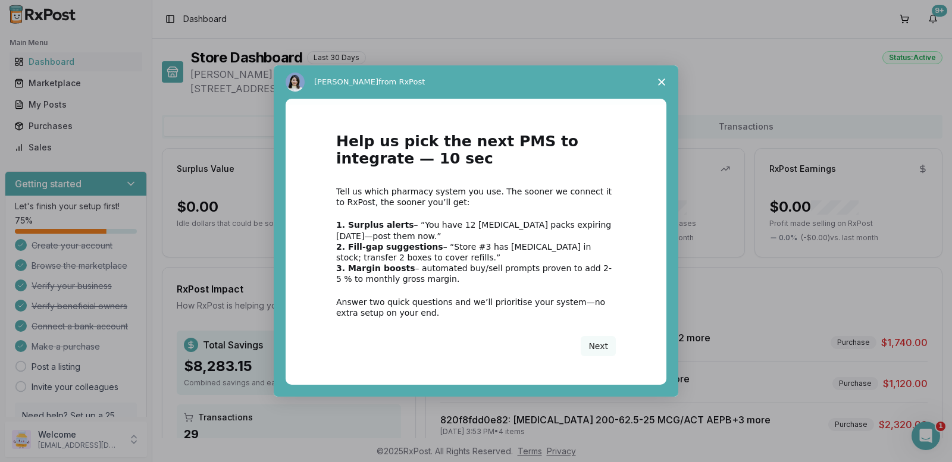
click at [658, 85] on icon "Close survey" at bounding box center [661, 82] width 7 height 7
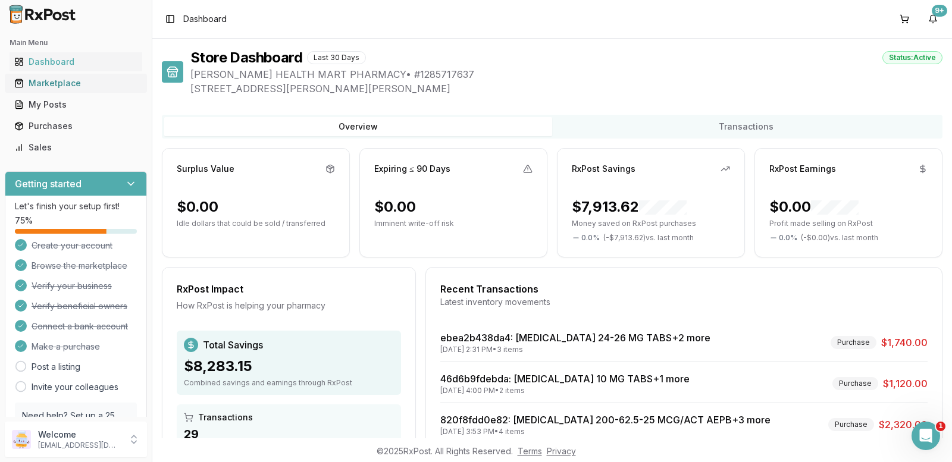
click at [62, 80] on div "Marketplace" at bounding box center [75, 83] width 123 height 12
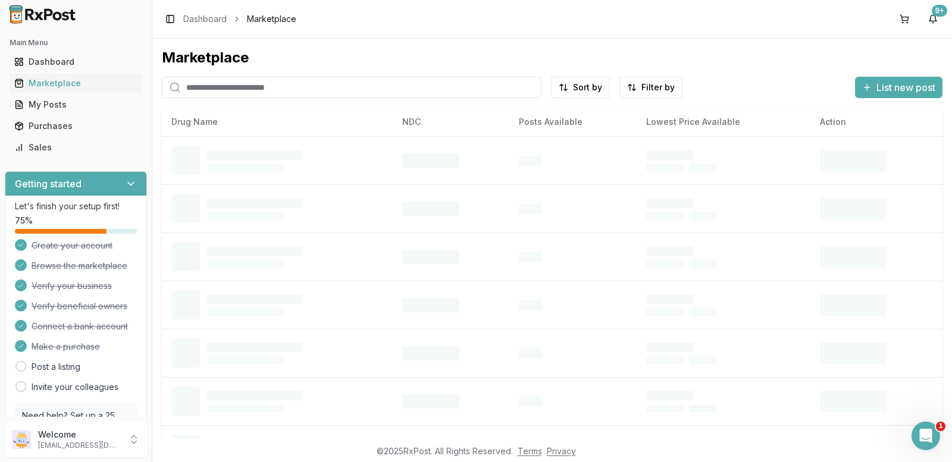
drag, startPoint x: 224, startPoint y: 87, endPoint x: 218, endPoint y: 89, distance: 6.7
click at [224, 87] on input "search" at bounding box center [352, 87] width 380 height 21
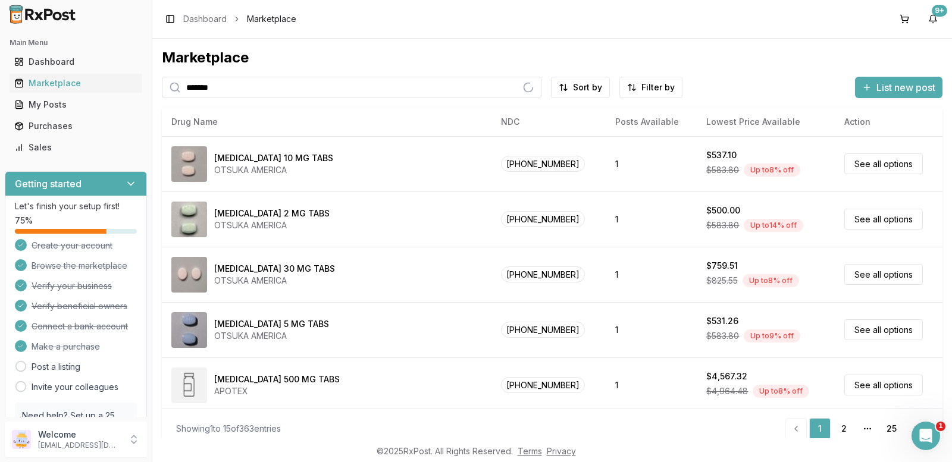
type input "*******"
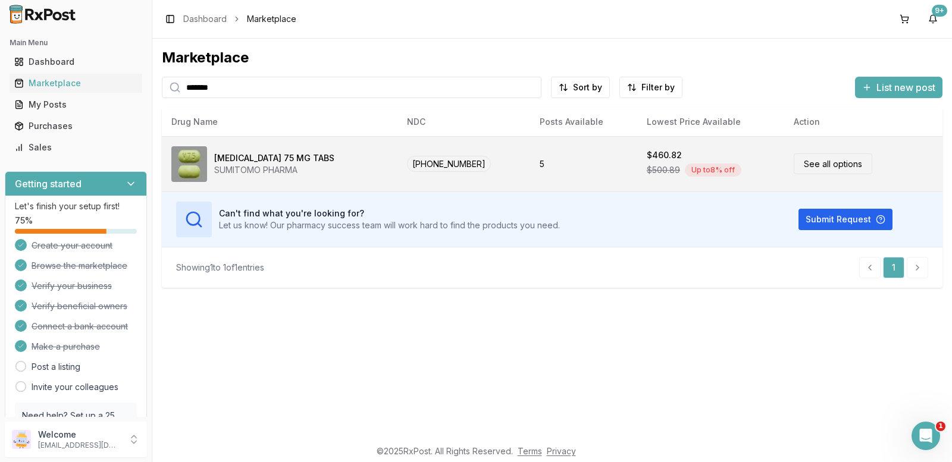
click at [802, 164] on link "See all options" at bounding box center [833, 164] width 79 height 21
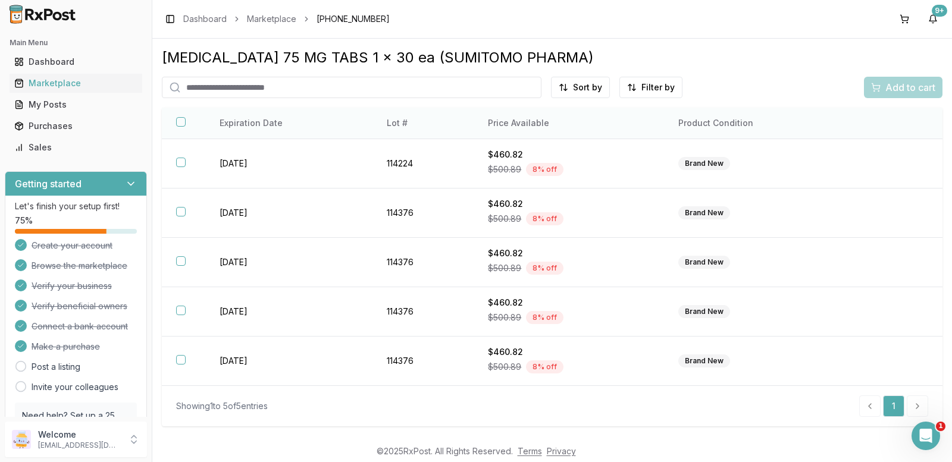
click at [180, 121] on button "button" at bounding box center [181, 122] width 10 height 10
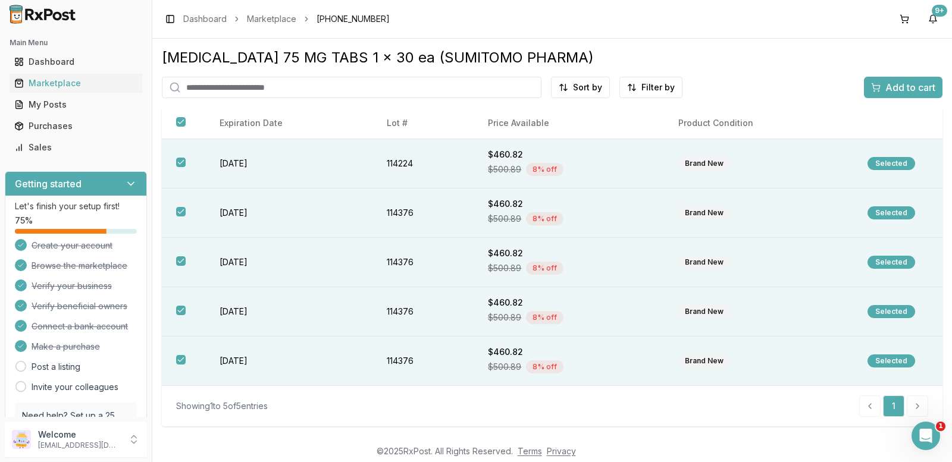
click at [891, 93] on span "Add to cart" at bounding box center [911, 87] width 50 height 14
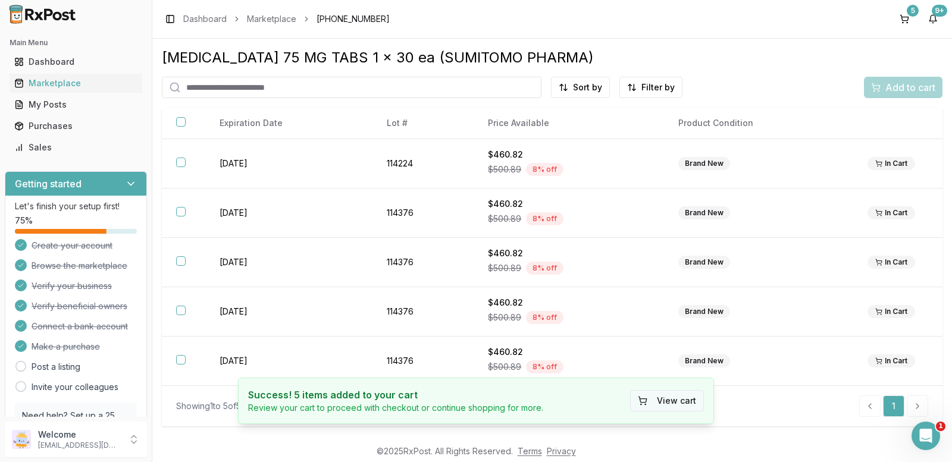
click at [681, 403] on button "View cart" at bounding box center [667, 400] width 74 height 21
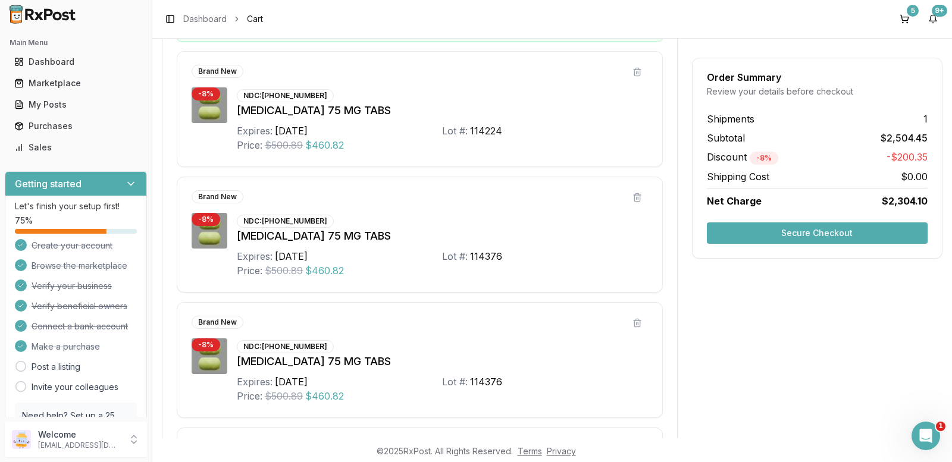
scroll to position [298, 0]
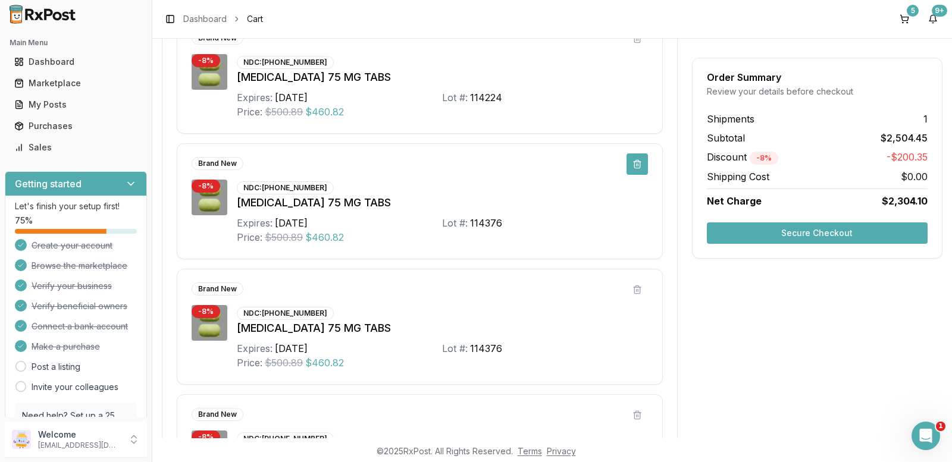
click at [627, 161] on button at bounding box center [637, 164] width 21 height 21
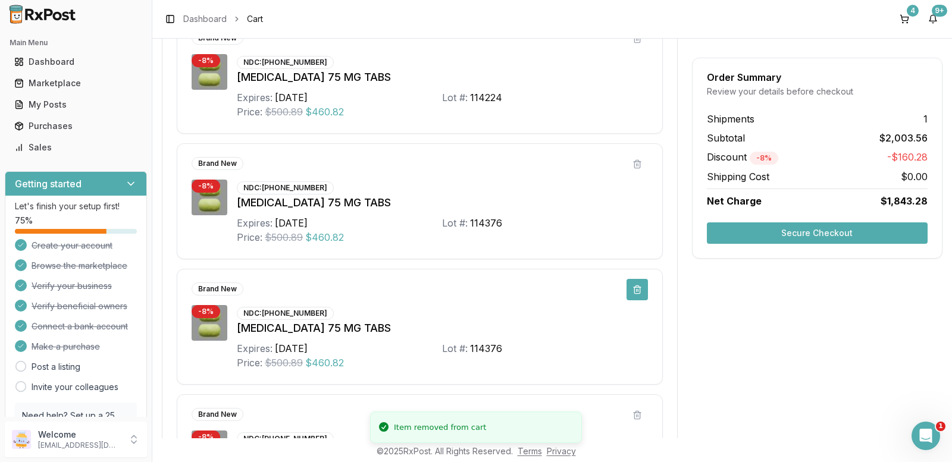
click at [634, 292] on button at bounding box center [637, 289] width 21 height 21
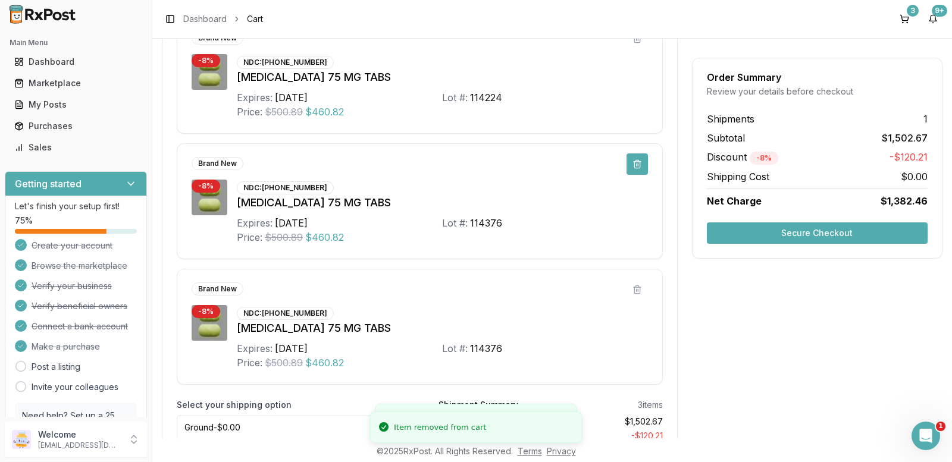
click at [634, 166] on button at bounding box center [637, 164] width 21 height 21
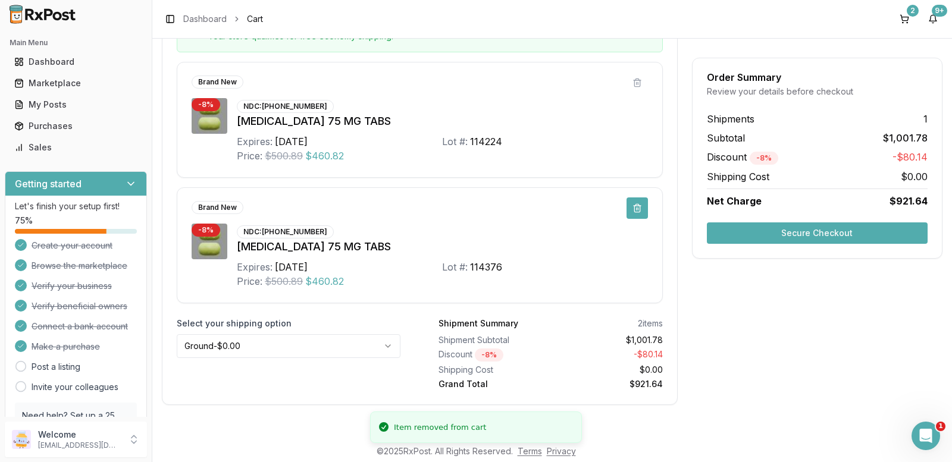
click at [631, 212] on button at bounding box center [637, 208] width 21 height 21
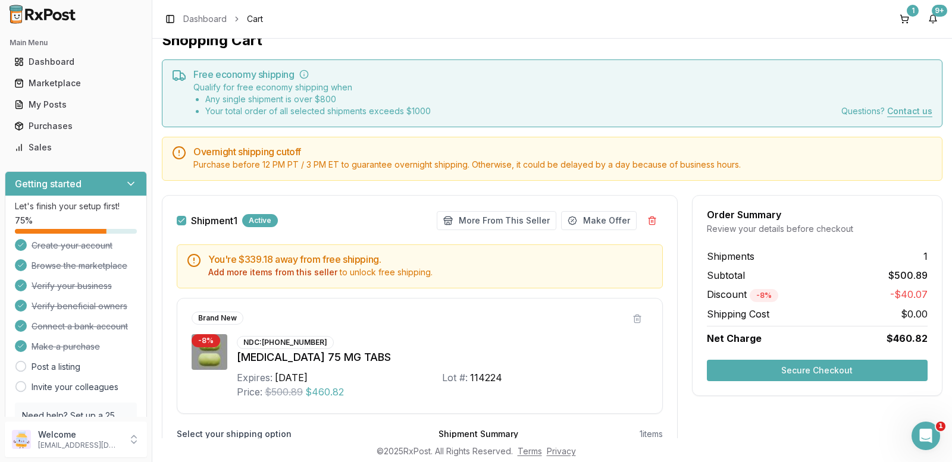
scroll to position [9, 0]
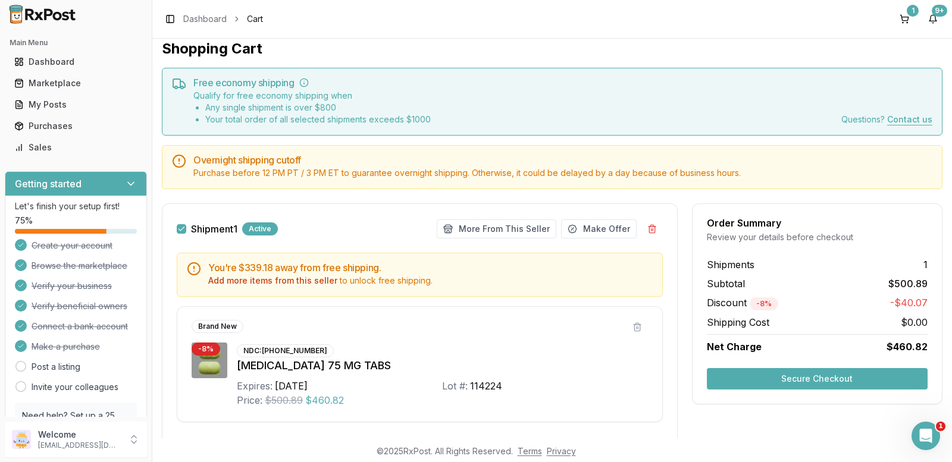
click at [766, 378] on button "Secure Checkout" at bounding box center [817, 378] width 221 height 21
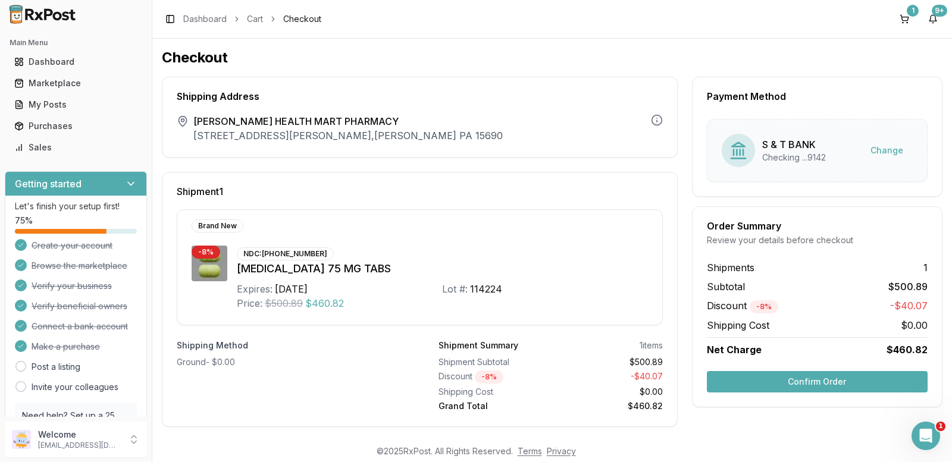
click at [766, 378] on button "Confirm Order" at bounding box center [817, 381] width 221 height 21
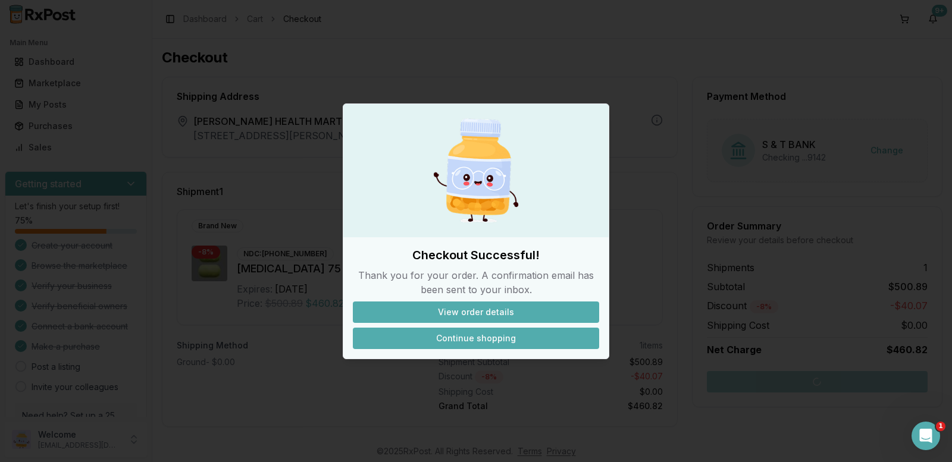
click at [475, 339] on button "Continue shopping" at bounding box center [476, 338] width 246 height 21
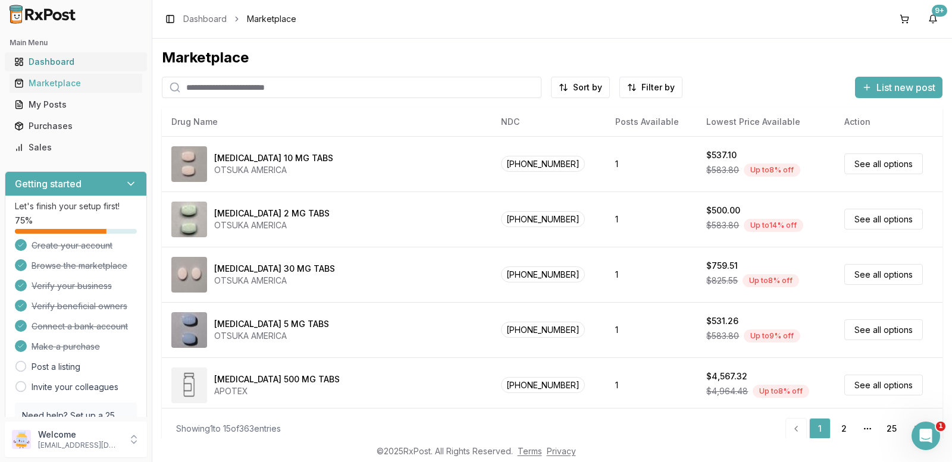
click at [57, 63] on div "Dashboard" at bounding box center [75, 62] width 123 height 12
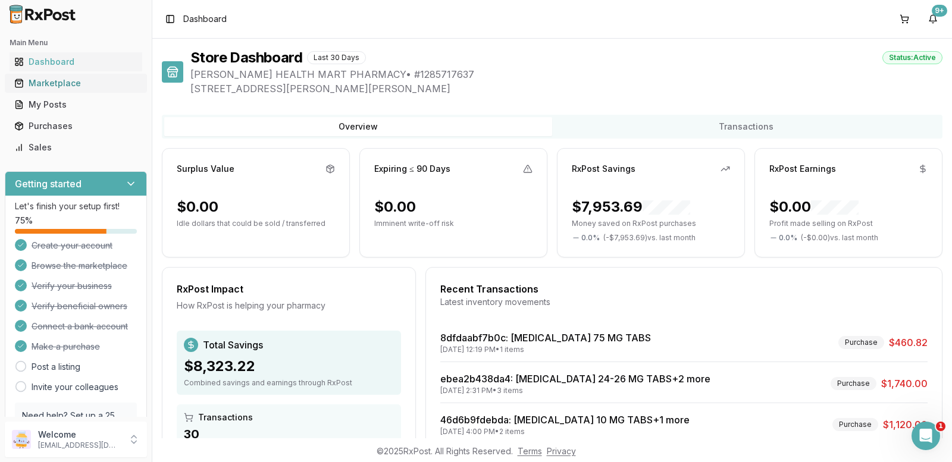
click at [53, 78] on div "Marketplace" at bounding box center [75, 83] width 123 height 12
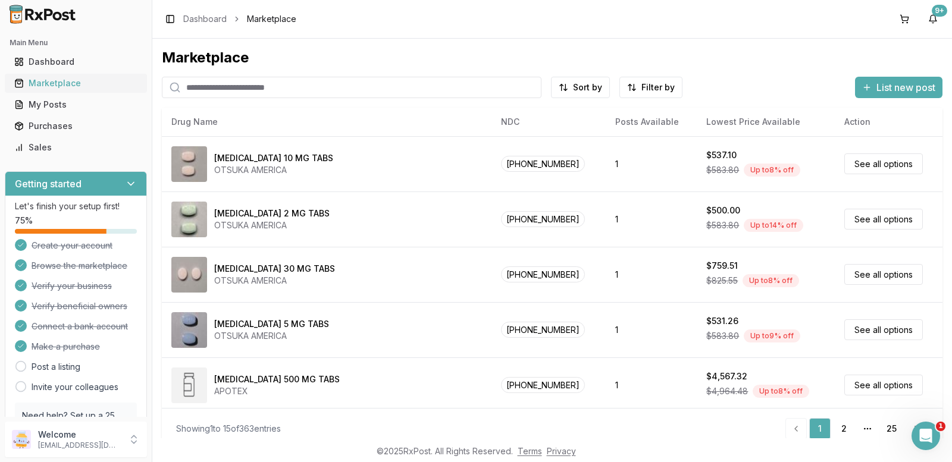
click at [69, 84] on div "Marketplace" at bounding box center [75, 83] width 123 height 12
click at [225, 85] on input "search" at bounding box center [352, 87] width 380 height 21
type input "*******"
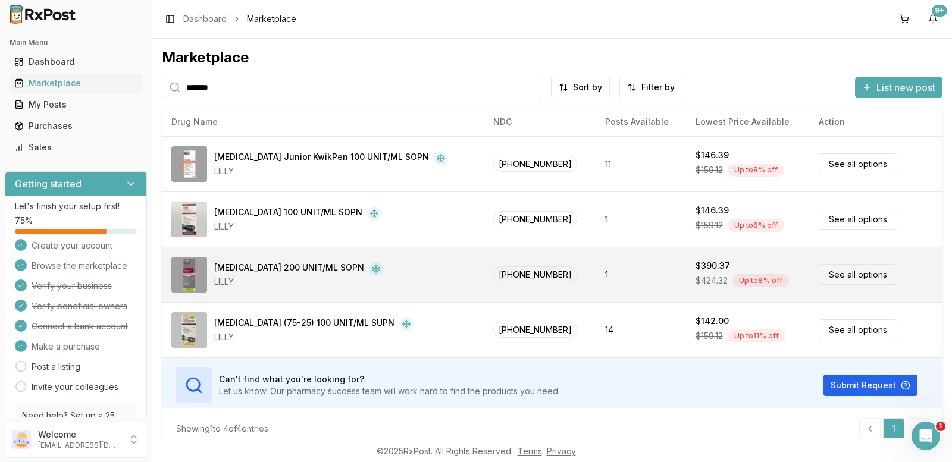
click at [830, 279] on link "See all options" at bounding box center [858, 274] width 79 height 21
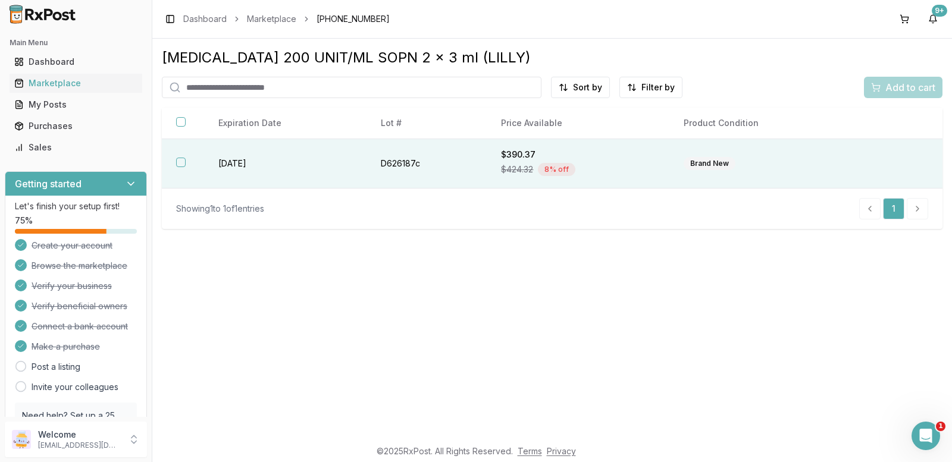
click at [181, 161] on button "button" at bounding box center [181, 163] width 10 height 10
click at [887, 92] on span "Add to cart" at bounding box center [911, 87] width 50 height 14
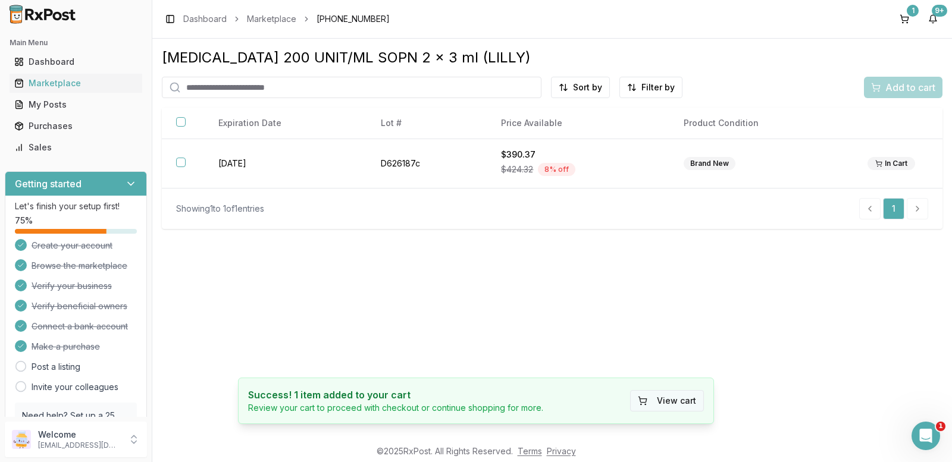
click at [681, 404] on button "View cart" at bounding box center [667, 400] width 74 height 21
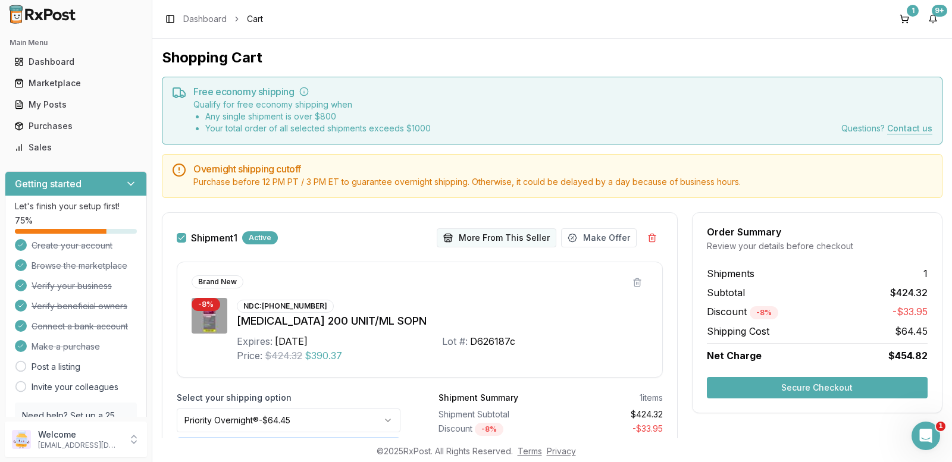
click at [479, 242] on button "More From This Seller" at bounding box center [497, 238] width 120 height 19
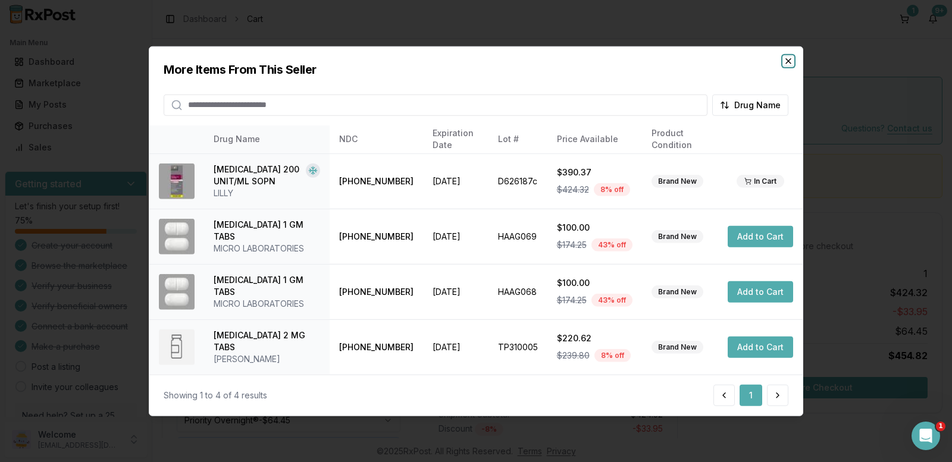
click at [787, 61] on icon "button" at bounding box center [789, 61] width 10 height 10
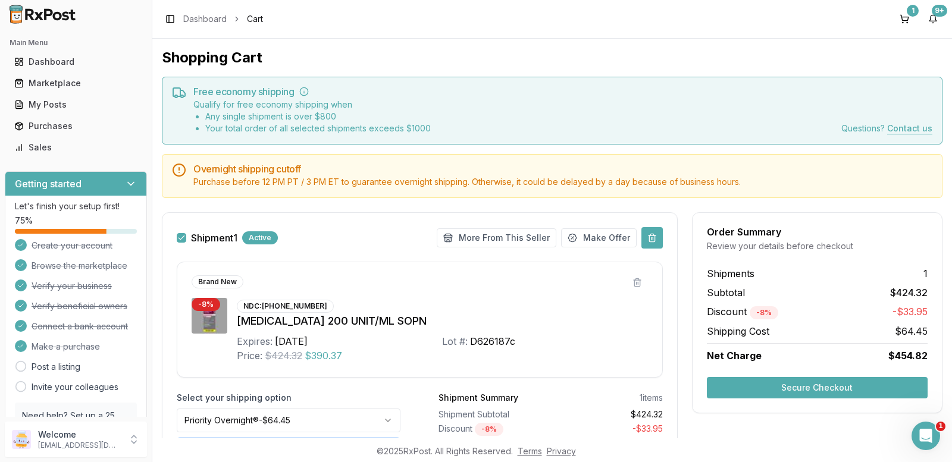
click at [650, 236] on button at bounding box center [652, 237] width 21 height 21
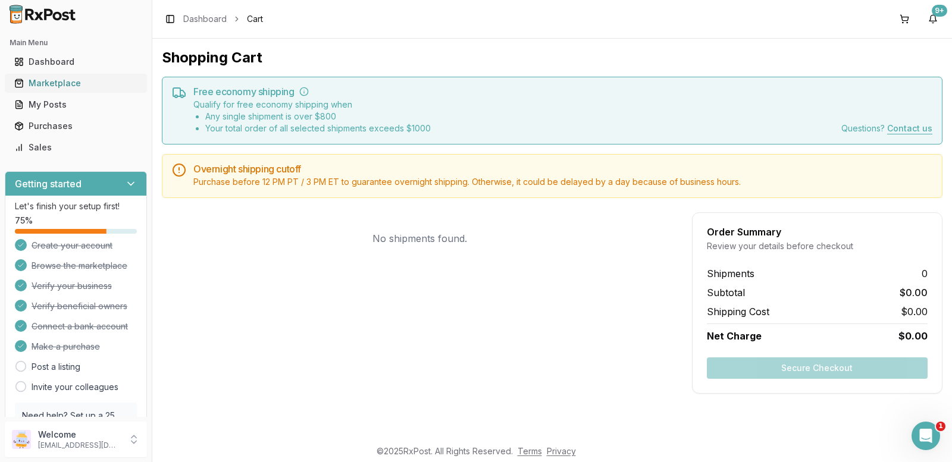
click at [55, 82] on div "Marketplace" at bounding box center [75, 83] width 123 height 12
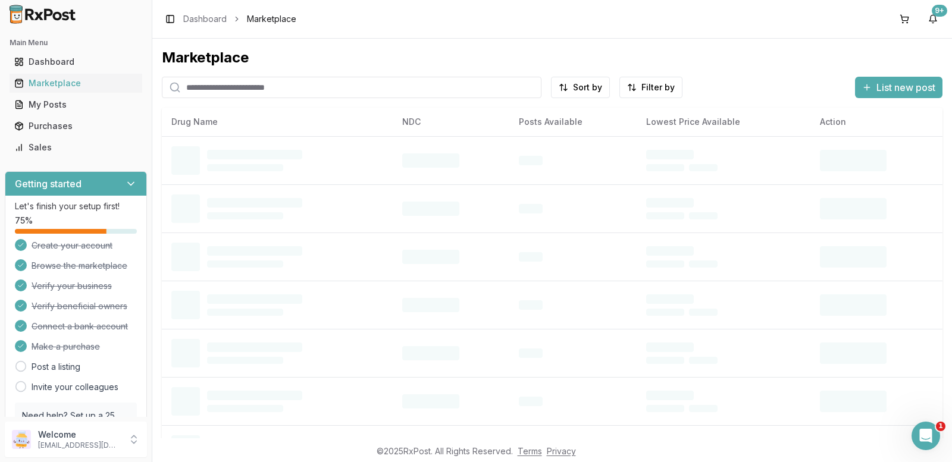
click at [207, 89] on input "search" at bounding box center [352, 87] width 380 height 21
type input "****"
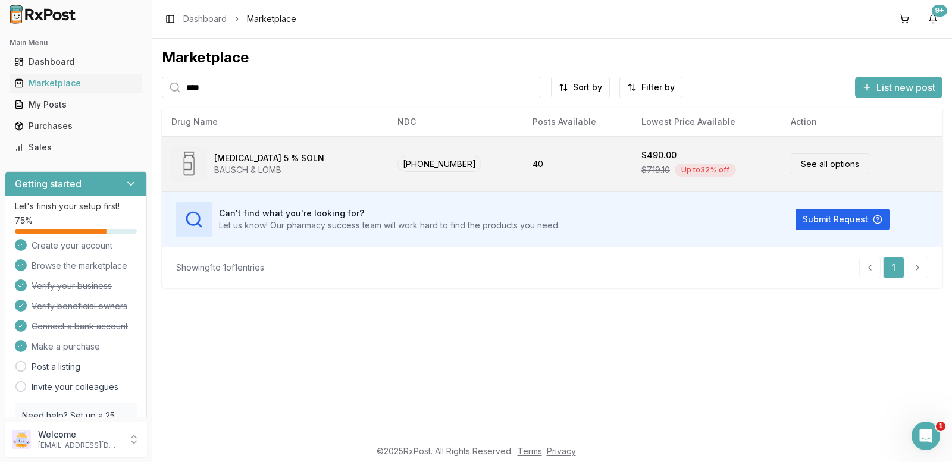
click at [791, 162] on link "See all options" at bounding box center [830, 164] width 79 height 21
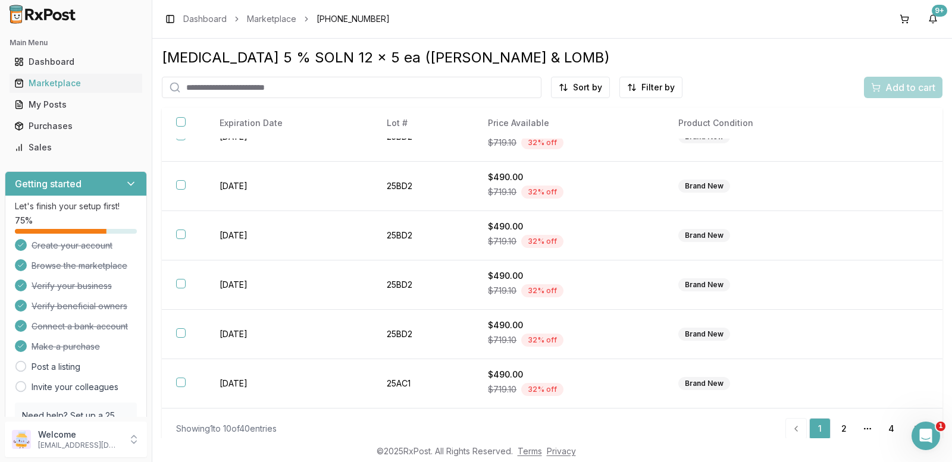
scroll to position [11, 0]
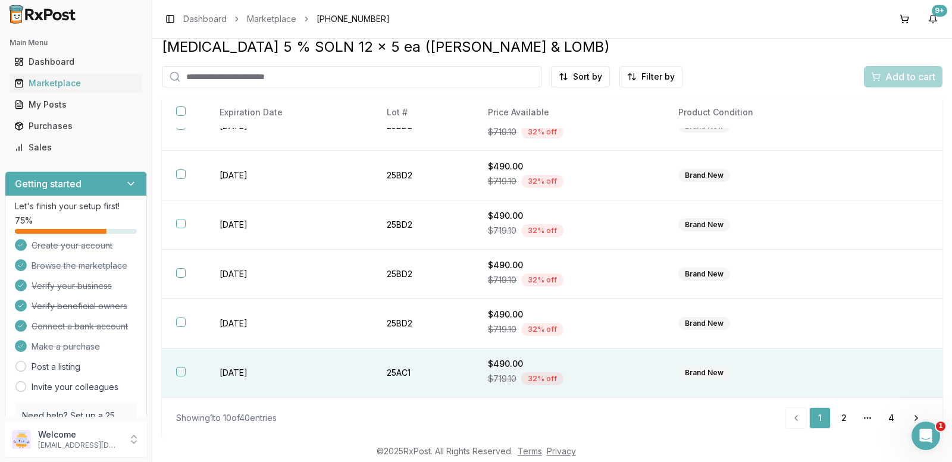
click at [180, 374] on button "button" at bounding box center [181, 372] width 10 height 10
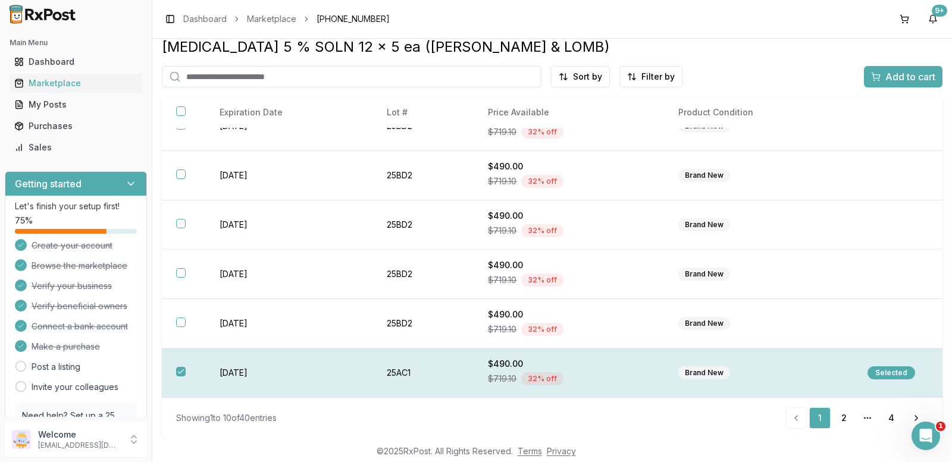
click at [179, 369] on button "button" at bounding box center [181, 372] width 10 height 10
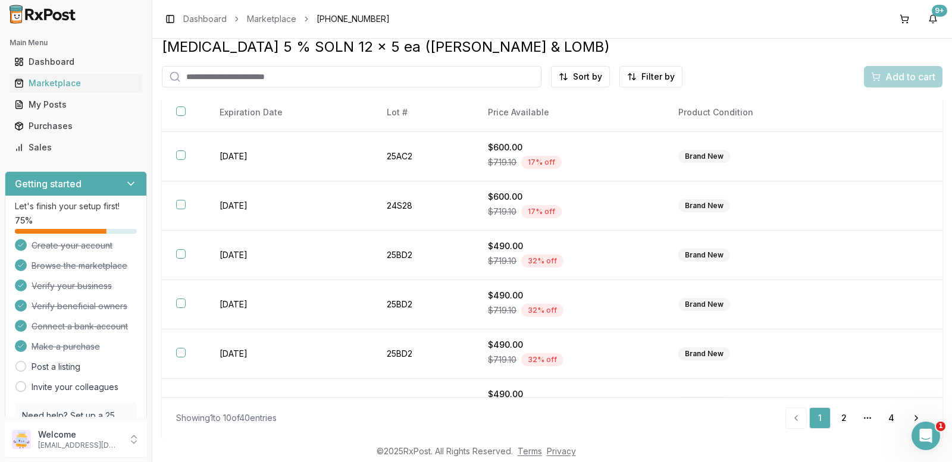
scroll to position [0, 0]
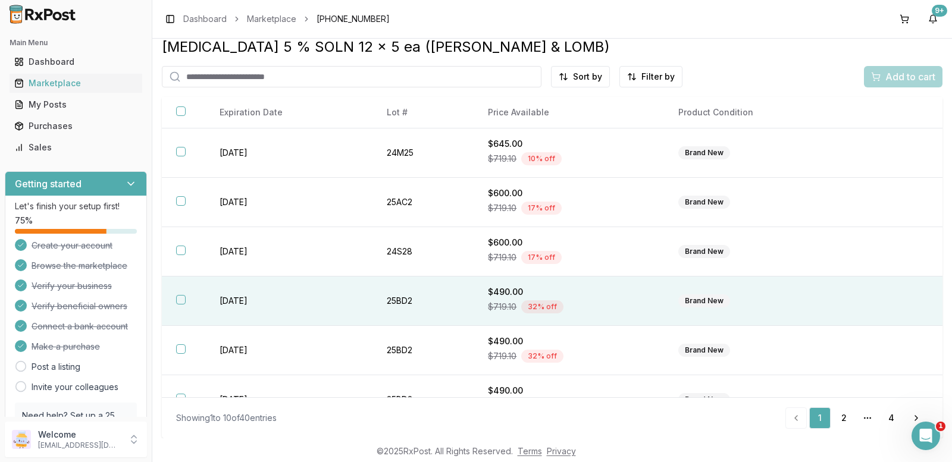
click at [181, 299] on button "button" at bounding box center [181, 300] width 10 height 10
click at [922, 68] on button "Add to cart" at bounding box center [903, 76] width 79 height 21
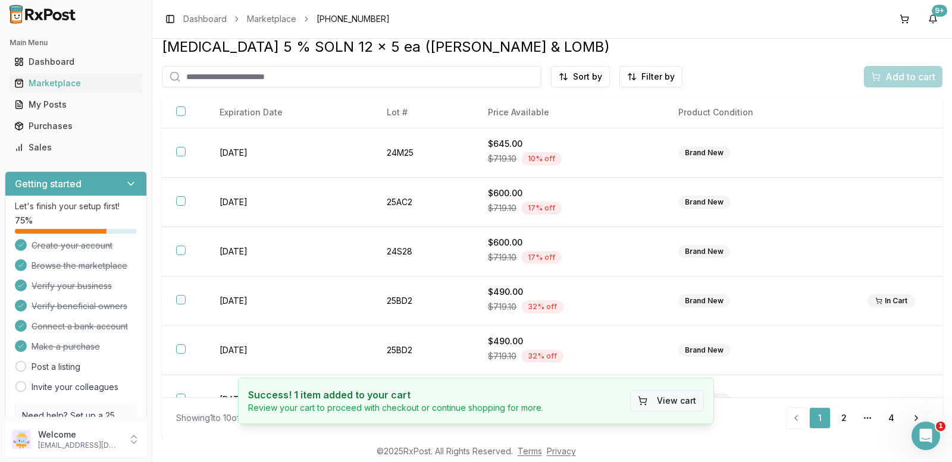
click at [678, 403] on button "View cart" at bounding box center [667, 400] width 74 height 21
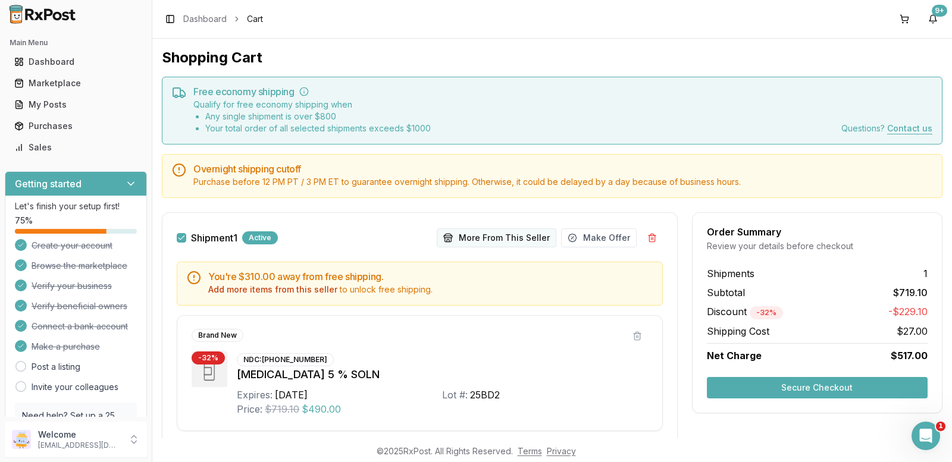
click at [509, 237] on button "More From This Seller" at bounding box center [497, 238] width 120 height 19
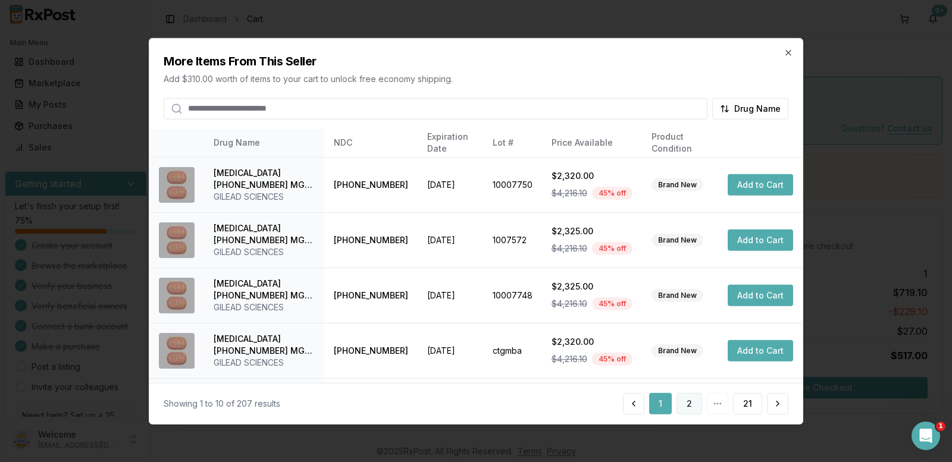
click at [687, 408] on button "2" at bounding box center [690, 403] width 26 height 21
click at [692, 405] on button "3" at bounding box center [690, 403] width 26 height 21
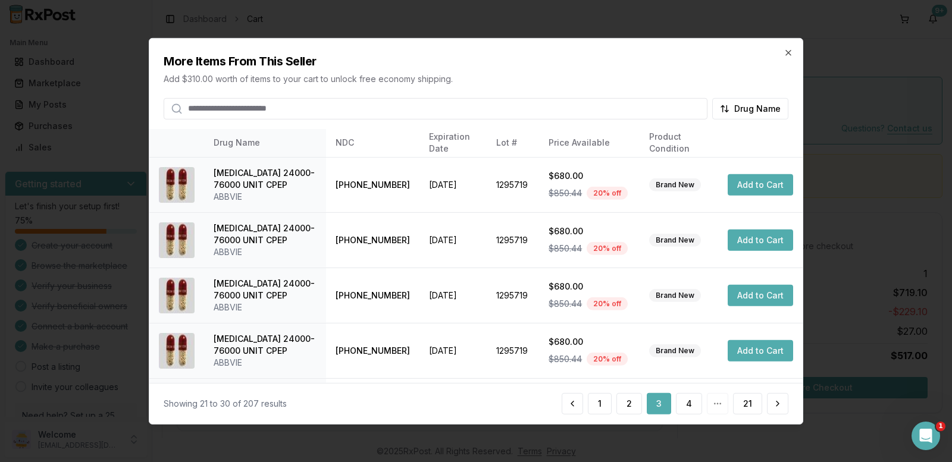
click at [692, 405] on button "4" at bounding box center [689, 403] width 26 height 21
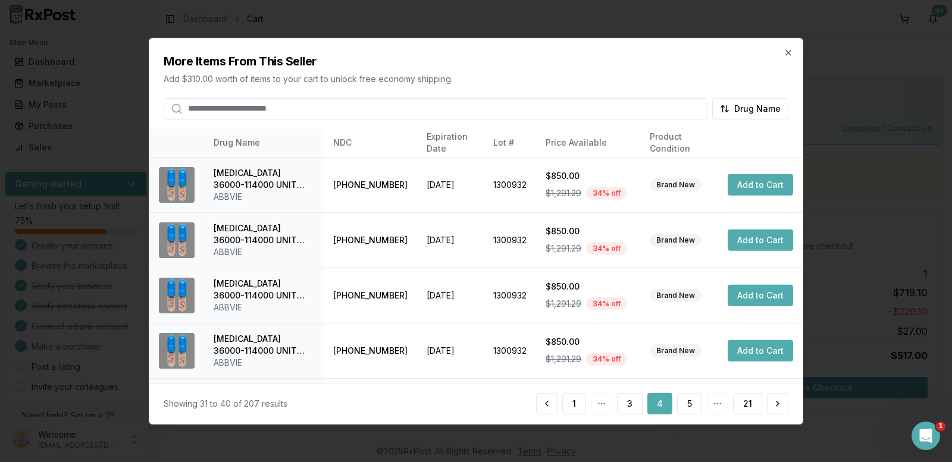
click at [692, 405] on button "5" at bounding box center [689, 403] width 25 height 21
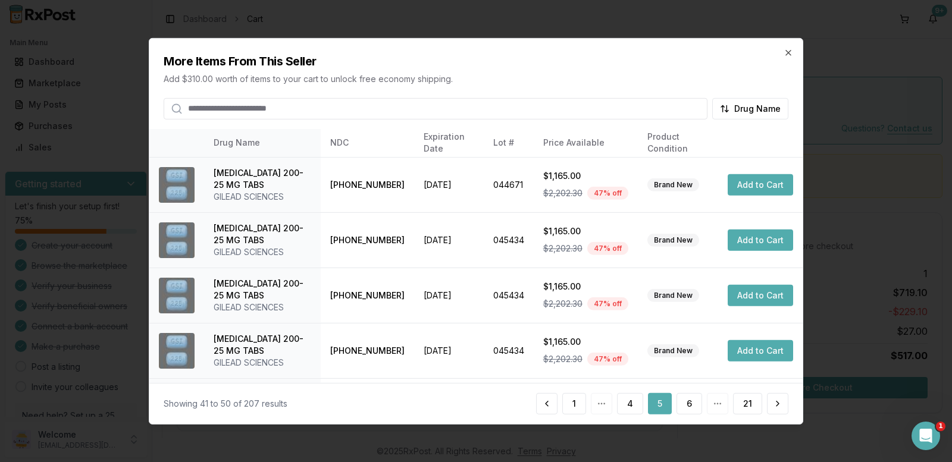
click at [692, 405] on button "6" at bounding box center [690, 403] width 26 height 21
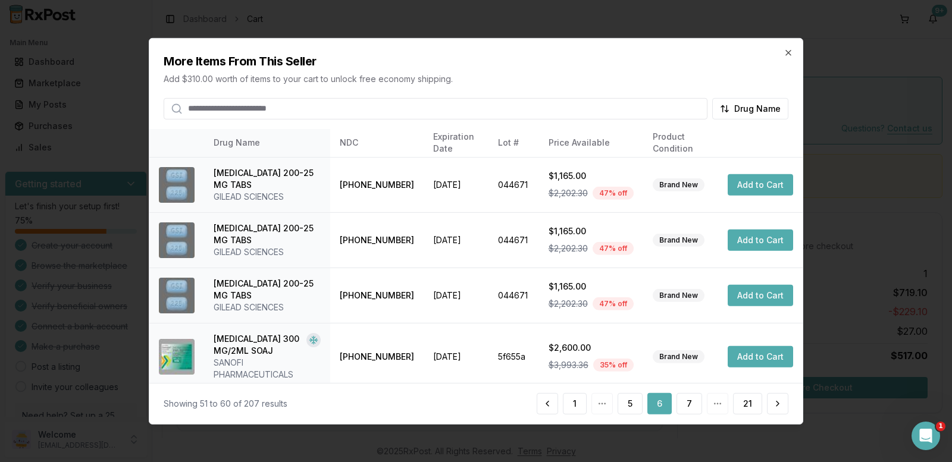
click at [692, 405] on button "7" at bounding box center [690, 403] width 26 height 21
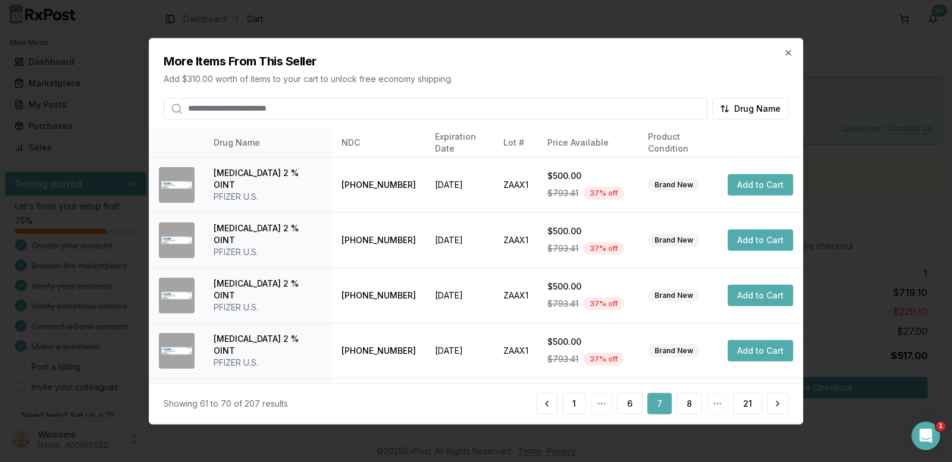
click at [692, 405] on button "8" at bounding box center [690, 403] width 26 height 21
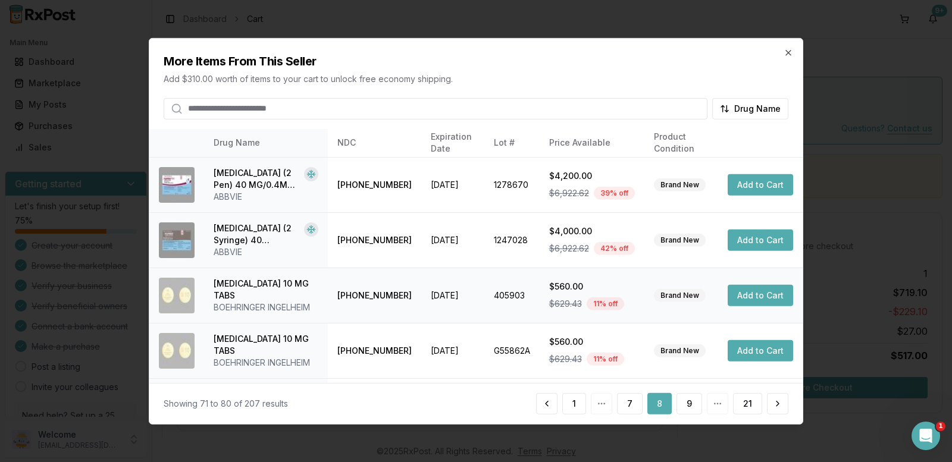
click at [750, 294] on button "Add to Cart" at bounding box center [760, 295] width 65 height 21
click at [765, 353] on button "Add to Cart" at bounding box center [760, 350] width 65 height 21
click at [687, 405] on button "9" at bounding box center [690, 403] width 26 height 21
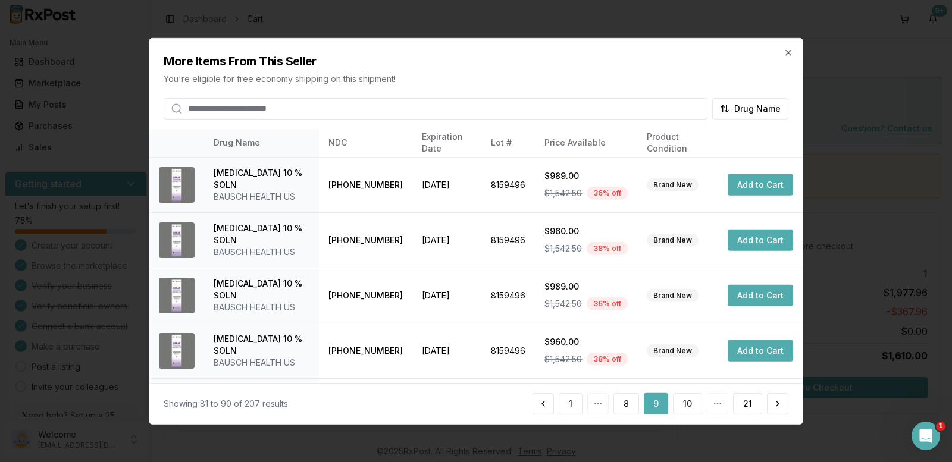
click at [687, 405] on button "10" at bounding box center [687, 403] width 29 height 21
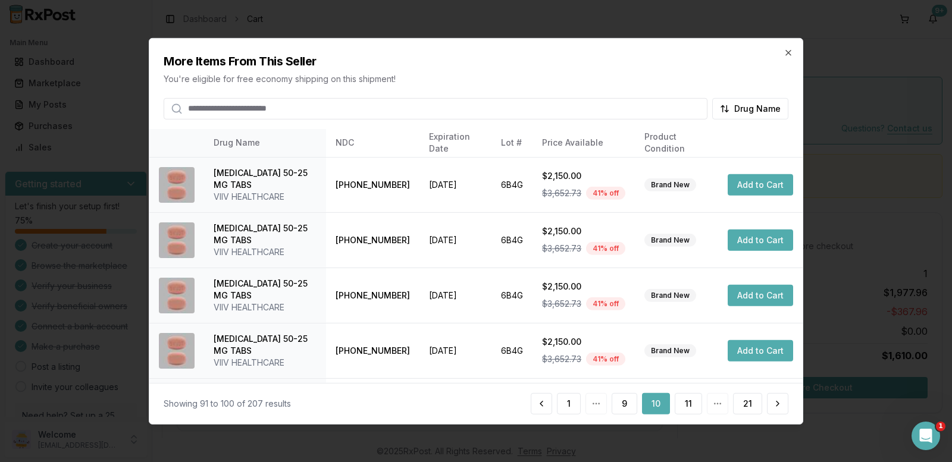
click at [687, 405] on button "11" at bounding box center [688, 403] width 27 height 21
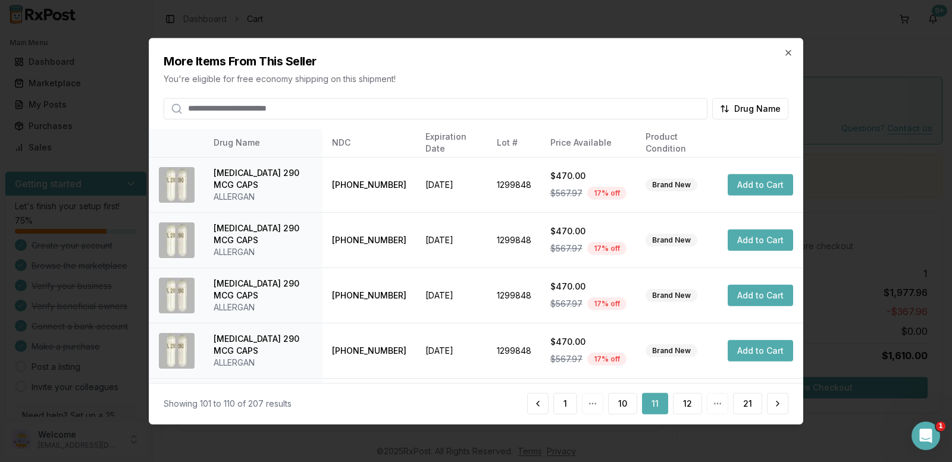
click at [687, 405] on button "12" at bounding box center [687, 403] width 29 height 21
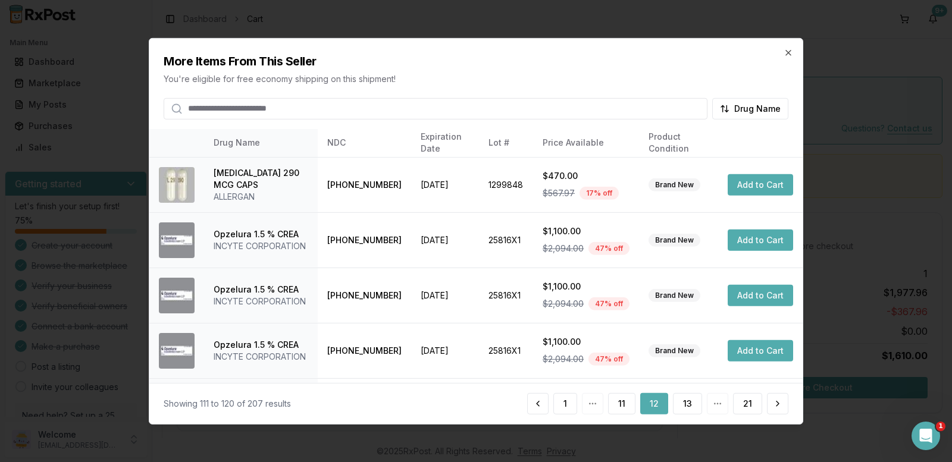
click at [687, 405] on button "13" at bounding box center [687, 403] width 29 height 21
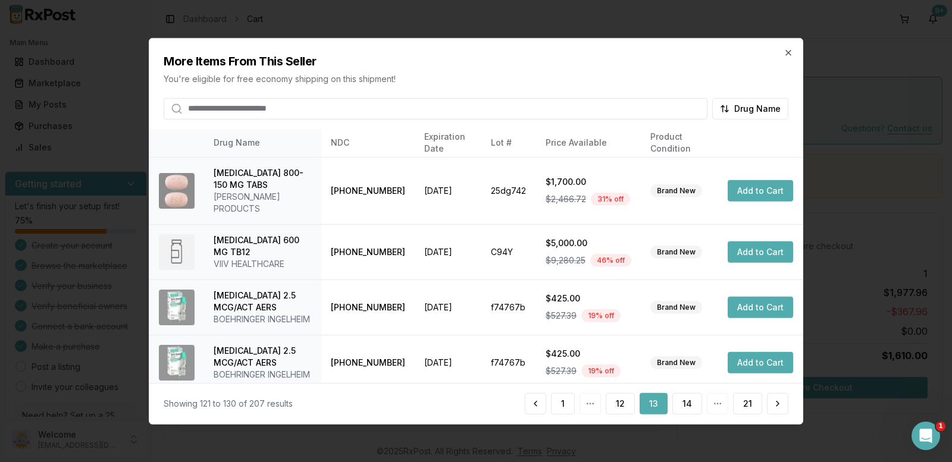
click at [687, 405] on button "14" at bounding box center [687, 403] width 30 height 21
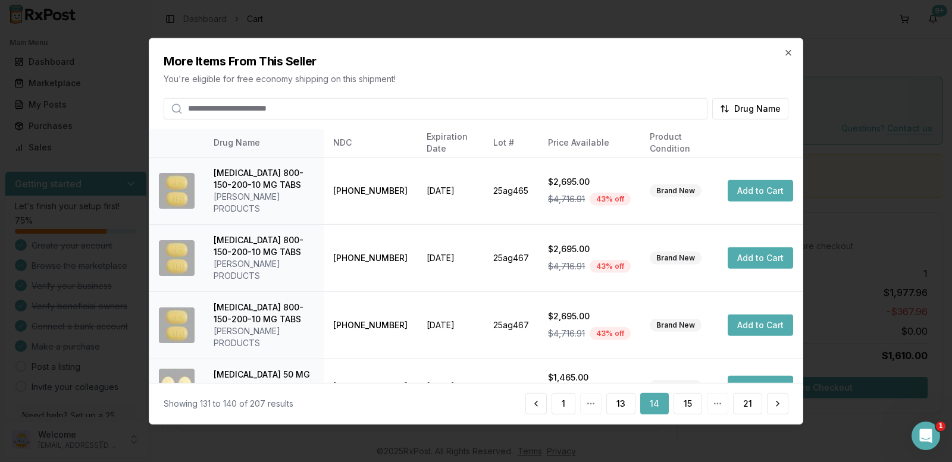
click at [687, 405] on button "15" at bounding box center [688, 403] width 29 height 21
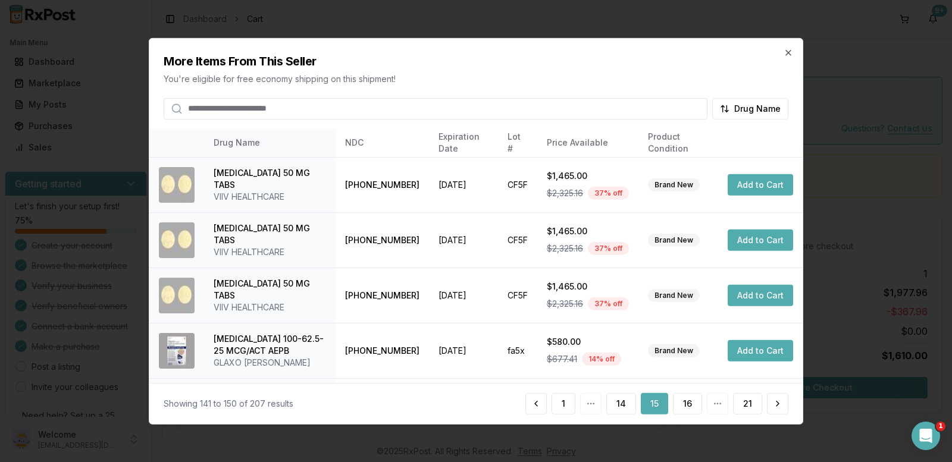
click at [687, 405] on button "16" at bounding box center [687, 403] width 29 height 21
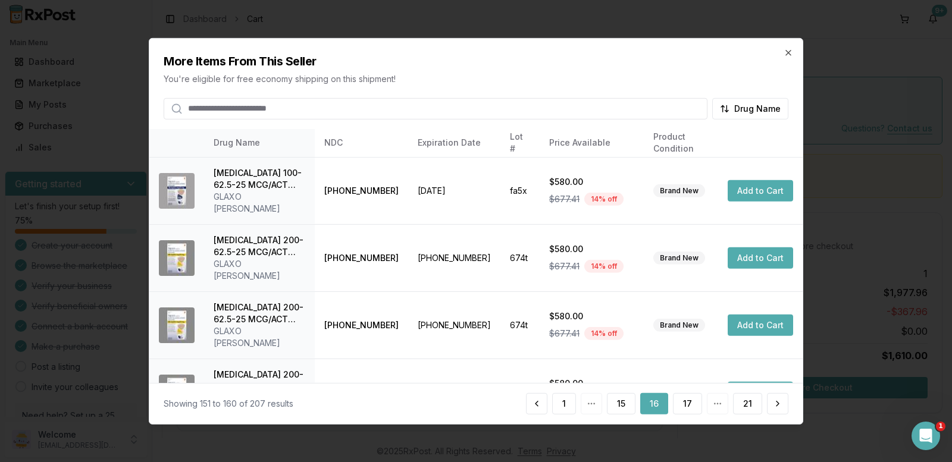
click at [687, 405] on button "17" at bounding box center [687, 403] width 29 height 21
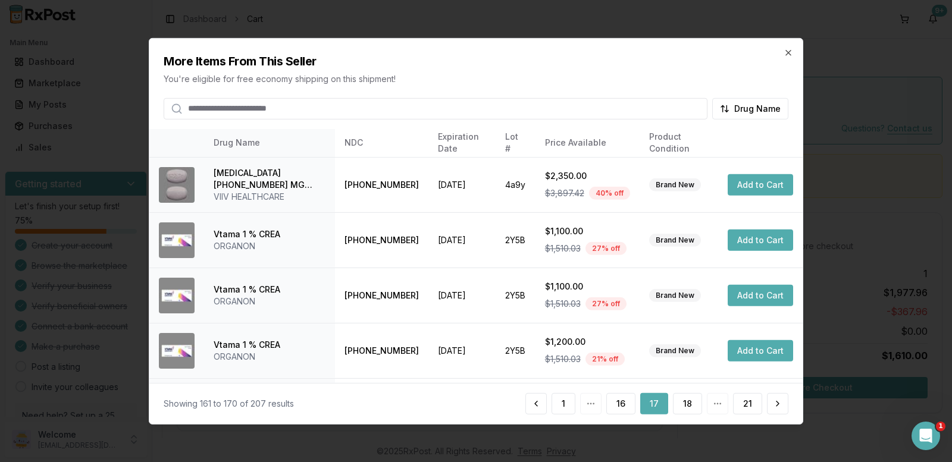
click at [687, 405] on button "18" at bounding box center [687, 403] width 29 height 21
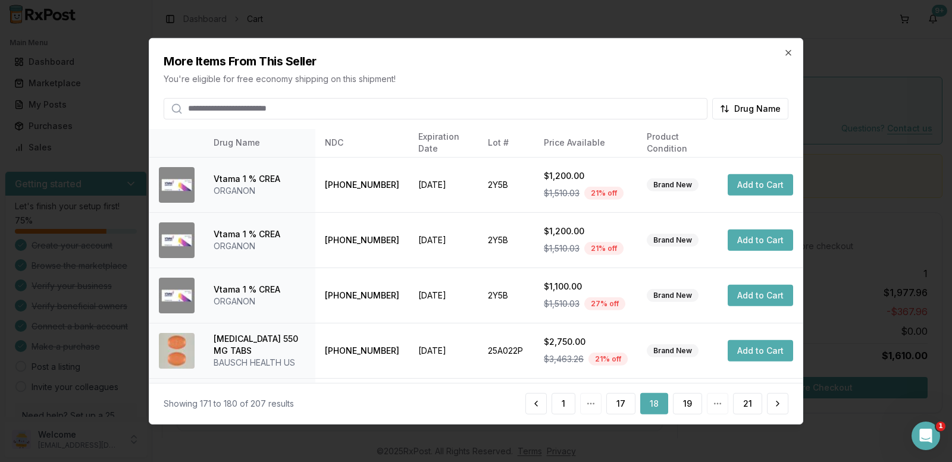
click at [687, 405] on button "19" at bounding box center [687, 403] width 29 height 21
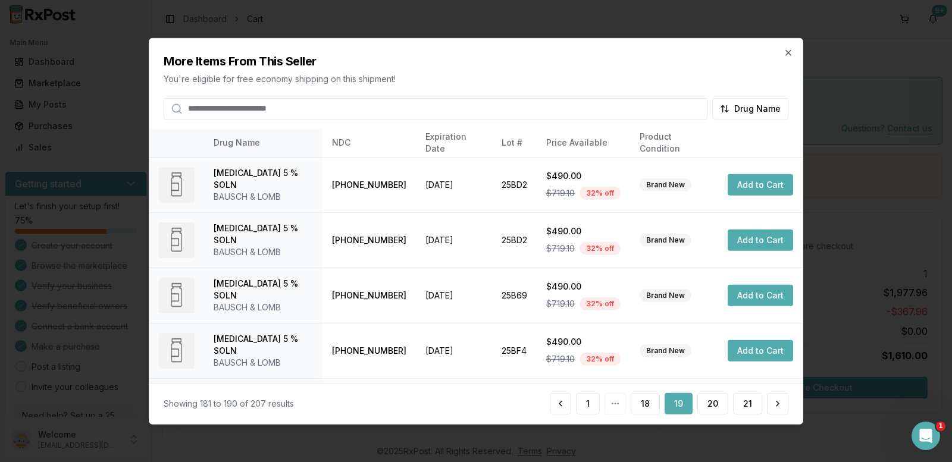
click at [686, 405] on button "19" at bounding box center [679, 403] width 28 height 21
click at [708, 405] on button "20" at bounding box center [712, 403] width 31 height 21
click at [737, 406] on button "21" at bounding box center [747, 403] width 29 height 21
click at [789, 53] on icon "button" at bounding box center [788, 52] width 5 height 5
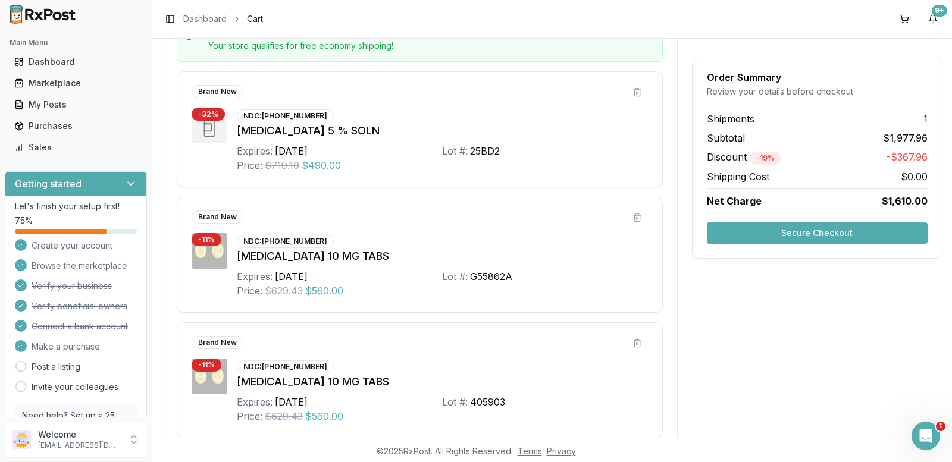
scroll to position [357, 0]
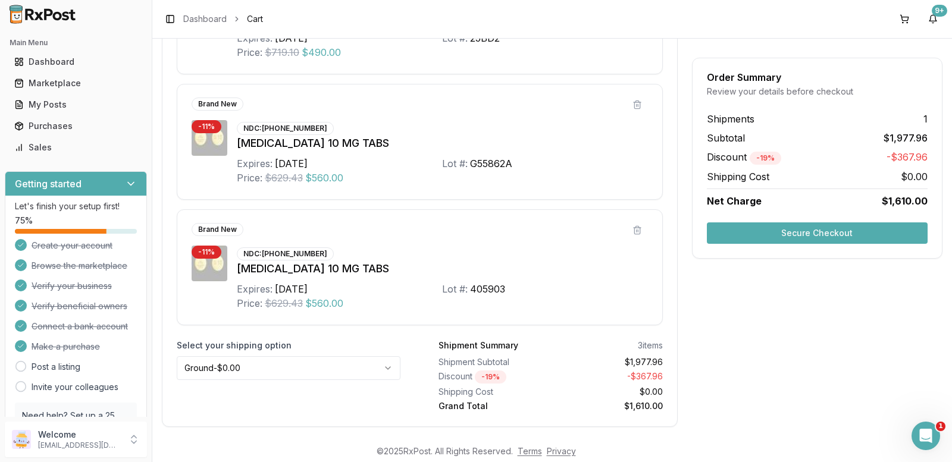
click at [772, 231] on button "Secure Checkout" at bounding box center [817, 233] width 221 height 21
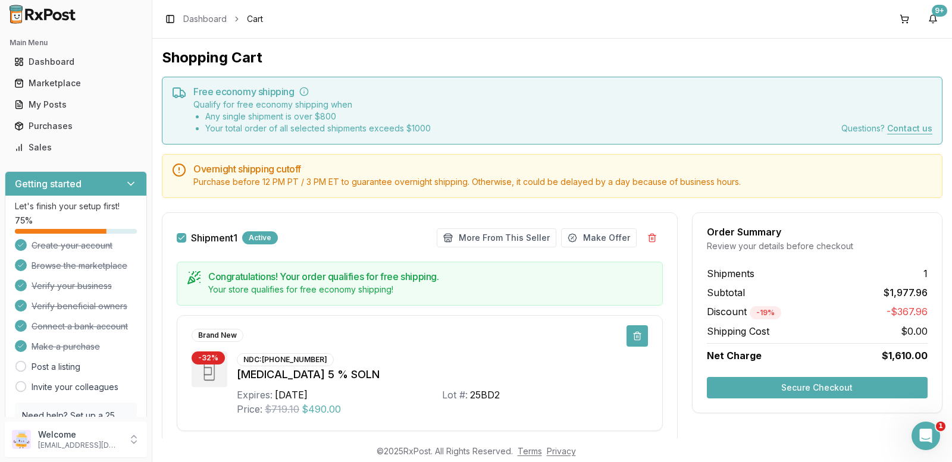
click at [631, 334] on button at bounding box center [637, 336] width 21 height 21
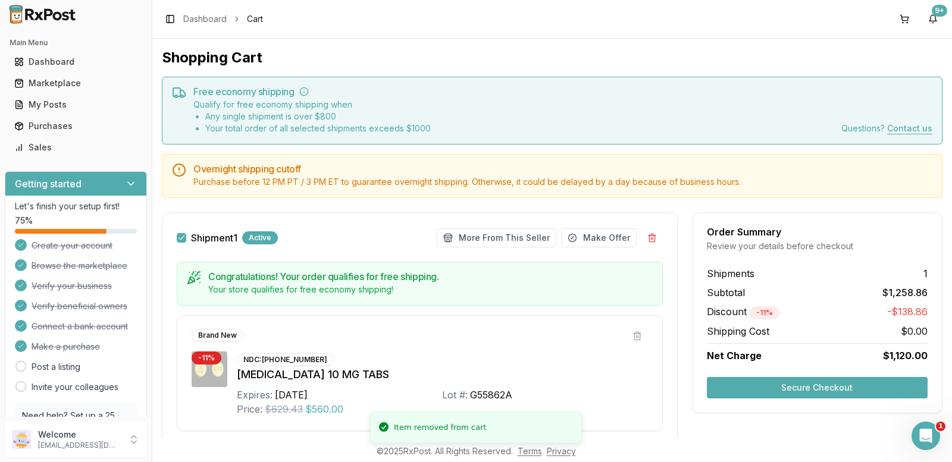
click at [631, 334] on button at bounding box center [637, 336] width 21 height 21
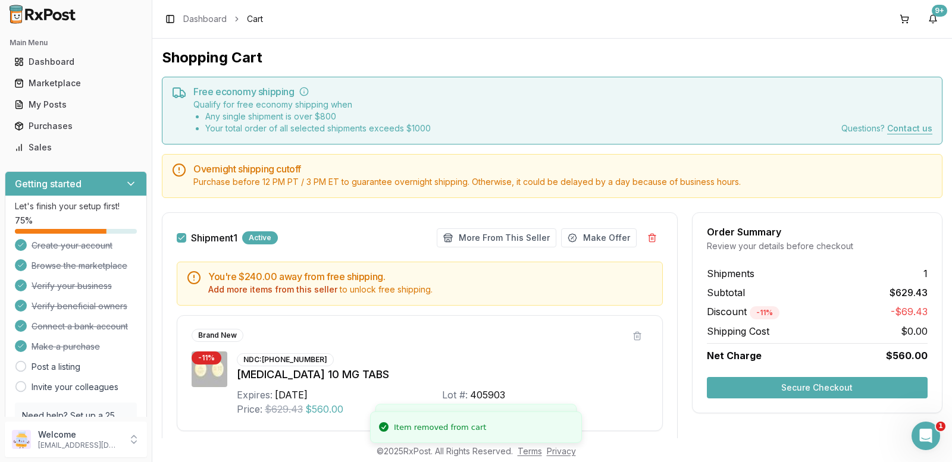
click at [631, 334] on button at bounding box center [637, 336] width 21 height 21
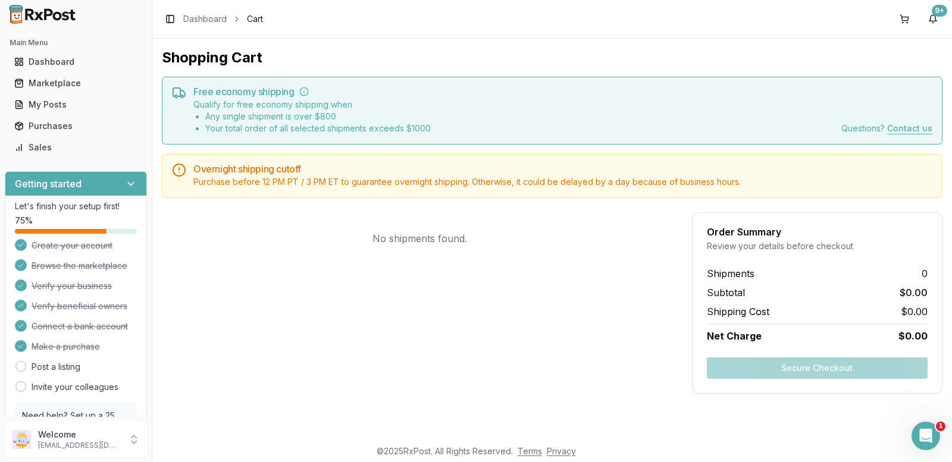
click at [711, 123] on div "Qualify for free economy shipping when Any single shipment is over $ 800 Your t…" at bounding box center [562, 117] width 739 height 36
click at [51, 79] on div "Marketplace" at bounding box center [75, 83] width 123 height 12
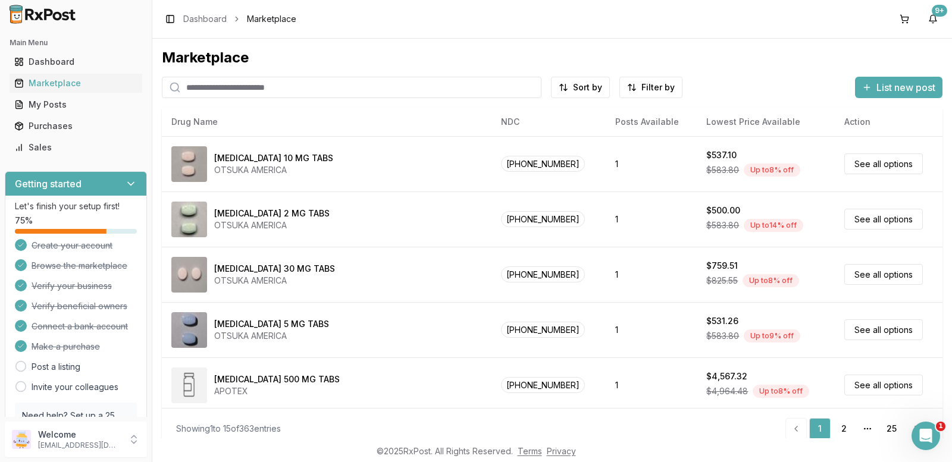
click at [223, 87] on input "search" at bounding box center [352, 87] width 380 height 21
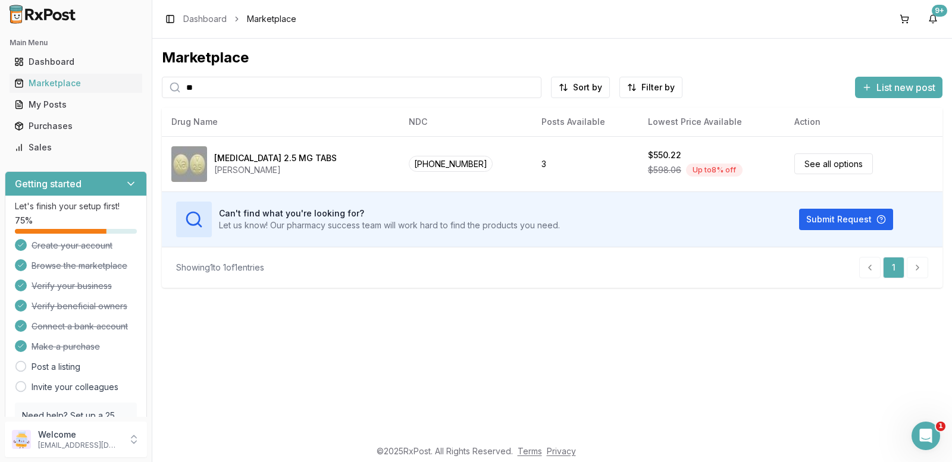
type input "*"
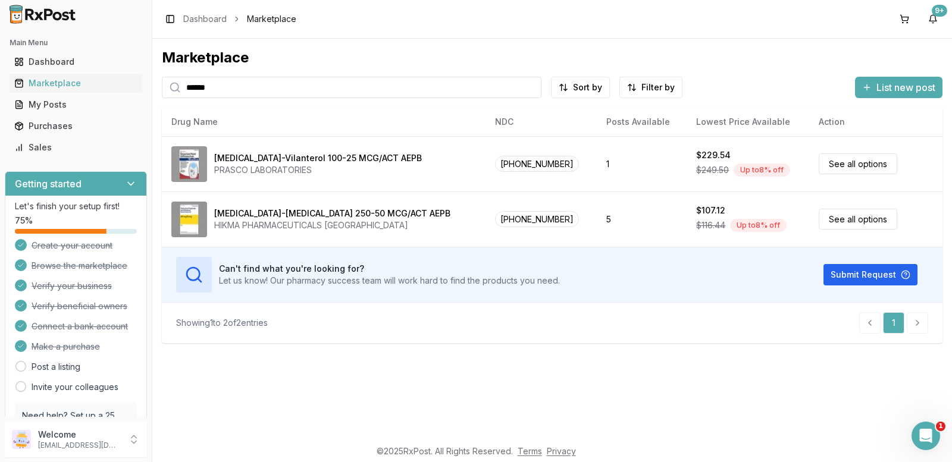
click at [270, 80] on input "******" at bounding box center [352, 87] width 380 height 21
type input "*"
type input "*******"
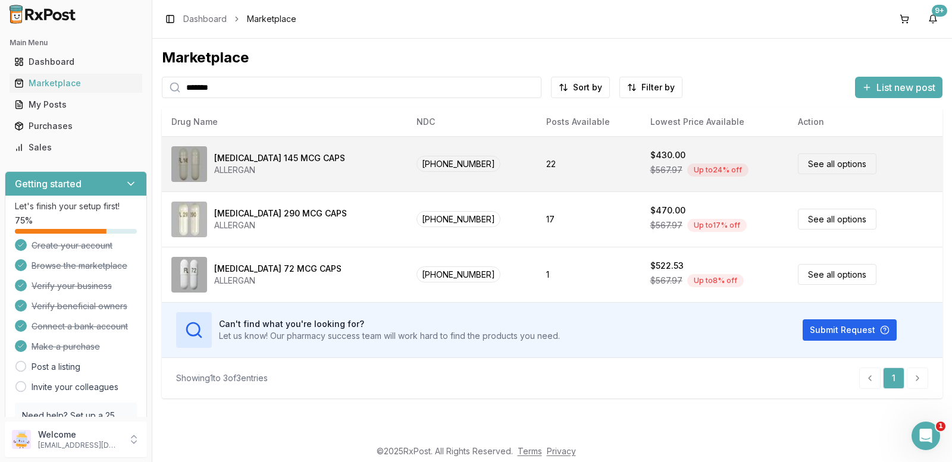
click at [809, 166] on link "See all options" at bounding box center [837, 164] width 79 height 21
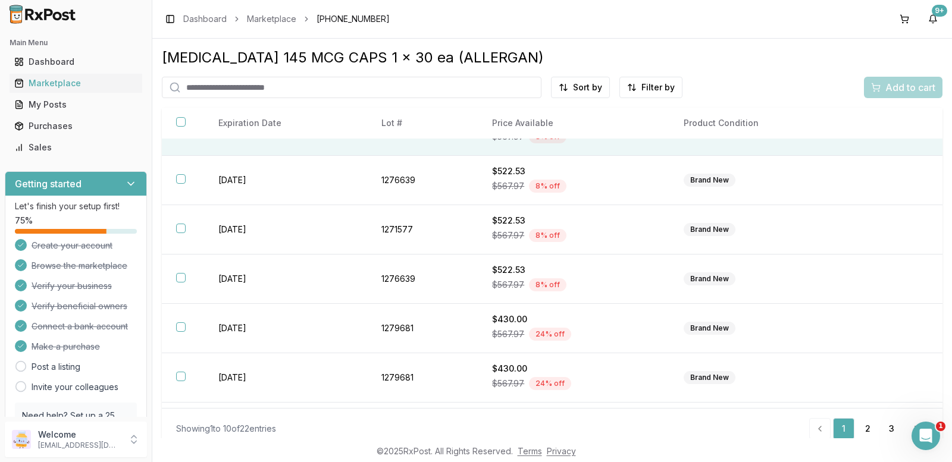
scroll to position [224, 0]
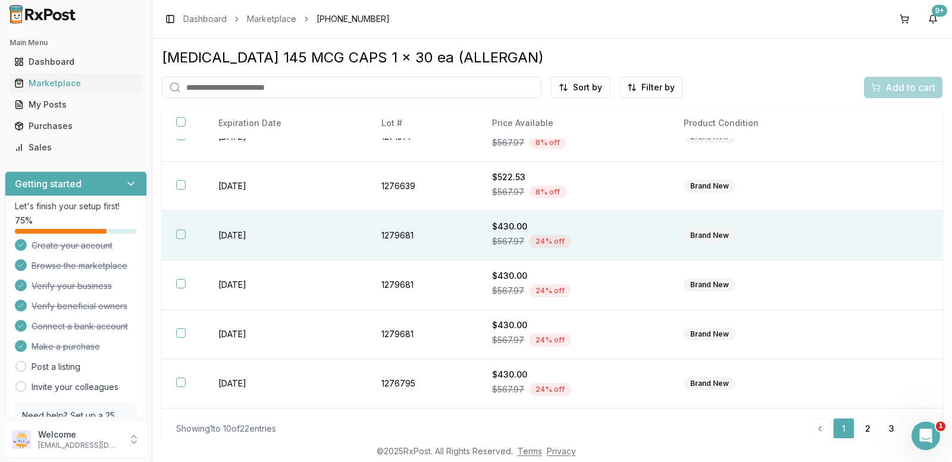
click at [177, 239] on th at bounding box center [183, 235] width 42 height 49
click at [875, 82] on button "Add to cart" at bounding box center [903, 87] width 79 height 21
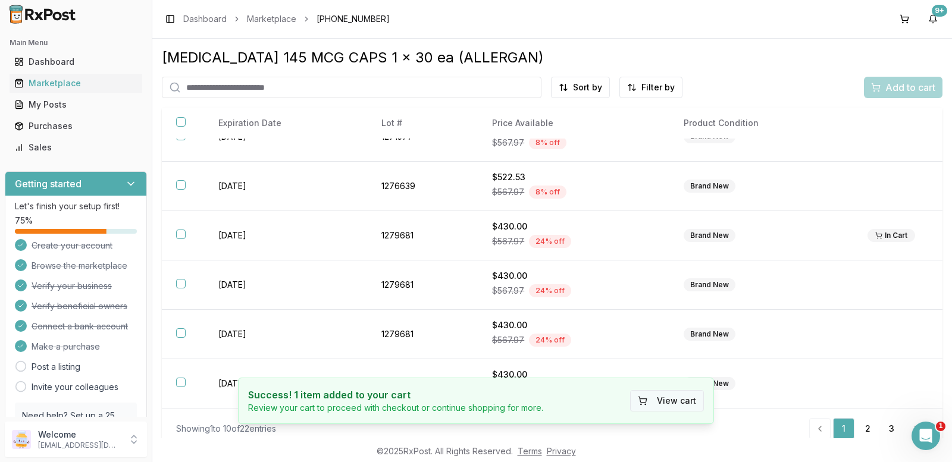
click at [668, 401] on button "View cart" at bounding box center [667, 400] width 74 height 21
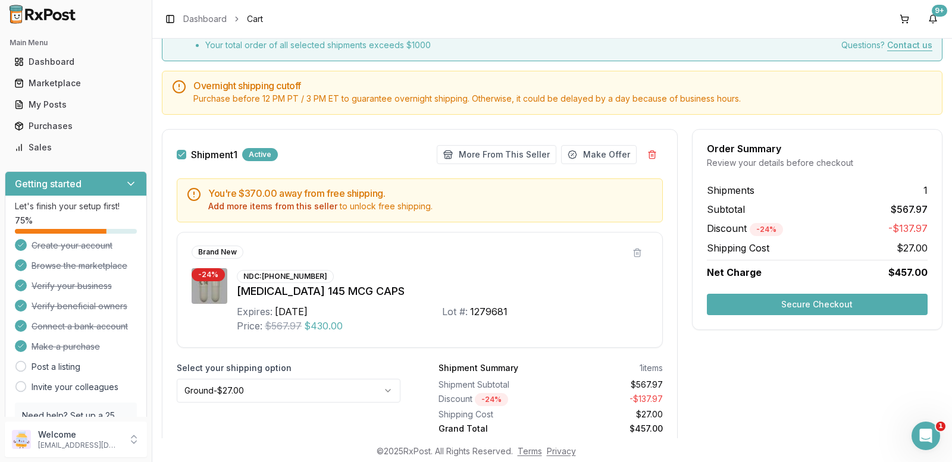
scroll to position [119, 0]
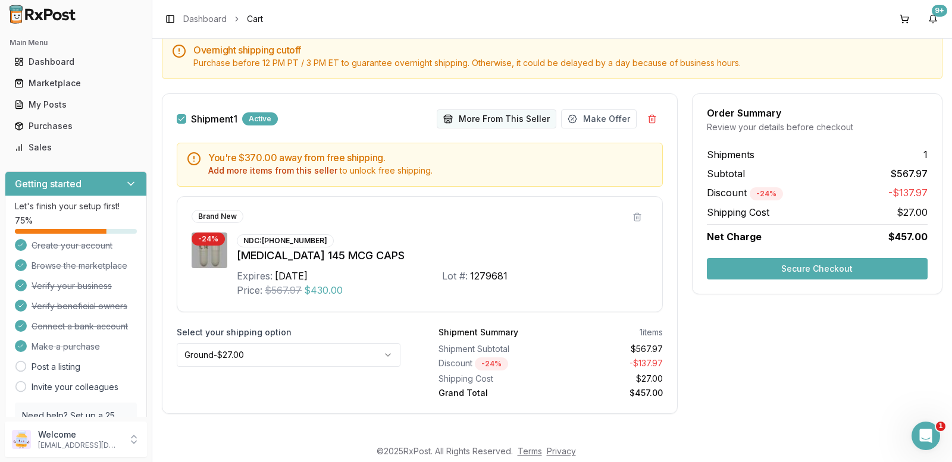
click at [508, 115] on button "More From This Seller" at bounding box center [497, 118] width 120 height 19
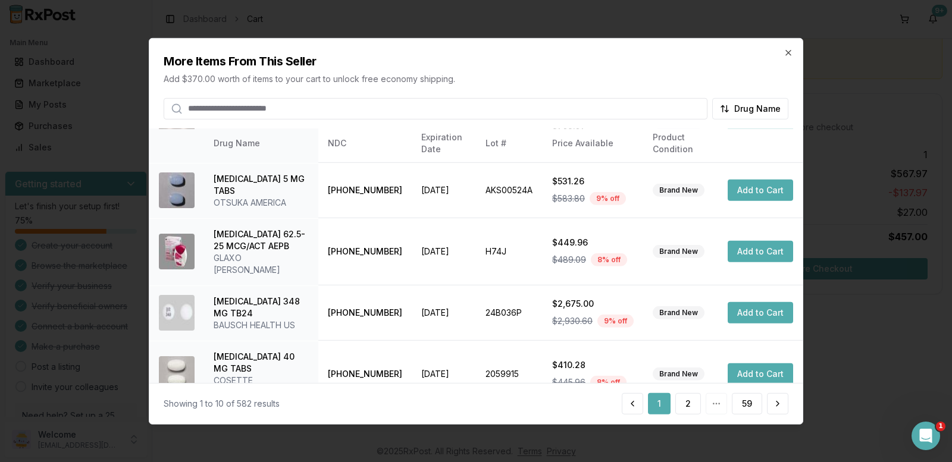
scroll to position [89, 0]
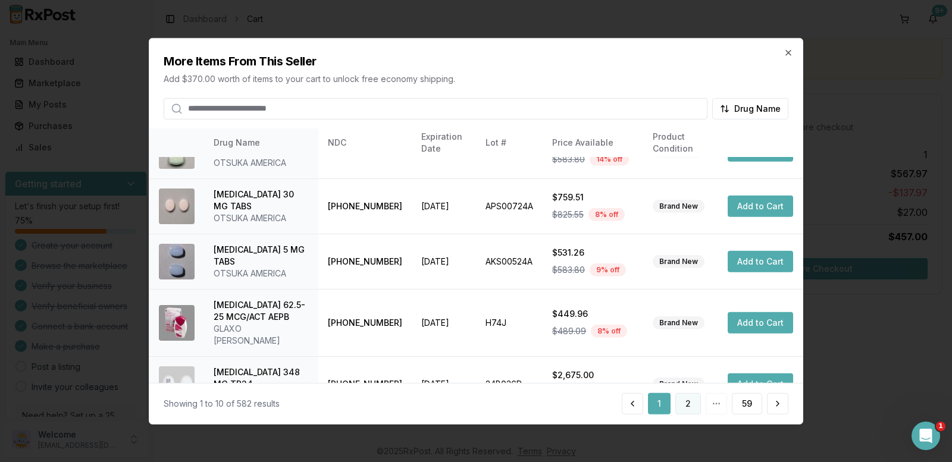
click at [687, 405] on button "2" at bounding box center [688, 403] width 26 height 21
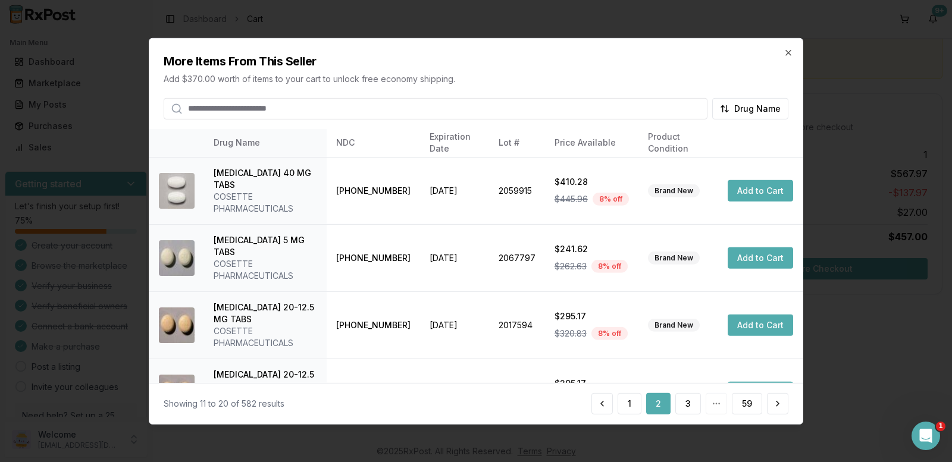
click at [687, 405] on button "3" at bounding box center [688, 403] width 26 height 21
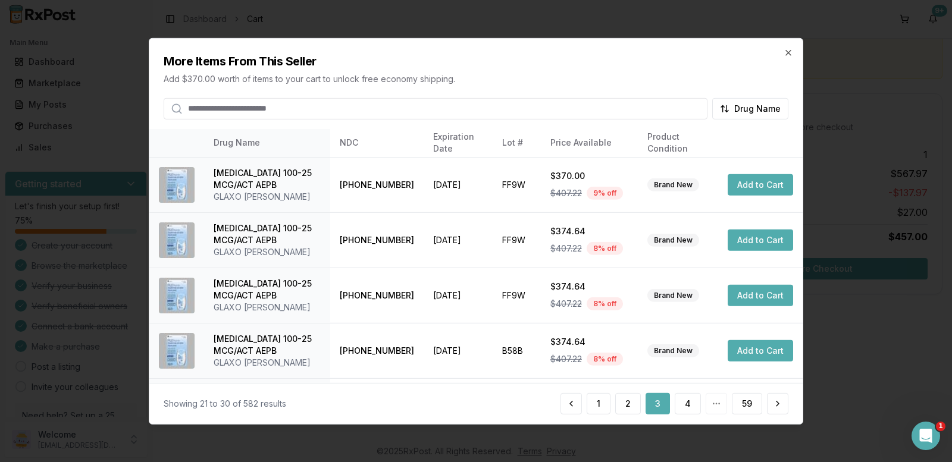
click at [687, 405] on button "4" at bounding box center [688, 403] width 26 height 21
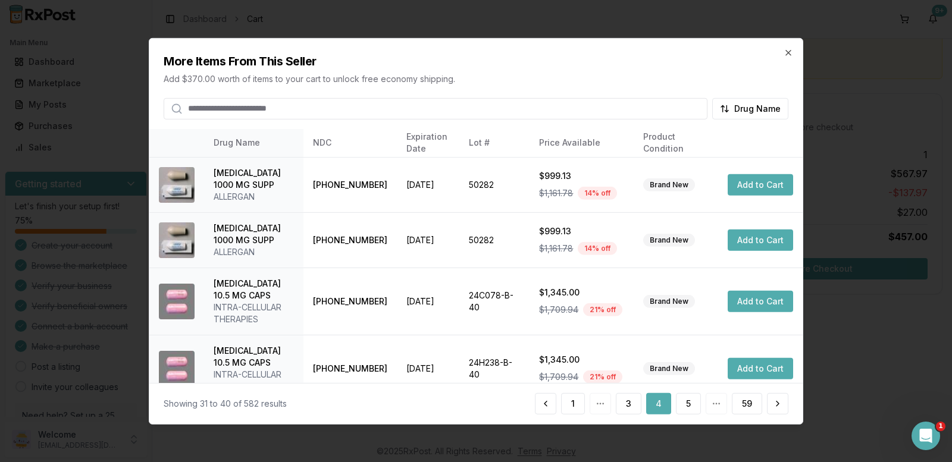
click at [687, 405] on button "5" at bounding box center [688, 403] width 25 height 21
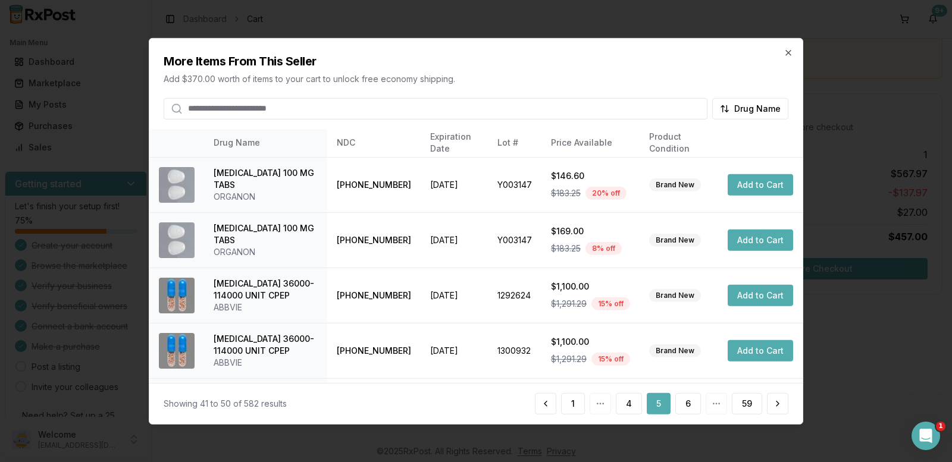
click at [687, 405] on button "6" at bounding box center [688, 403] width 26 height 21
click at [687, 405] on button "7" at bounding box center [688, 403] width 26 height 21
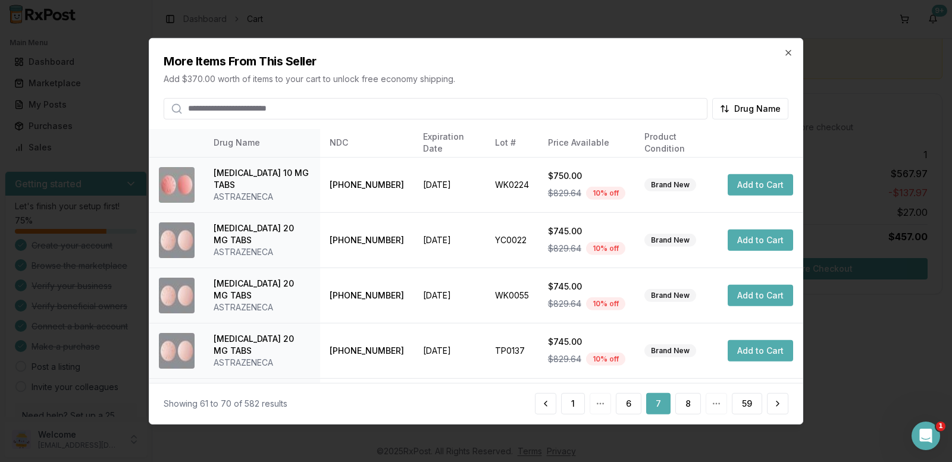
click at [687, 405] on button "8" at bounding box center [688, 403] width 26 height 21
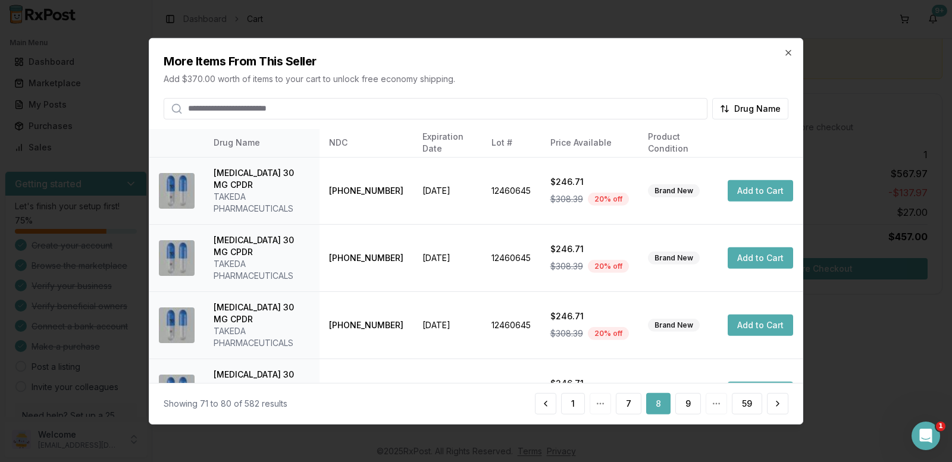
click at [687, 405] on button "9" at bounding box center [688, 403] width 26 height 21
click at [687, 405] on button "10" at bounding box center [686, 403] width 29 height 21
click at [687, 405] on button "11" at bounding box center [687, 403] width 27 height 21
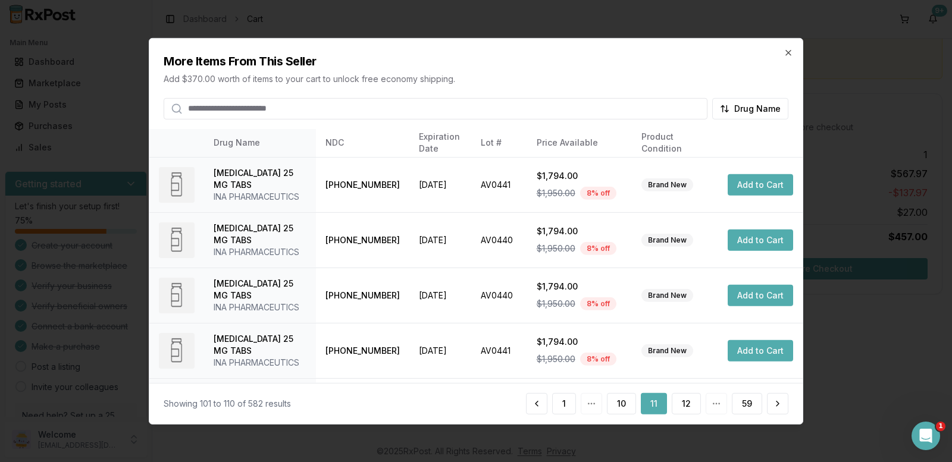
click at [687, 405] on button "12" at bounding box center [686, 403] width 29 height 21
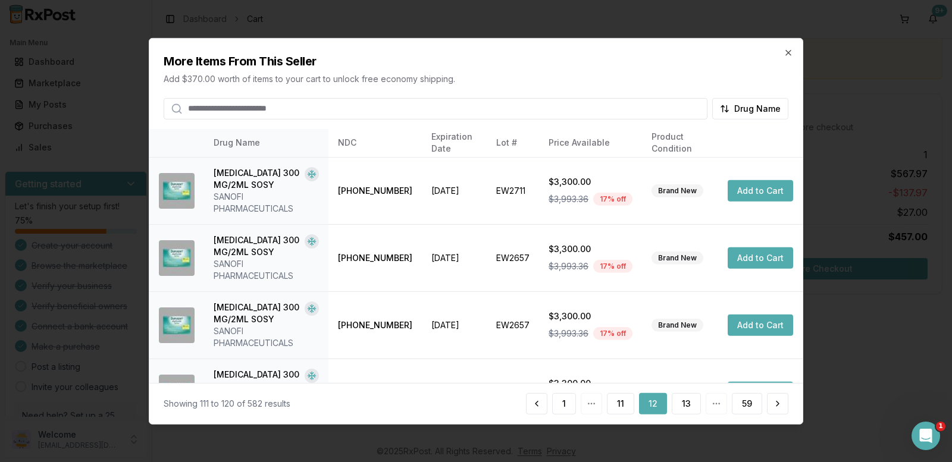
click at [687, 405] on button "13" at bounding box center [686, 403] width 29 height 21
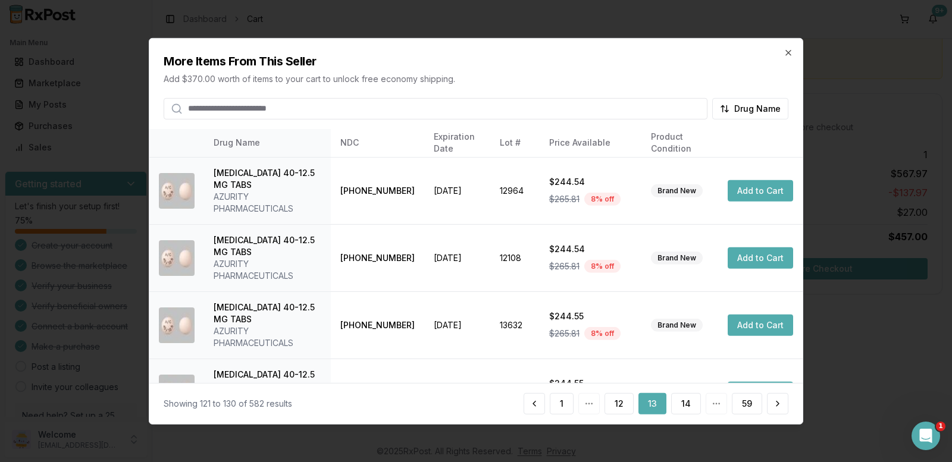
click at [687, 405] on button "14" at bounding box center [686, 403] width 30 height 21
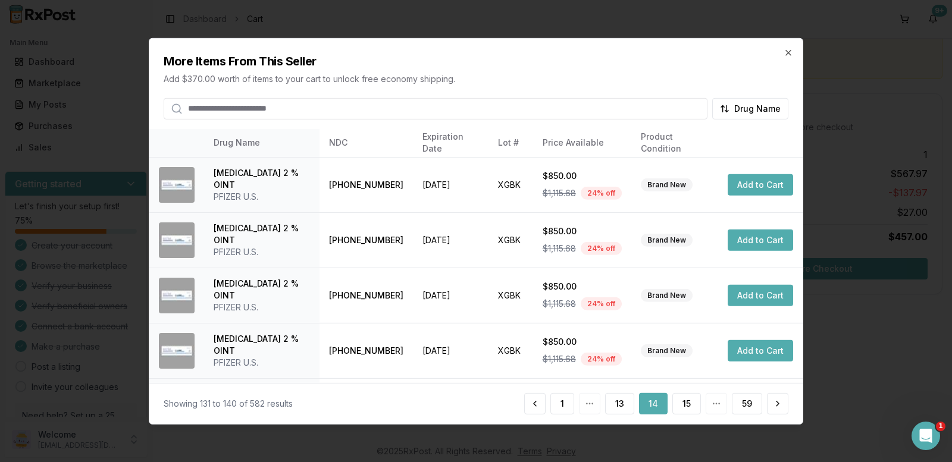
click at [687, 405] on button "15" at bounding box center [686, 403] width 29 height 21
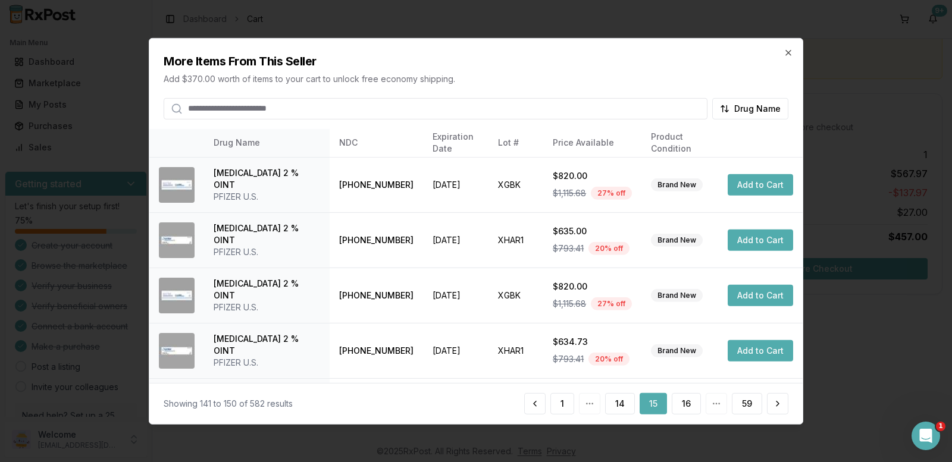
click at [687, 405] on button "16" at bounding box center [686, 403] width 29 height 21
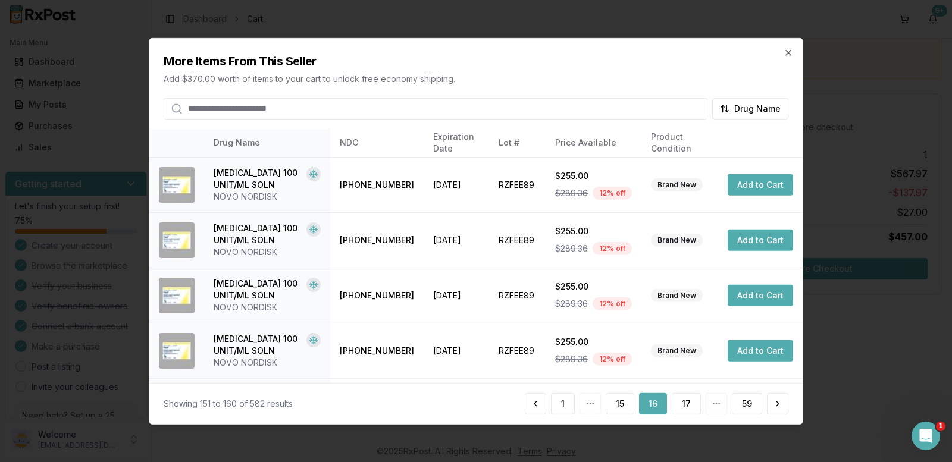
click at [687, 405] on button "17" at bounding box center [686, 403] width 29 height 21
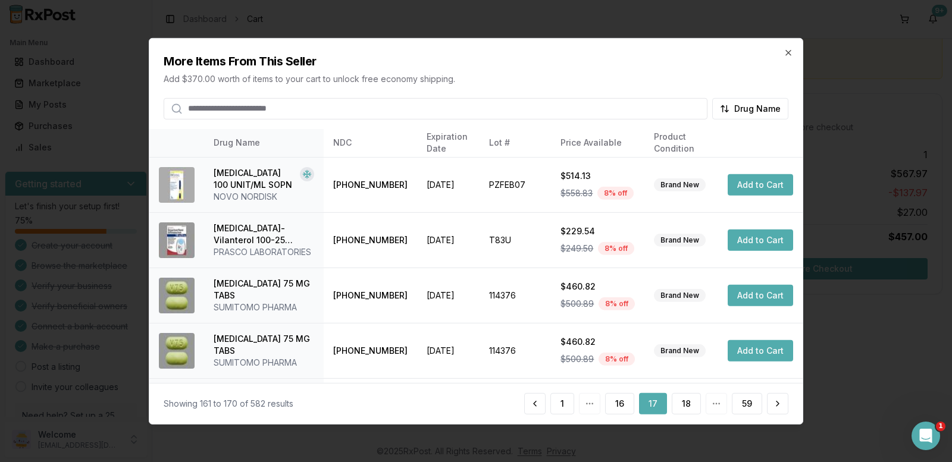
click at [687, 405] on button "18" at bounding box center [686, 403] width 29 height 21
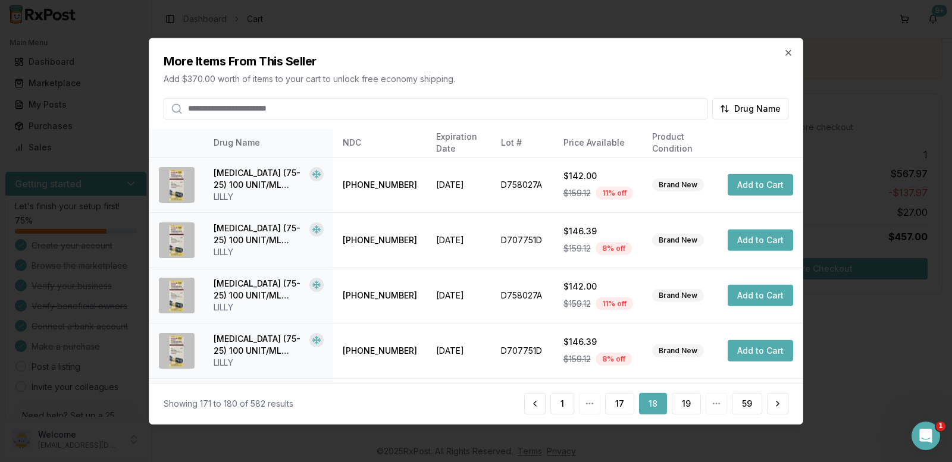
click at [655, 409] on button "18" at bounding box center [653, 403] width 28 height 21
click at [531, 404] on button at bounding box center [534, 403] width 21 height 21
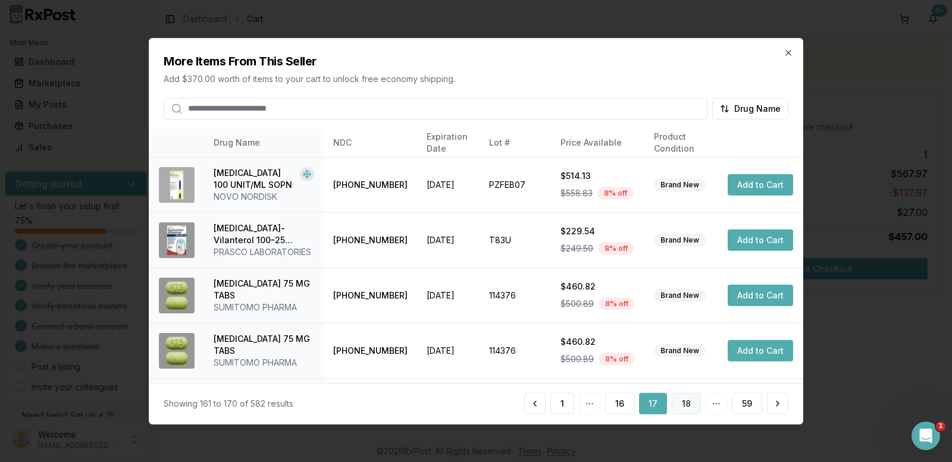
click at [678, 405] on button "18" at bounding box center [686, 403] width 29 height 21
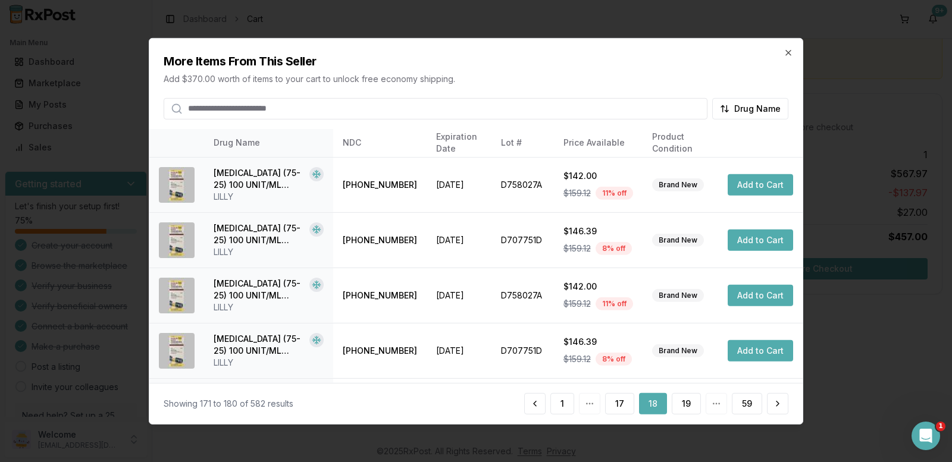
click at [678, 405] on button "19" at bounding box center [686, 403] width 29 height 21
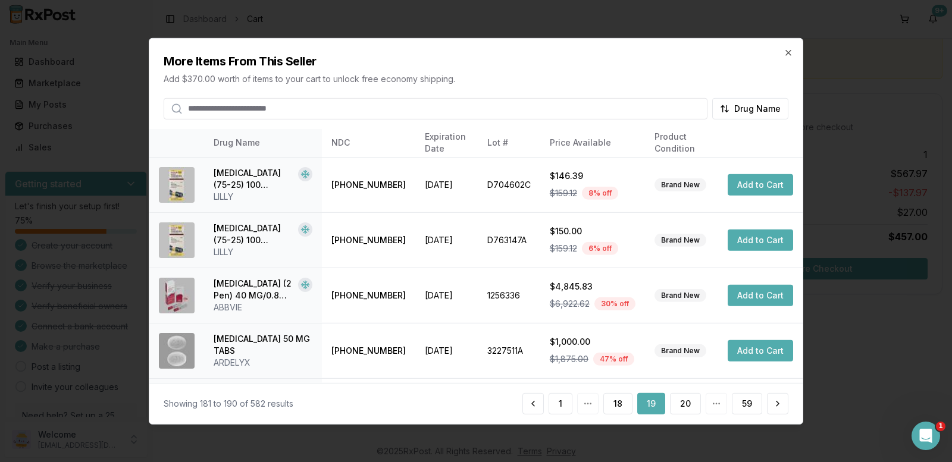
click at [678, 405] on button "20" at bounding box center [685, 403] width 31 height 21
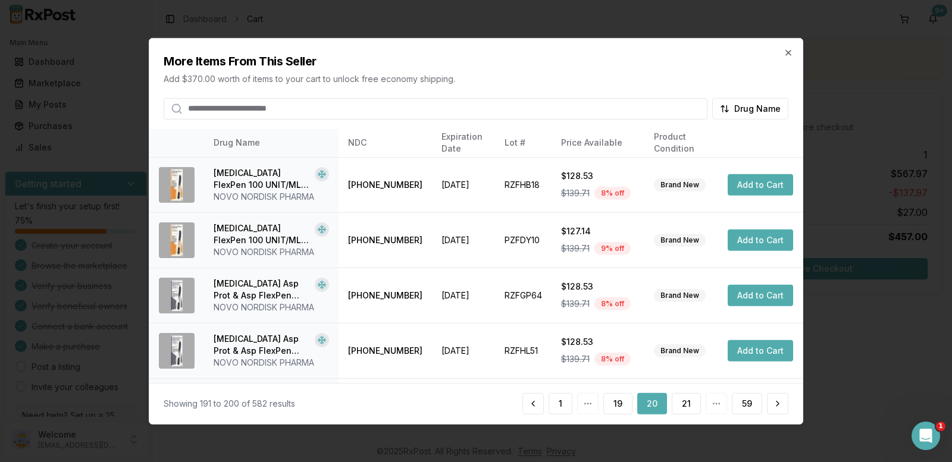
click at [678, 405] on button "21" at bounding box center [686, 403] width 29 height 21
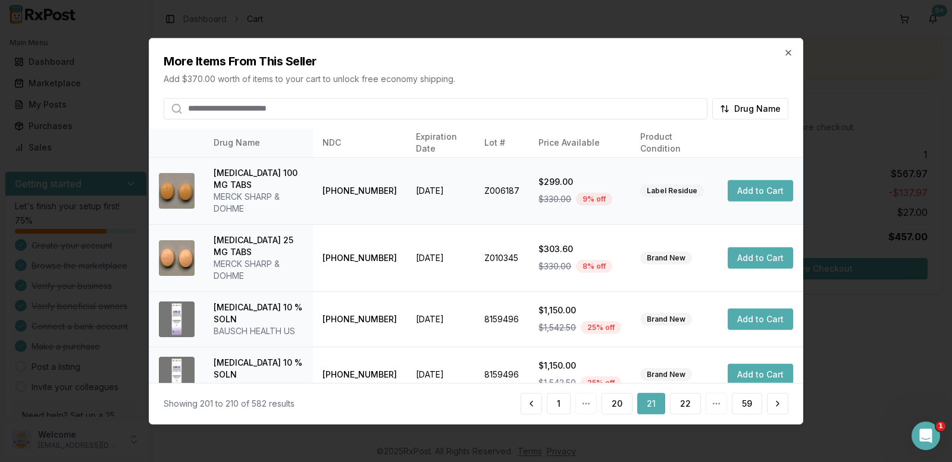
click at [740, 191] on button "Add to Cart" at bounding box center [760, 190] width 65 height 21
click at [689, 407] on button "22" at bounding box center [685, 403] width 31 height 21
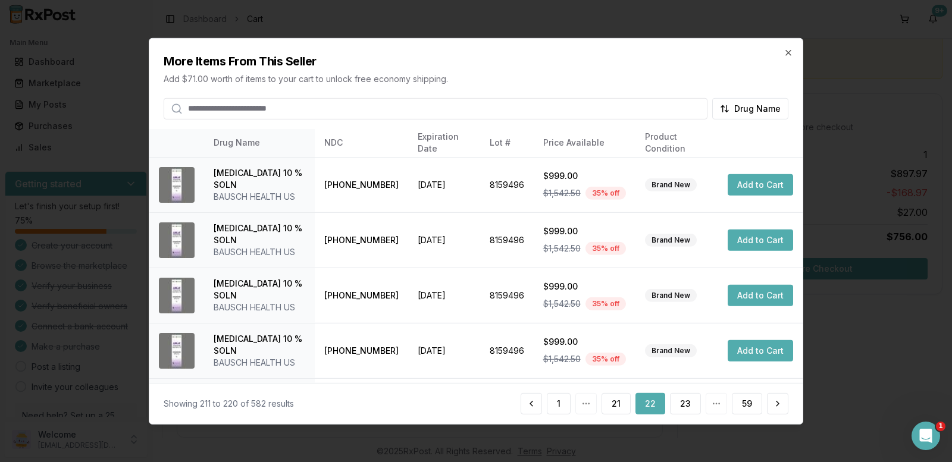
click at [688, 407] on button "23" at bounding box center [685, 403] width 31 height 21
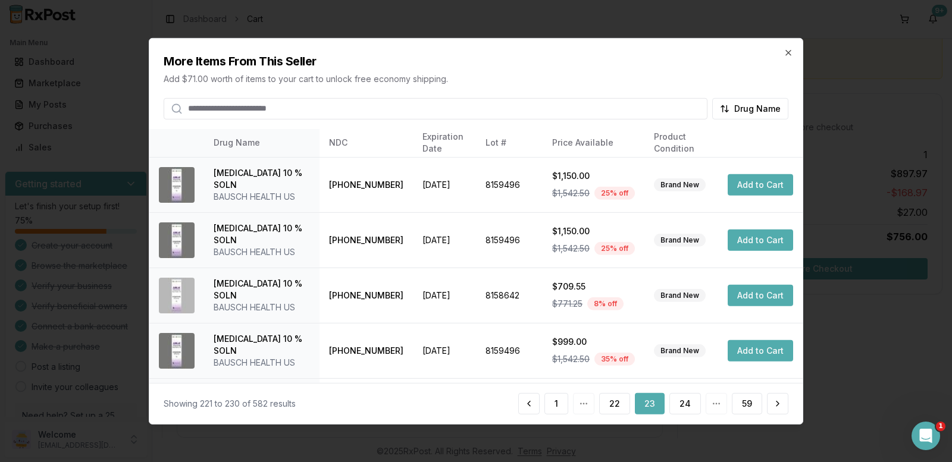
click at [688, 407] on button "24" at bounding box center [685, 403] width 32 height 21
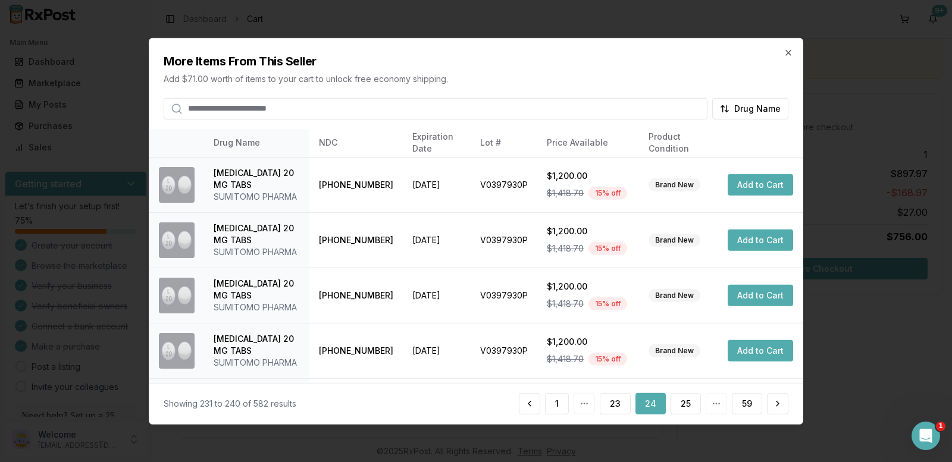
click at [688, 407] on button "25" at bounding box center [686, 403] width 30 height 21
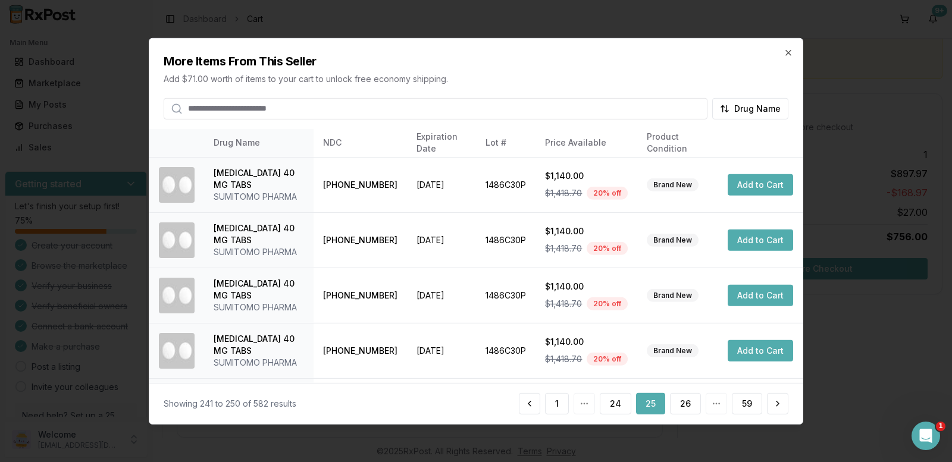
click at [688, 407] on button "26" at bounding box center [685, 403] width 31 height 21
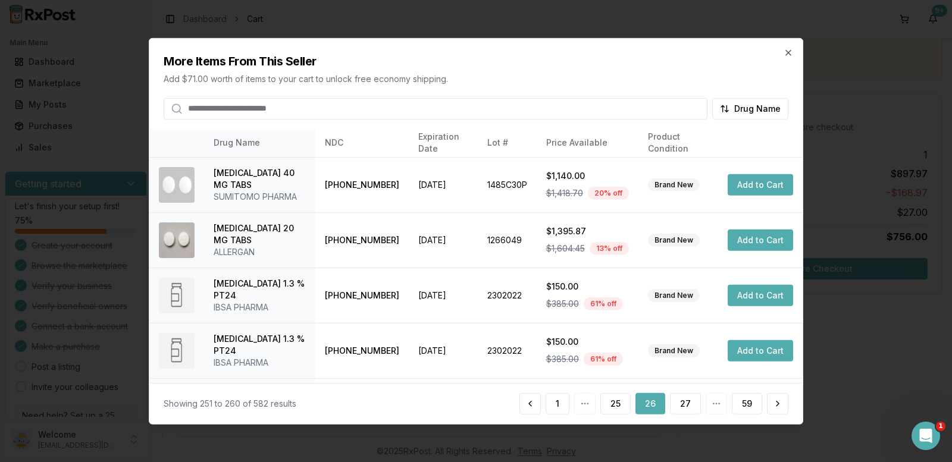
click at [688, 407] on button "27" at bounding box center [685, 403] width 31 height 21
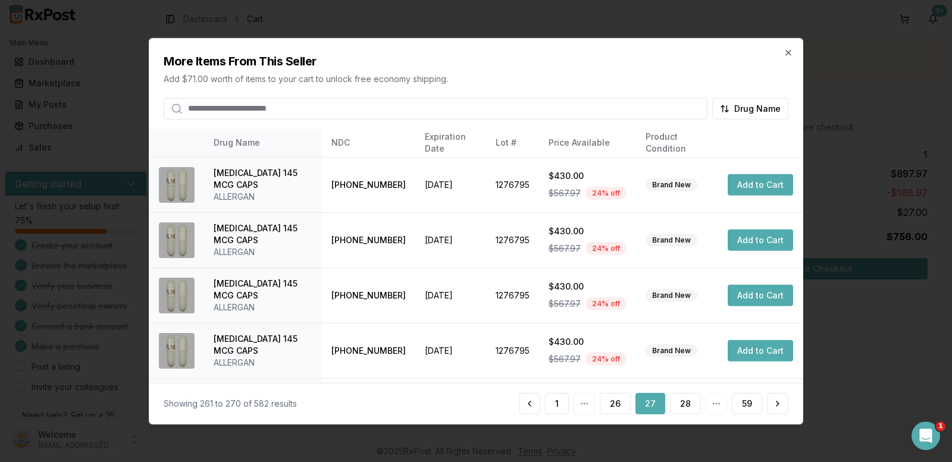
click at [688, 407] on button "28" at bounding box center [685, 403] width 31 height 21
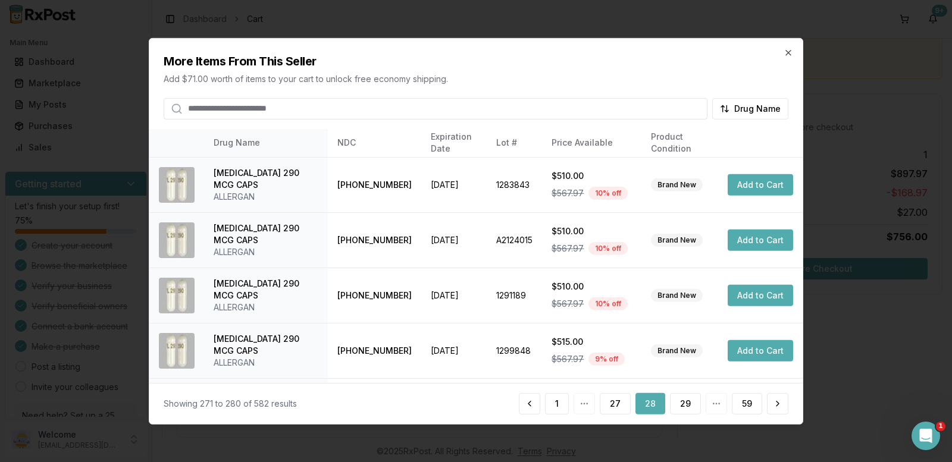
click at [688, 407] on button "29" at bounding box center [685, 403] width 31 height 21
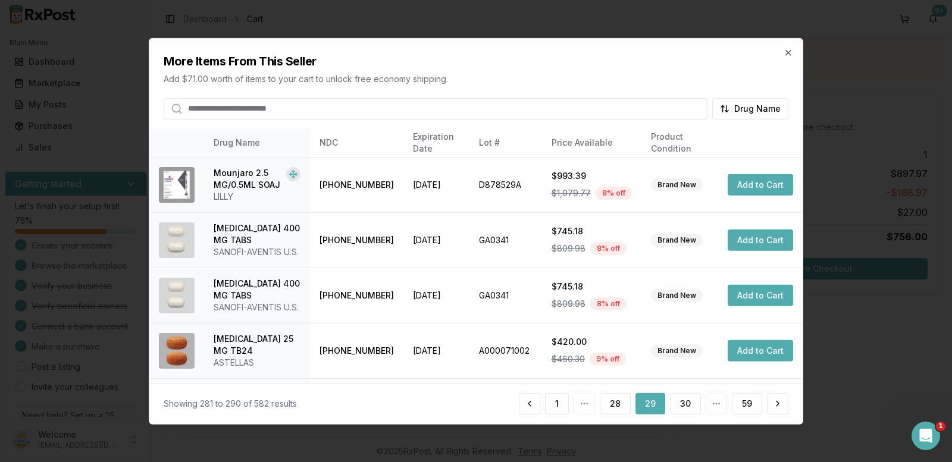
click at [688, 407] on button "30" at bounding box center [685, 403] width 31 height 21
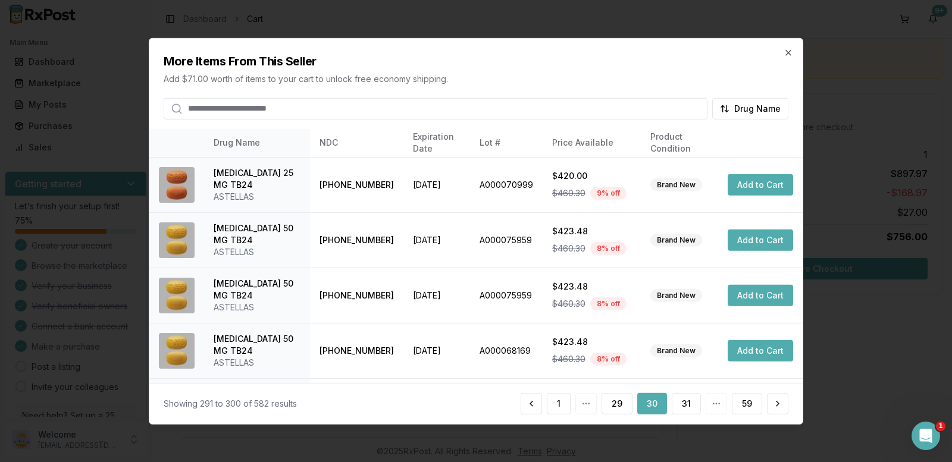
click at [688, 407] on button "31" at bounding box center [686, 403] width 29 height 21
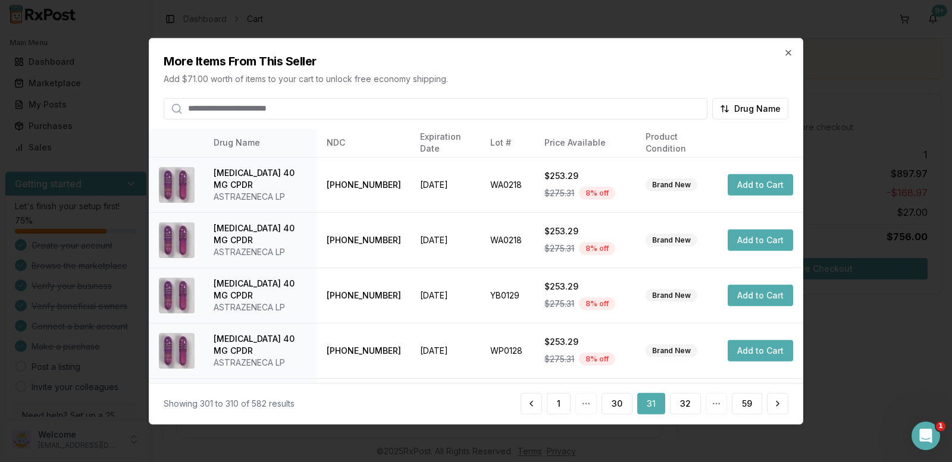
click at [688, 407] on button "32" at bounding box center [685, 403] width 31 height 21
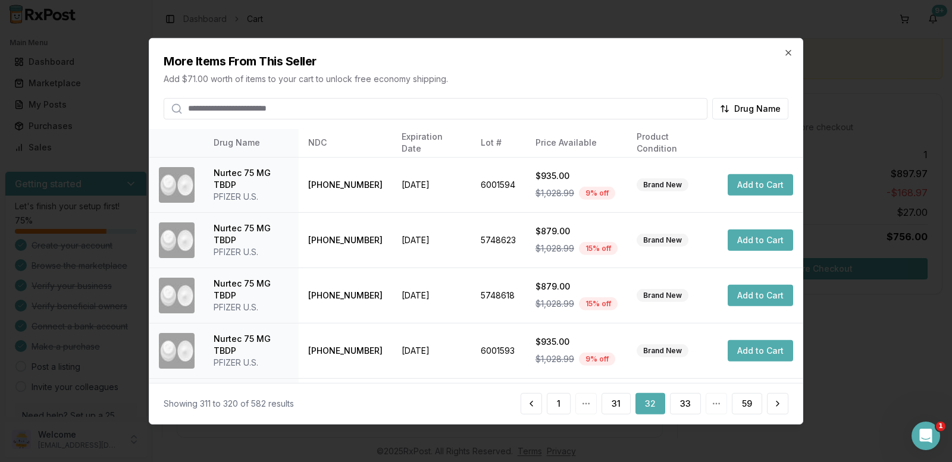
click at [688, 407] on button "33" at bounding box center [685, 403] width 31 height 21
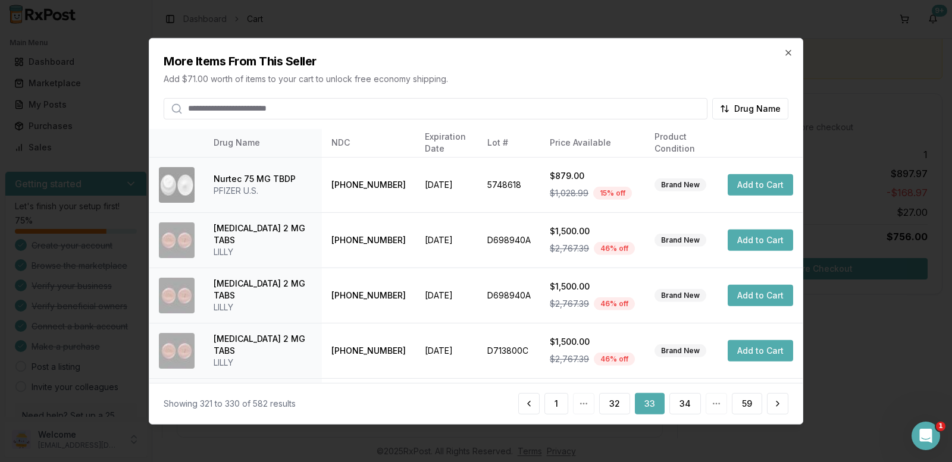
click at [688, 407] on button "34" at bounding box center [685, 403] width 32 height 21
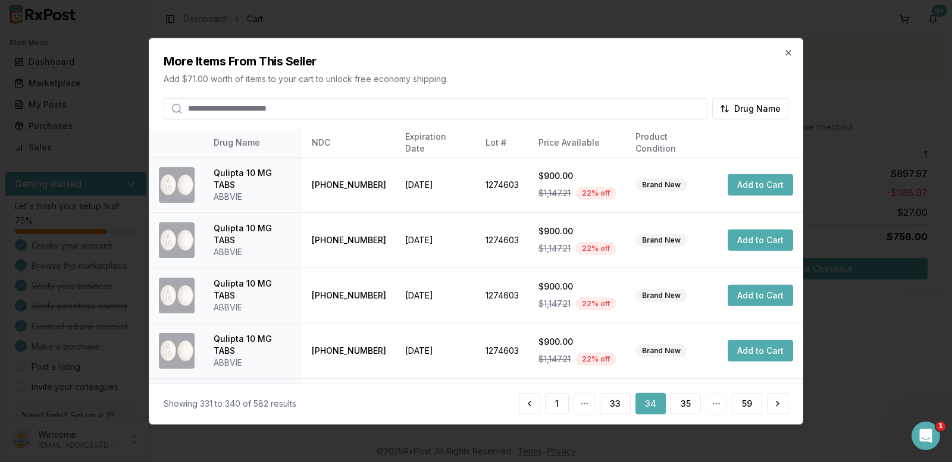
click at [688, 407] on button "35" at bounding box center [686, 403] width 30 height 21
click at [688, 407] on button "36" at bounding box center [685, 403] width 31 height 21
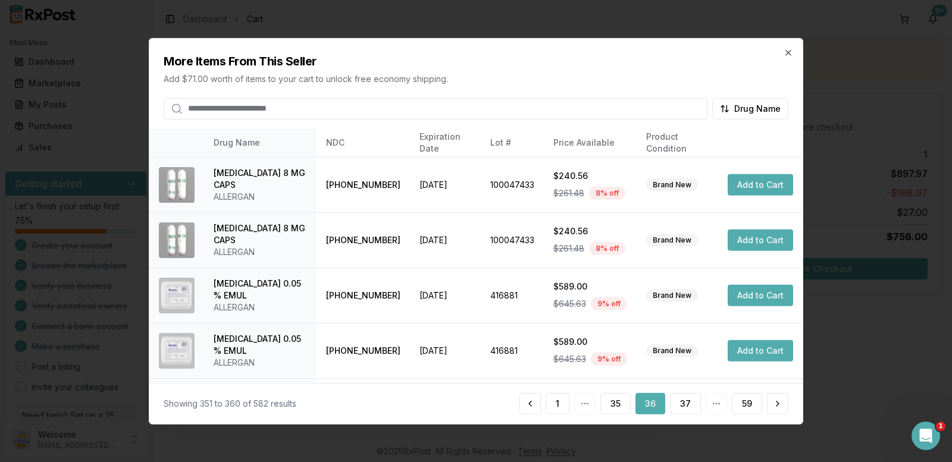
click at [688, 407] on button "37" at bounding box center [685, 403] width 31 height 21
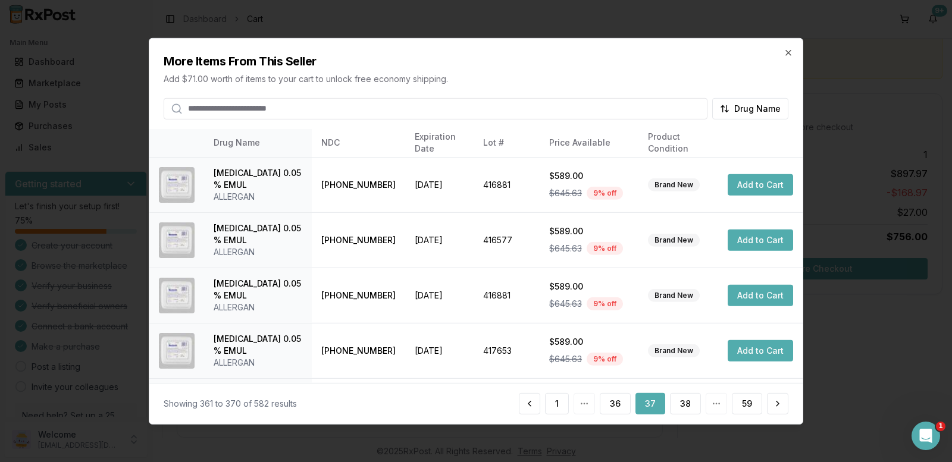
click at [688, 407] on button "38" at bounding box center [685, 403] width 31 height 21
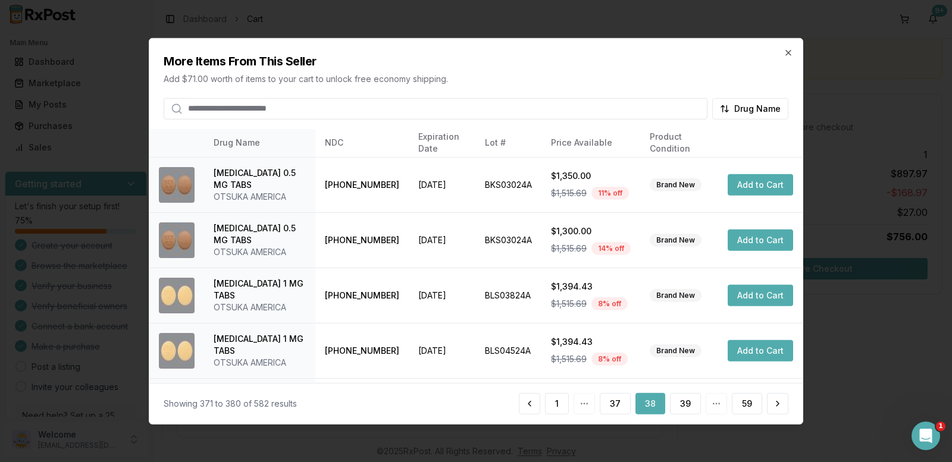
click at [688, 407] on button "39" at bounding box center [685, 403] width 31 height 21
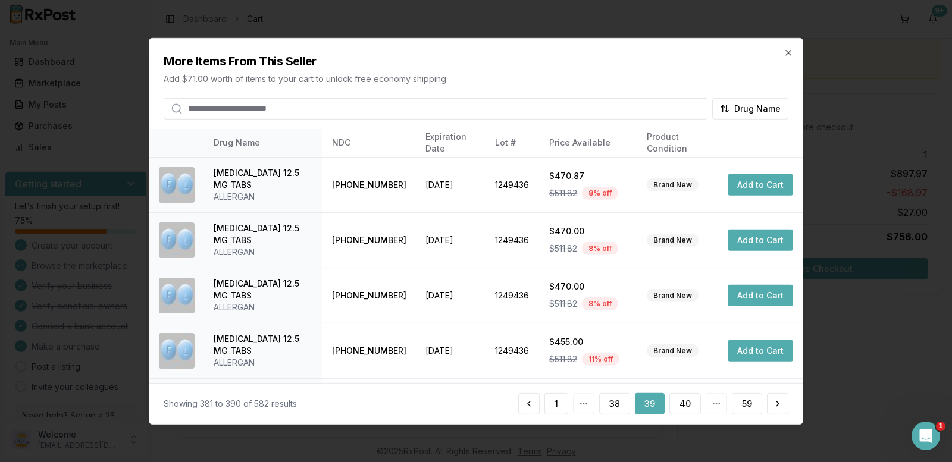
click at [688, 407] on button "40" at bounding box center [685, 403] width 32 height 21
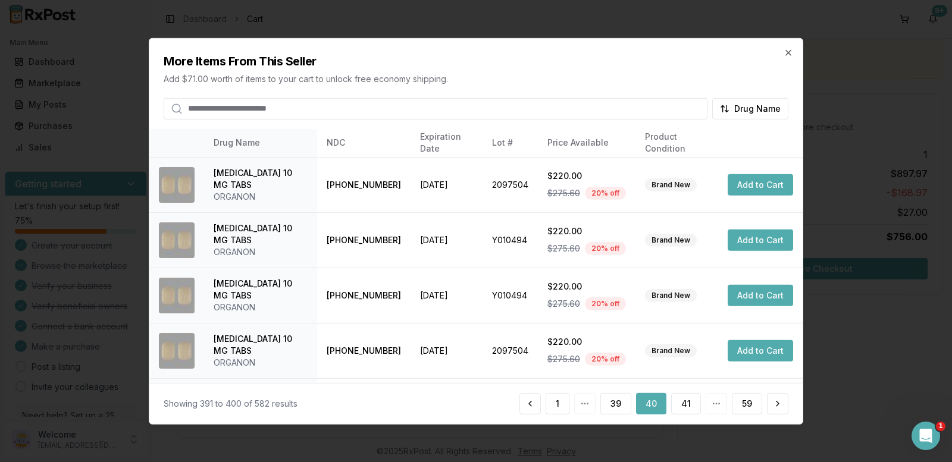
click at [688, 407] on button "41" at bounding box center [686, 403] width 30 height 21
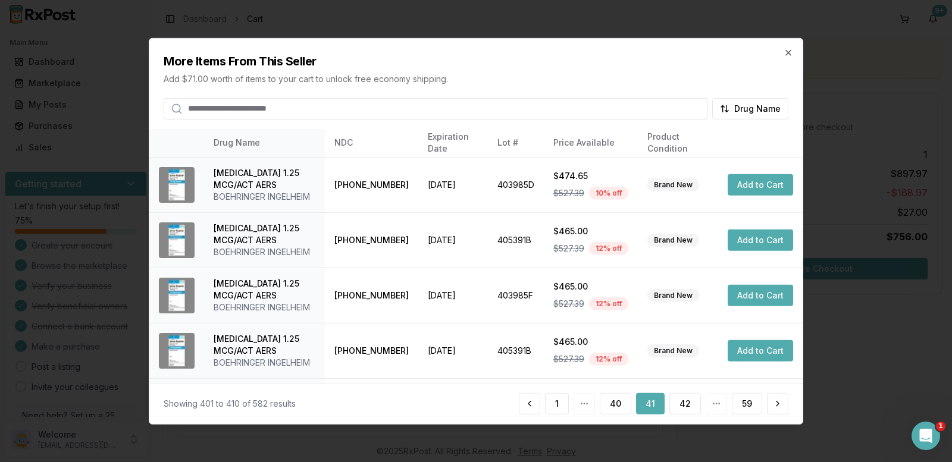
click at [688, 407] on button "42" at bounding box center [685, 403] width 32 height 21
click at [688, 407] on button "43" at bounding box center [685, 403] width 32 height 21
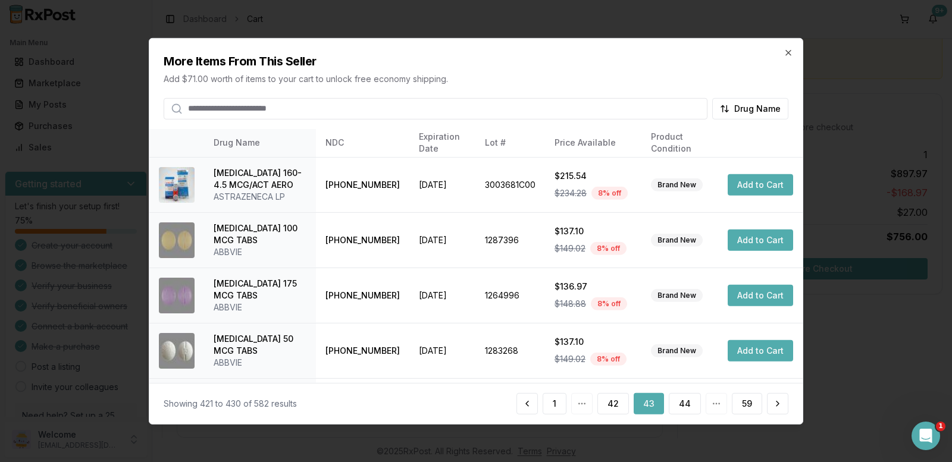
click at [688, 407] on button "44" at bounding box center [685, 403] width 32 height 21
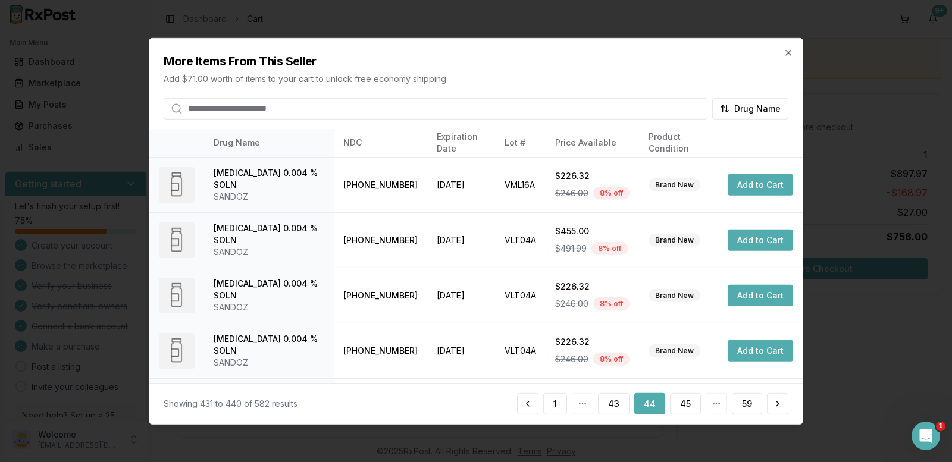
click at [688, 407] on button "45" at bounding box center [685, 403] width 31 height 21
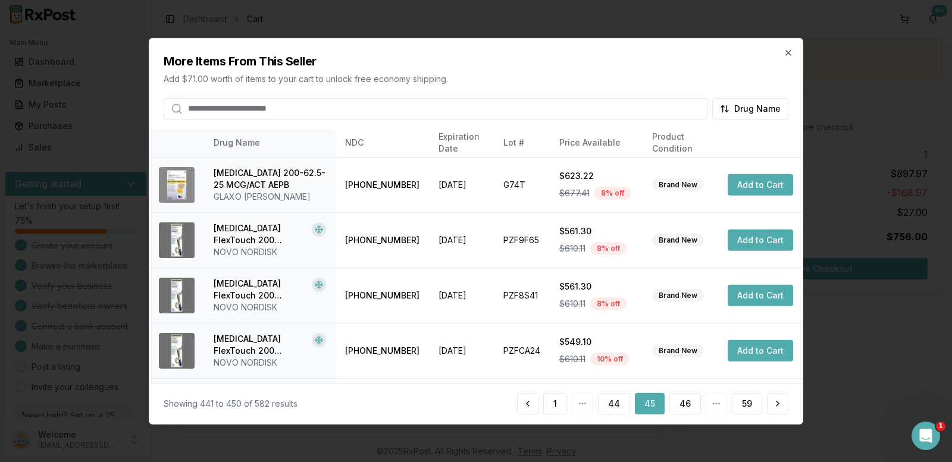
click at [688, 407] on button "46" at bounding box center [685, 403] width 32 height 21
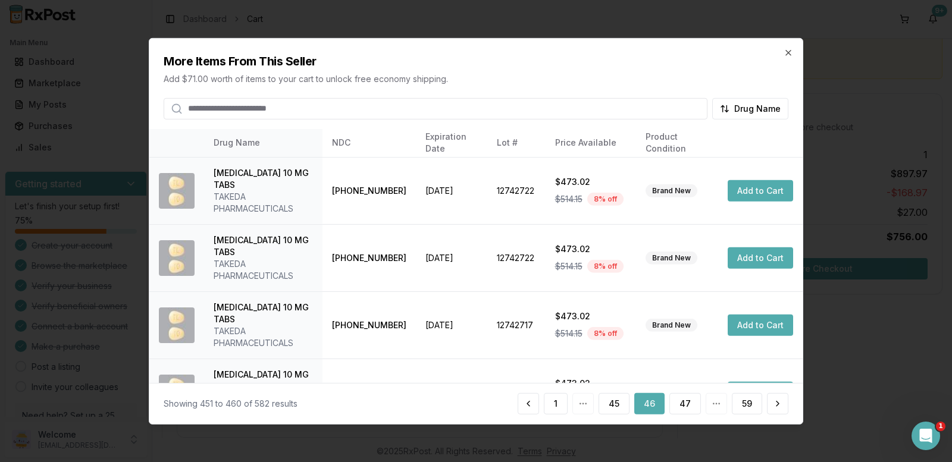
click at [688, 407] on button "47" at bounding box center [685, 403] width 32 height 21
click at [688, 407] on button "48" at bounding box center [685, 403] width 32 height 21
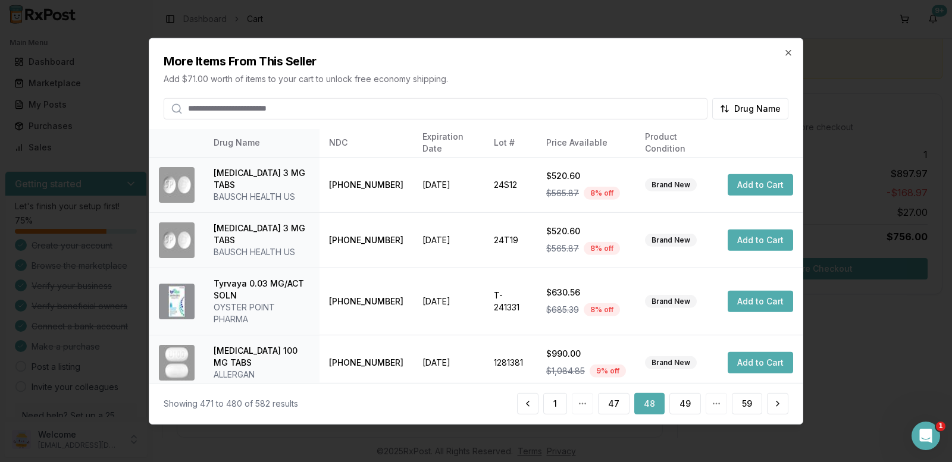
click at [688, 407] on button "49" at bounding box center [685, 403] width 32 height 21
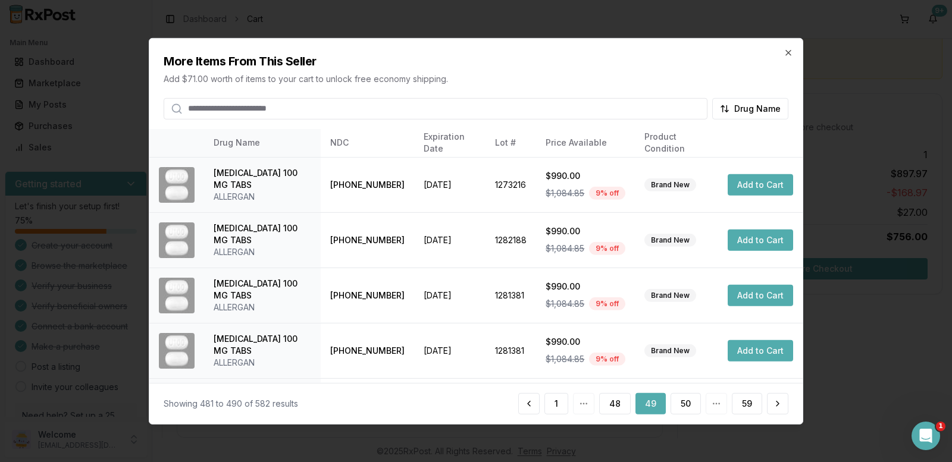
click at [688, 407] on button "50" at bounding box center [686, 403] width 30 height 21
click at [688, 407] on button "51" at bounding box center [686, 403] width 29 height 21
click at [688, 407] on button "52" at bounding box center [686, 403] width 30 height 21
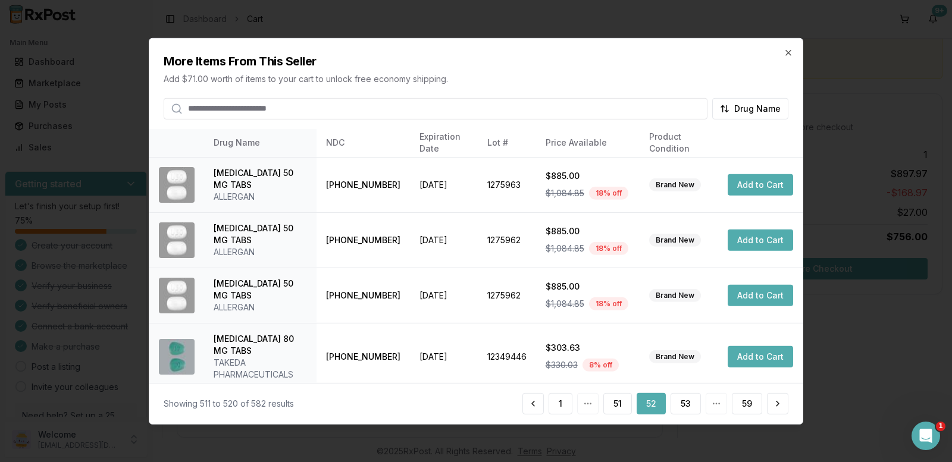
click at [688, 407] on button "53" at bounding box center [686, 403] width 30 height 21
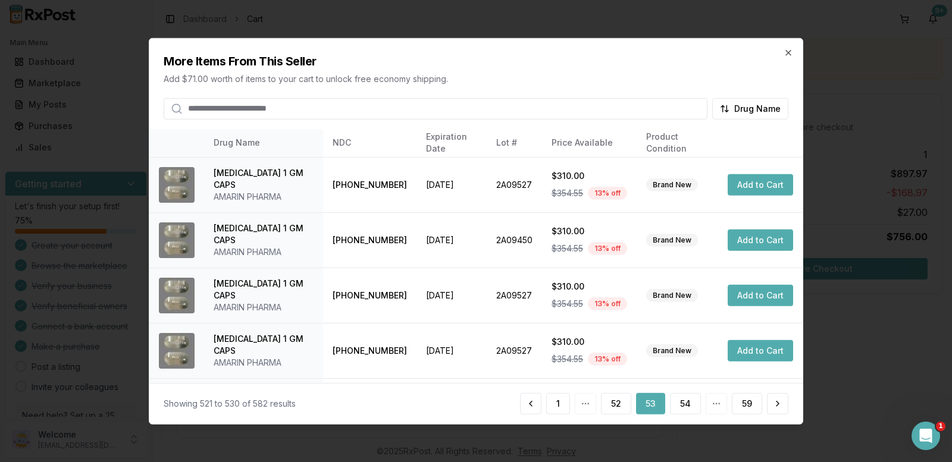
click at [688, 407] on button "54" at bounding box center [685, 403] width 31 height 21
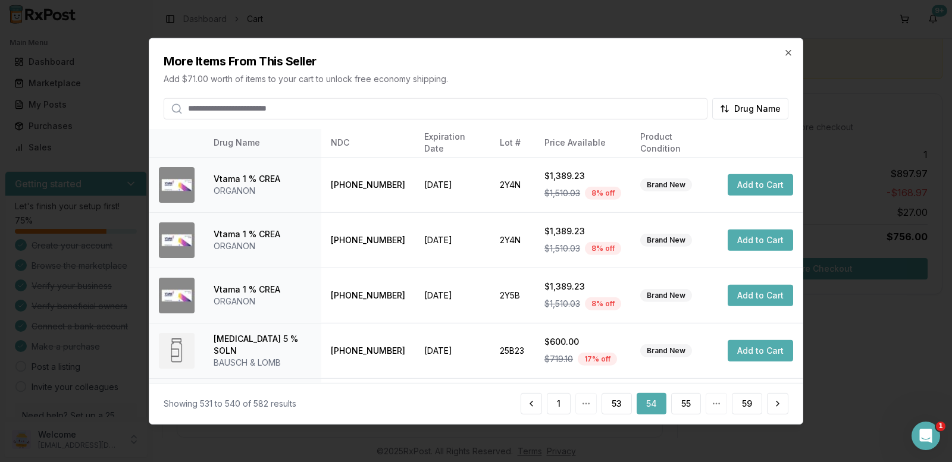
click at [688, 407] on button "55" at bounding box center [686, 403] width 30 height 21
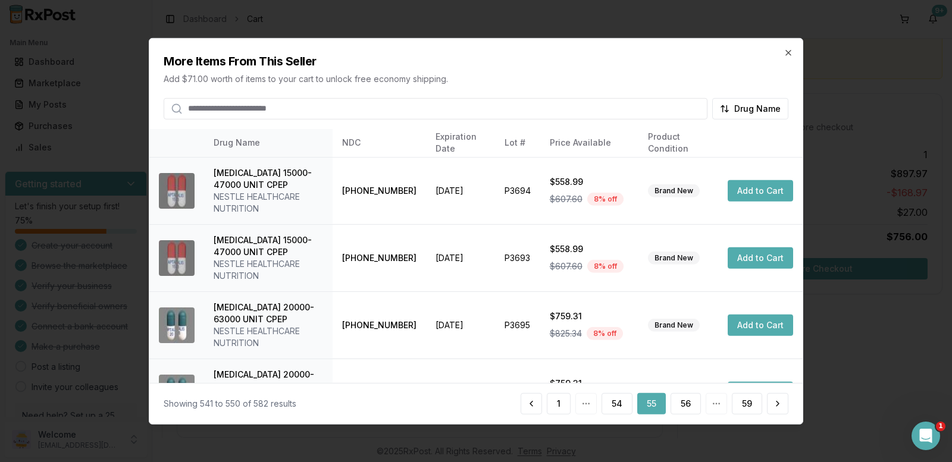
click at [659, 408] on button "55" at bounding box center [651, 403] width 29 height 21
click at [617, 406] on button "54" at bounding box center [617, 403] width 31 height 21
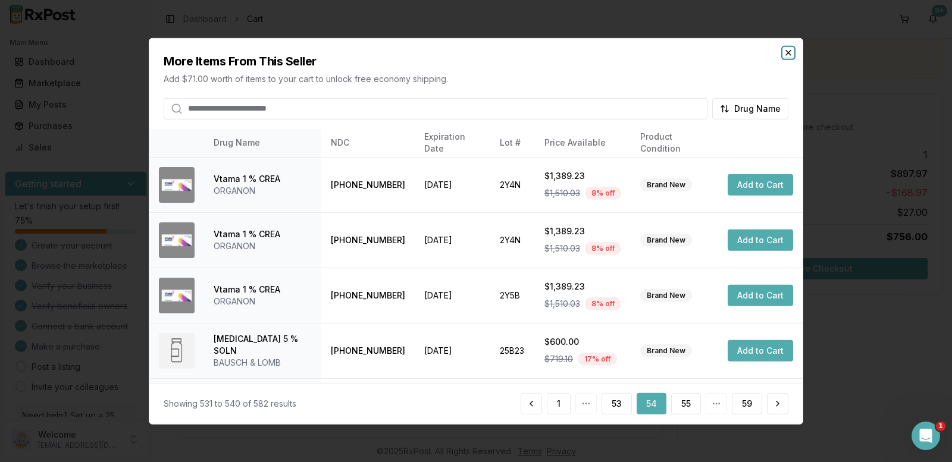
click at [785, 51] on icon "button" at bounding box center [789, 53] width 10 height 10
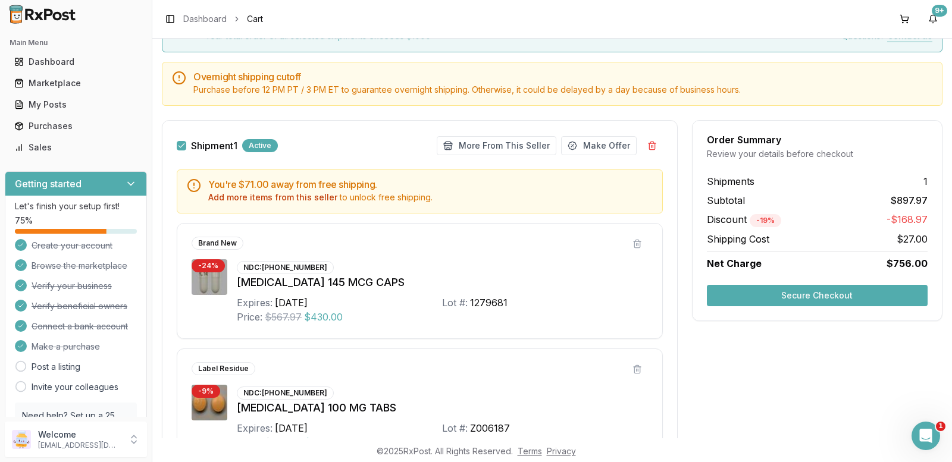
scroll to position [75, 0]
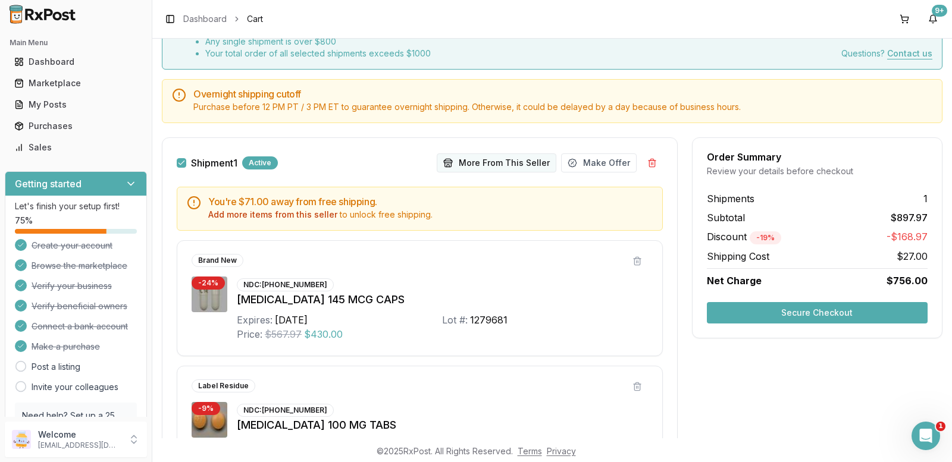
click at [511, 164] on button "More From This Seller" at bounding box center [497, 163] width 120 height 19
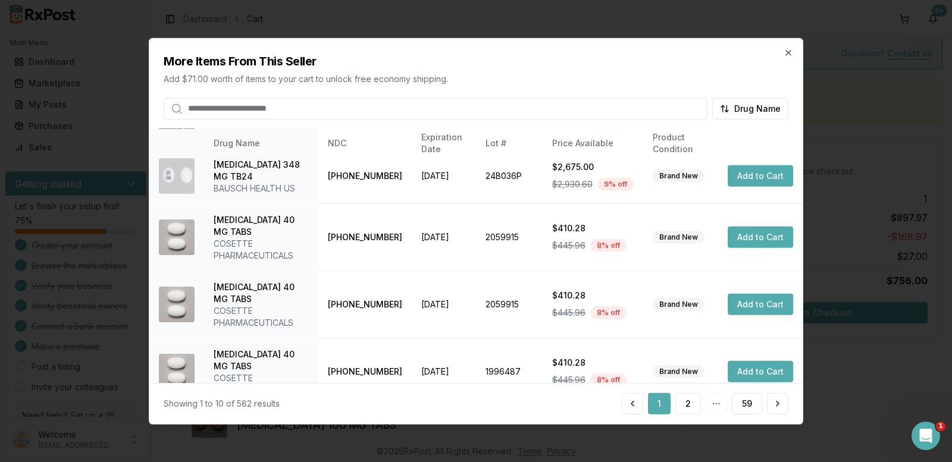
scroll to position [327, 0]
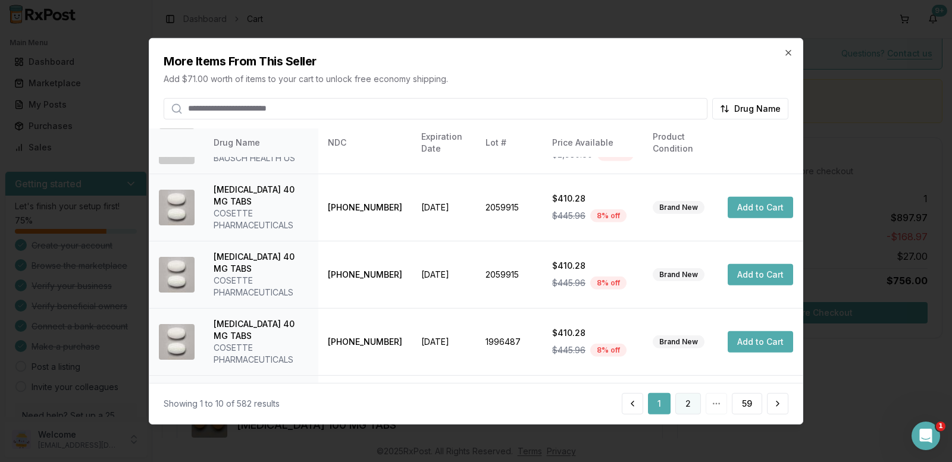
click at [689, 405] on button "2" at bounding box center [688, 403] width 26 height 21
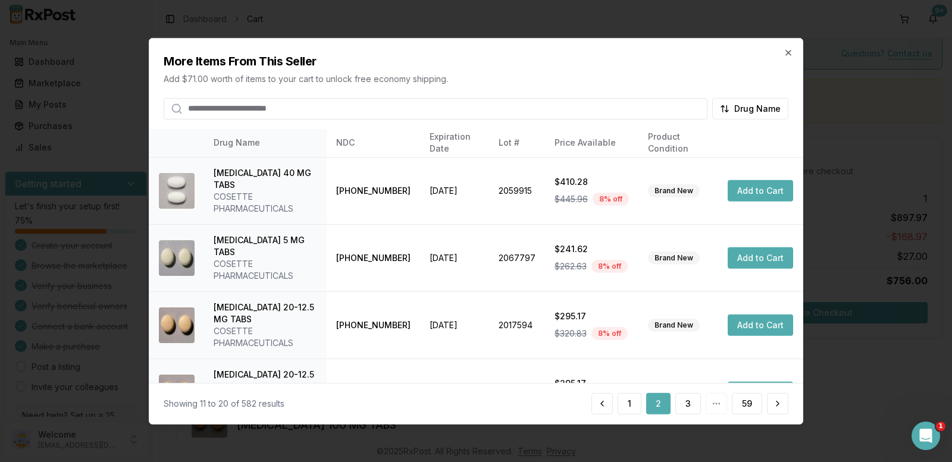
click at [689, 405] on button "3" at bounding box center [688, 403] width 26 height 21
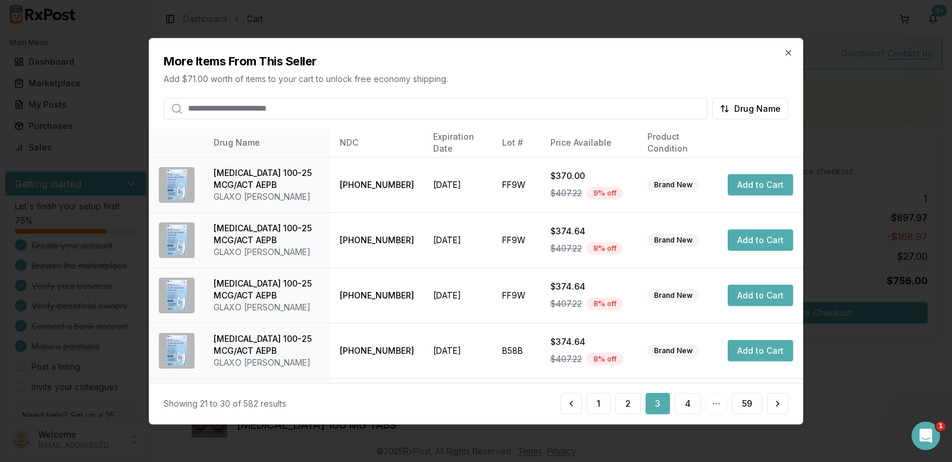
click at [689, 405] on button "4" at bounding box center [688, 403] width 26 height 21
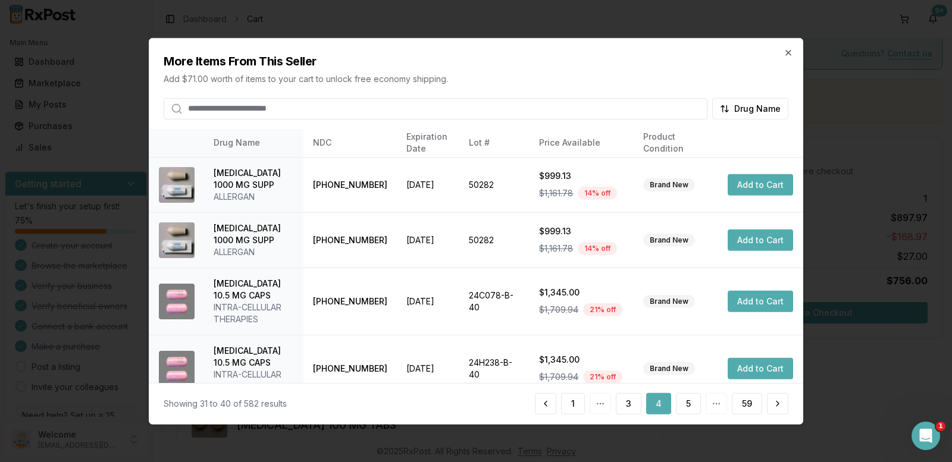
click at [689, 405] on button "5" at bounding box center [688, 403] width 25 height 21
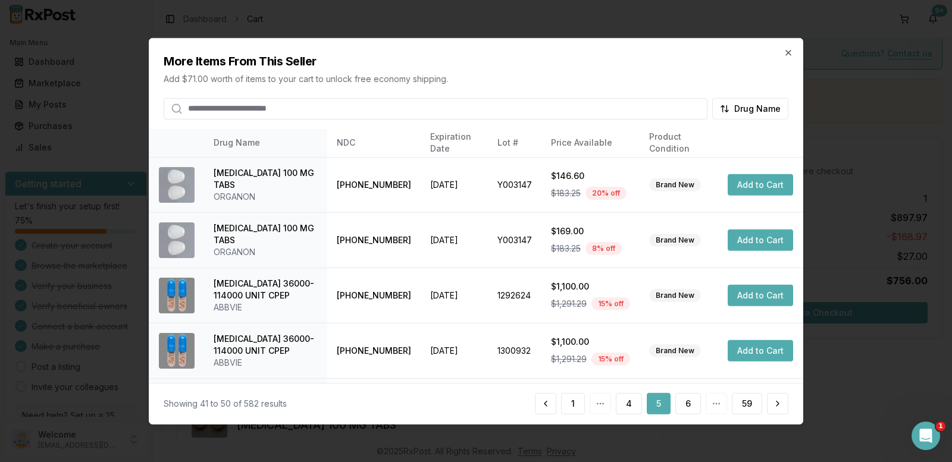
click at [689, 405] on button "6" at bounding box center [688, 403] width 26 height 21
click at [689, 405] on button "7" at bounding box center [688, 403] width 26 height 21
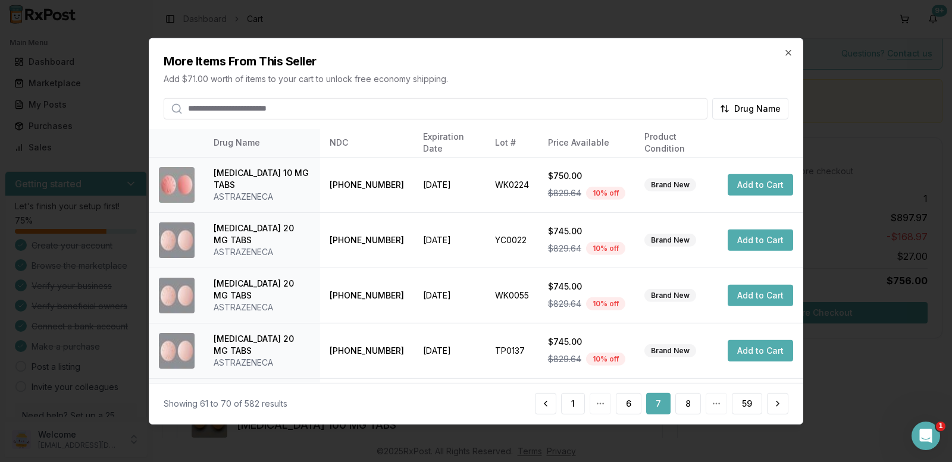
click at [689, 405] on button "8" at bounding box center [688, 403] width 26 height 21
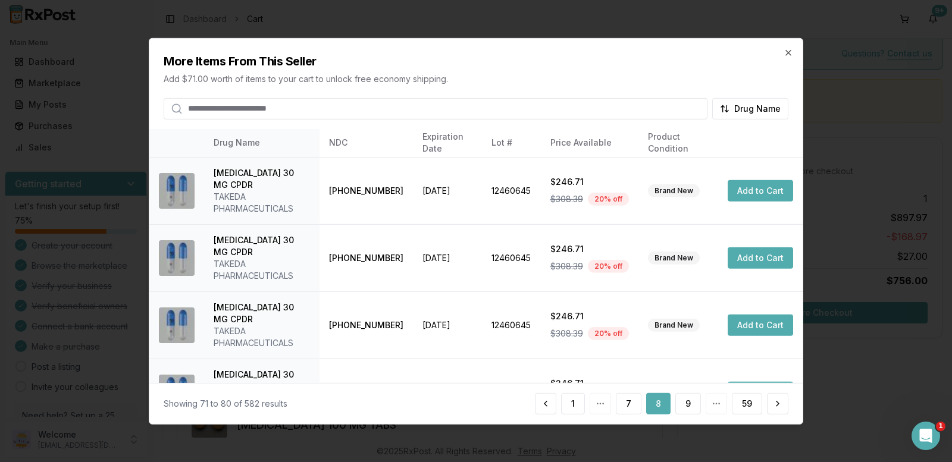
click at [689, 405] on button "9" at bounding box center [688, 403] width 26 height 21
click at [689, 405] on button "10" at bounding box center [686, 403] width 29 height 21
click at [689, 405] on button "11" at bounding box center [687, 403] width 27 height 21
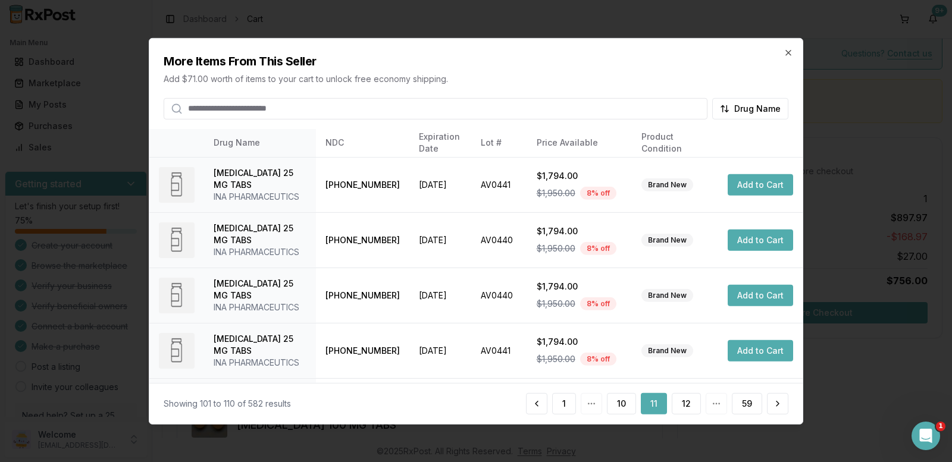
click at [689, 405] on button "12" at bounding box center [686, 403] width 29 height 21
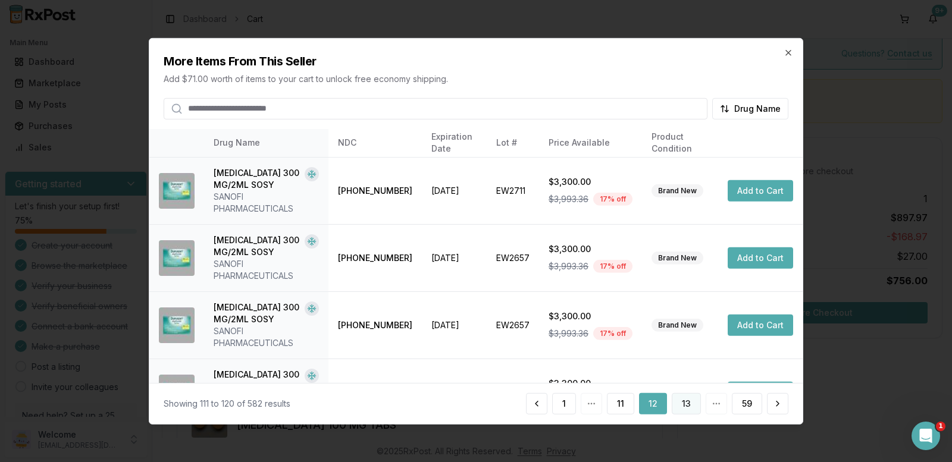
click at [690, 405] on button "13" at bounding box center [686, 403] width 29 height 21
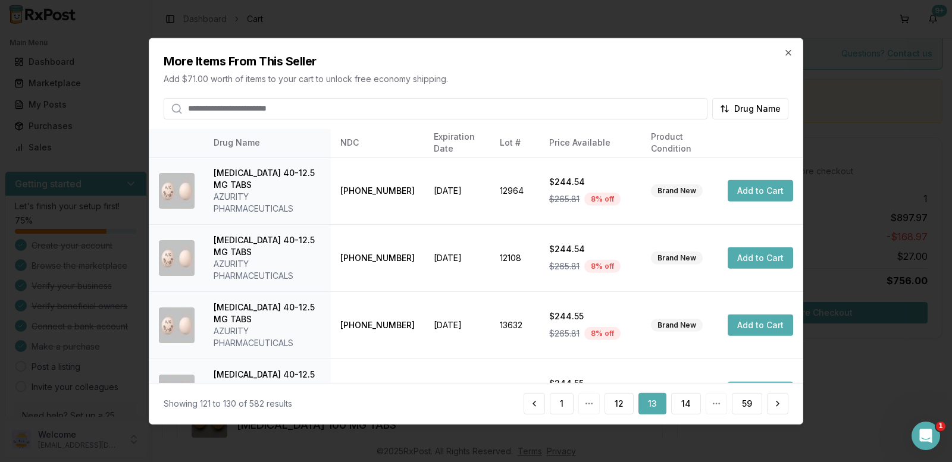
click at [690, 405] on button "14" at bounding box center [686, 403] width 30 height 21
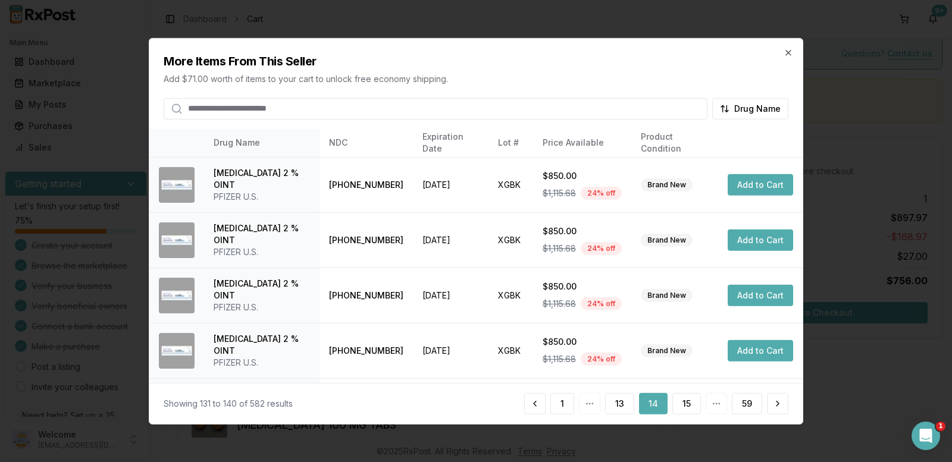
click at [690, 405] on button "15" at bounding box center [686, 403] width 29 height 21
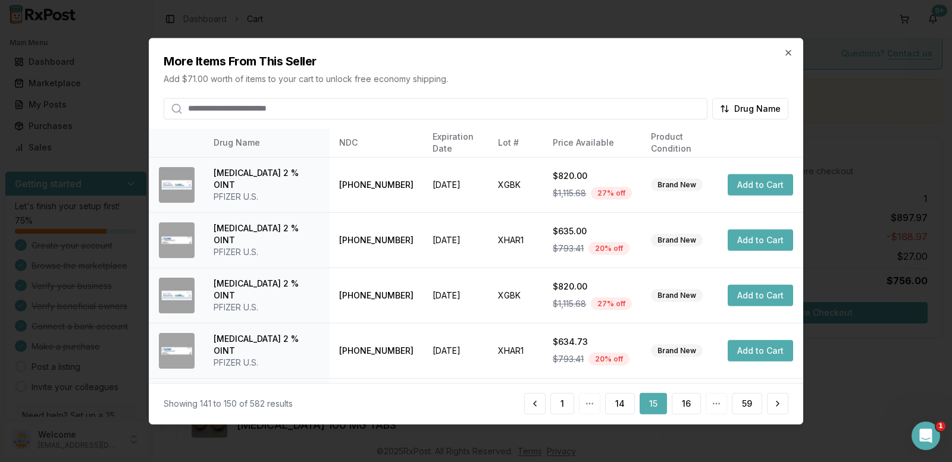
click at [690, 405] on button "16" at bounding box center [686, 403] width 29 height 21
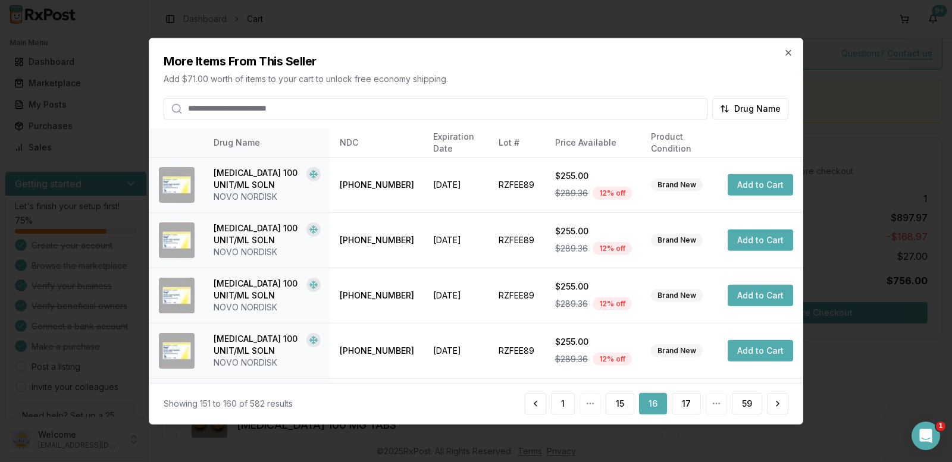
click at [690, 405] on button "17" at bounding box center [686, 403] width 29 height 21
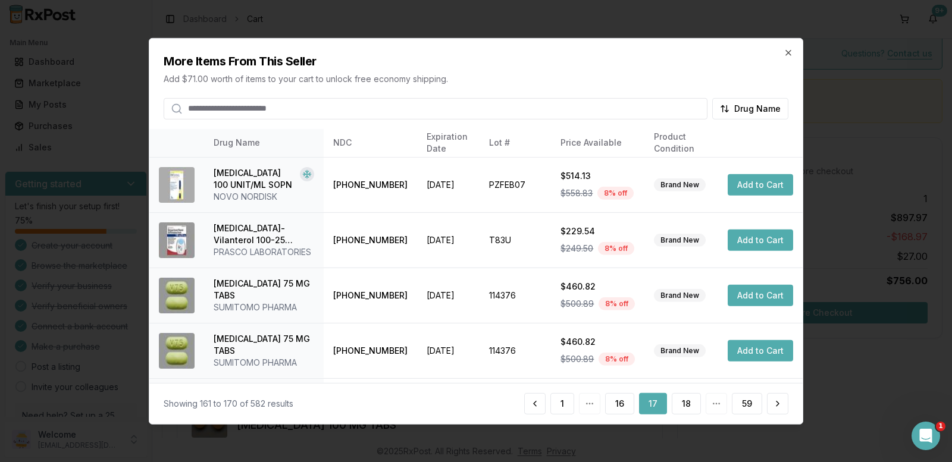
click at [690, 405] on button "18" at bounding box center [686, 403] width 29 height 21
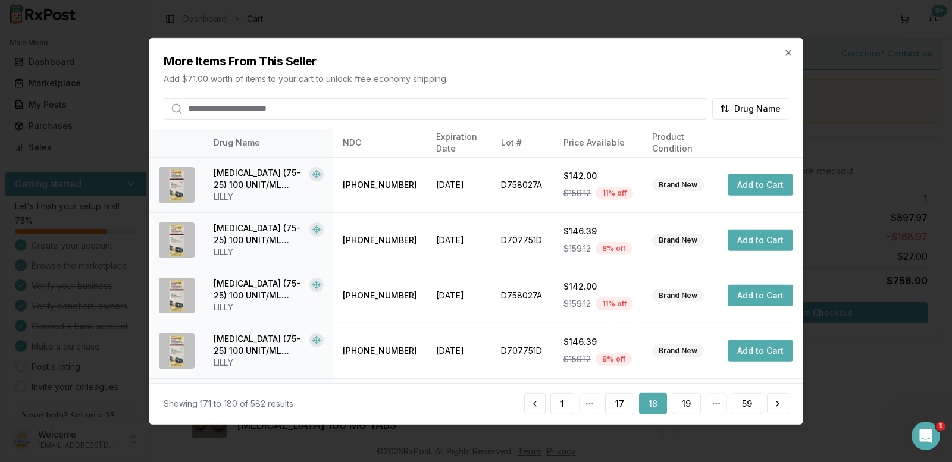
click at [690, 405] on button "19" at bounding box center [686, 403] width 29 height 21
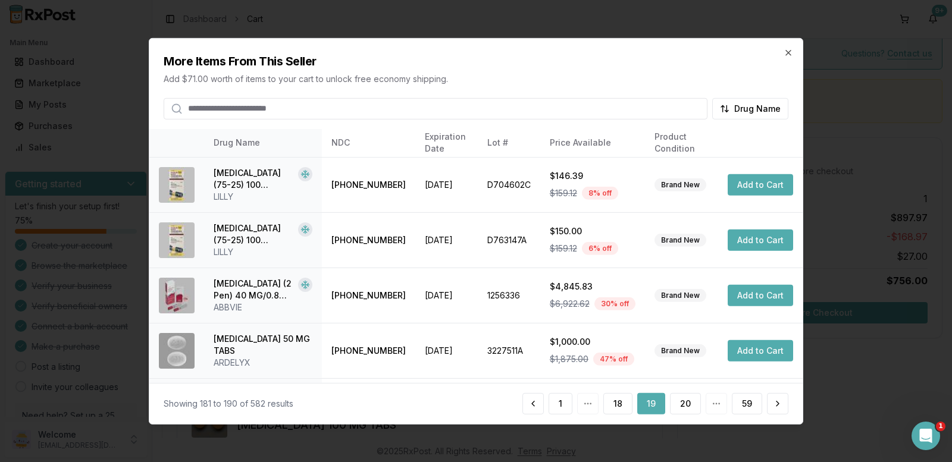
click at [690, 405] on button "20" at bounding box center [685, 403] width 31 height 21
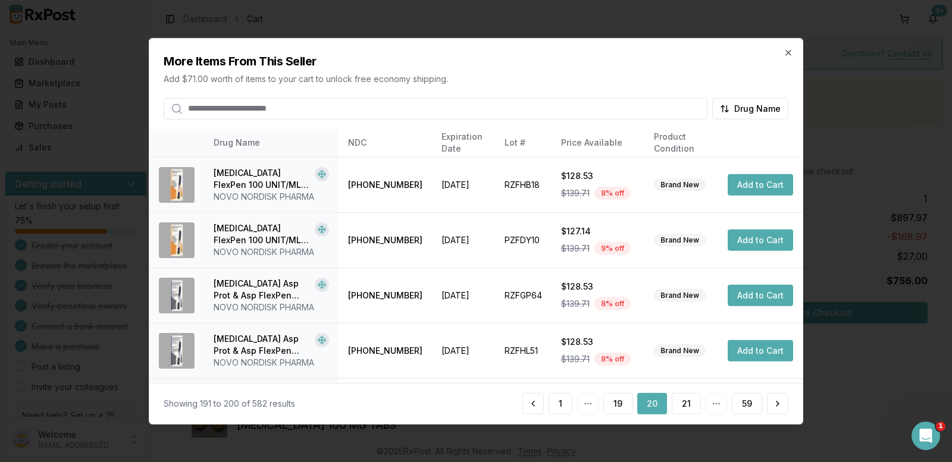
click at [690, 405] on button "21" at bounding box center [686, 403] width 29 height 21
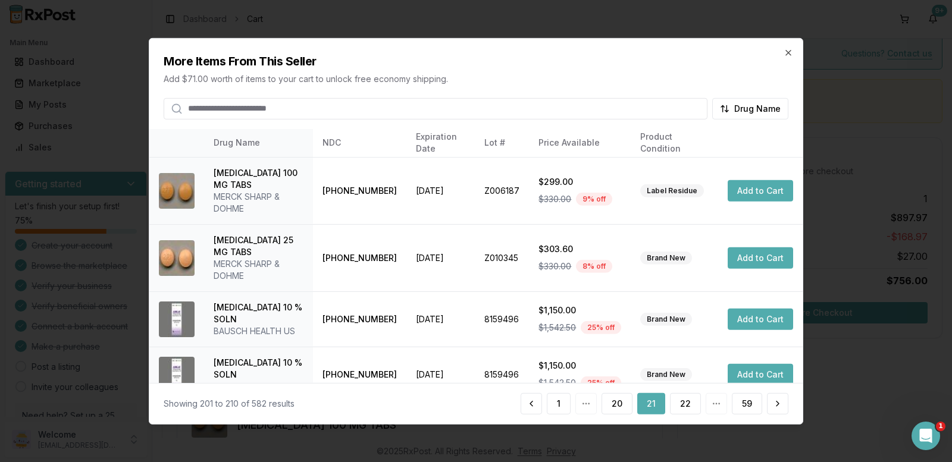
click at [690, 405] on button "22" at bounding box center [685, 403] width 31 height 21
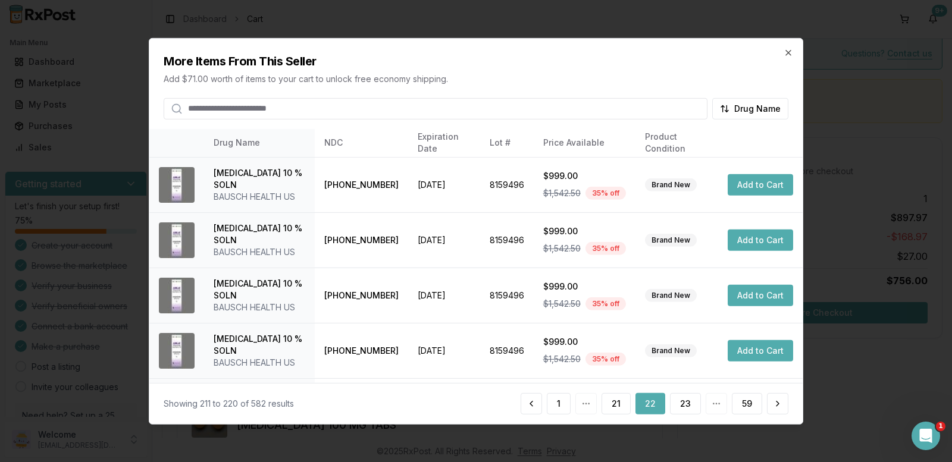
click at [690, 405] on button "23" at bounding box center [685, 403] width 31 height 21
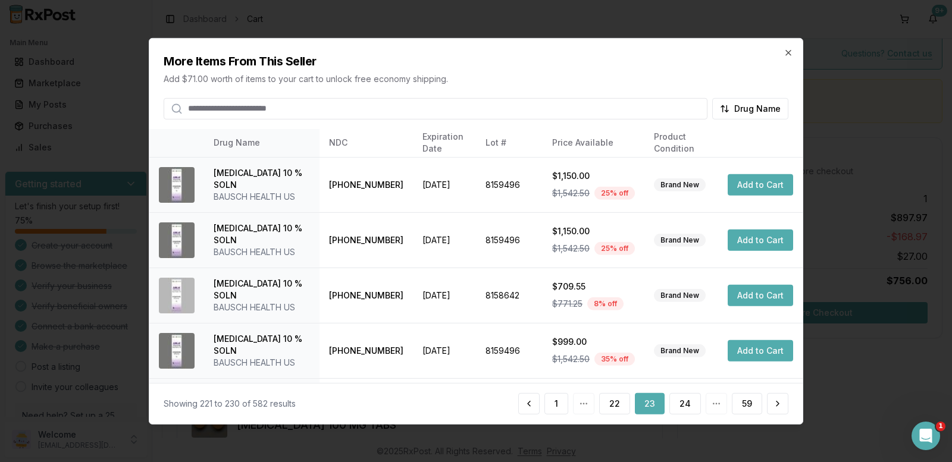
click at [690, 405] on button "24" at bounding box center [685, 403] width 32 height 21
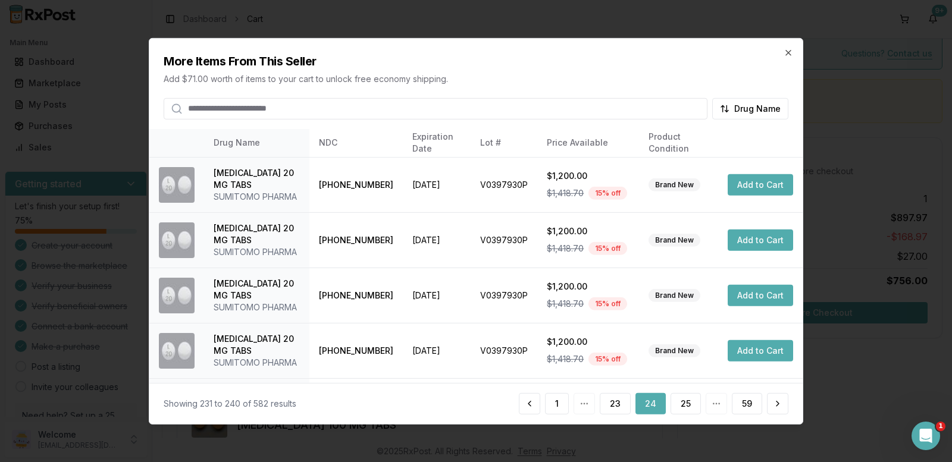
click at [649, 409] on button "24" at bounding box center [651, 403] width 30 height 21
click at [615, 405] on button "23" at bounding box center [615, 403] width 31 height 21
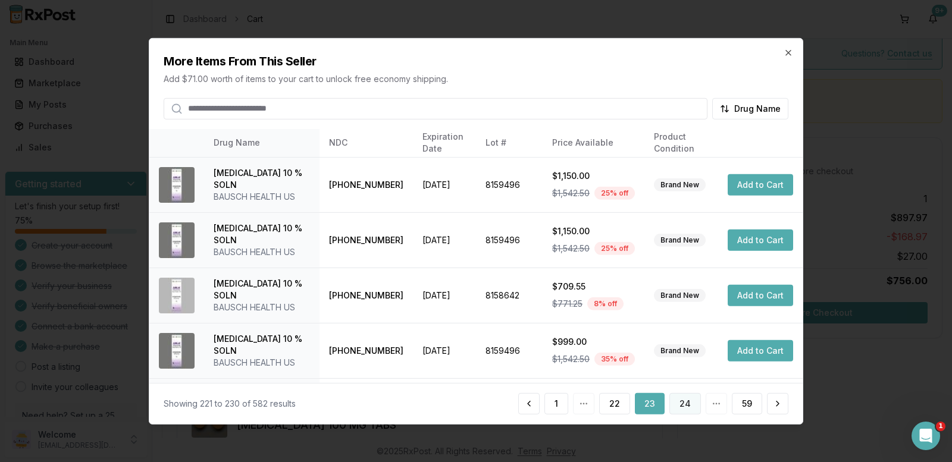
click at [677, 402] on button "24" at bounding box center [685, 403] width 32 height 21
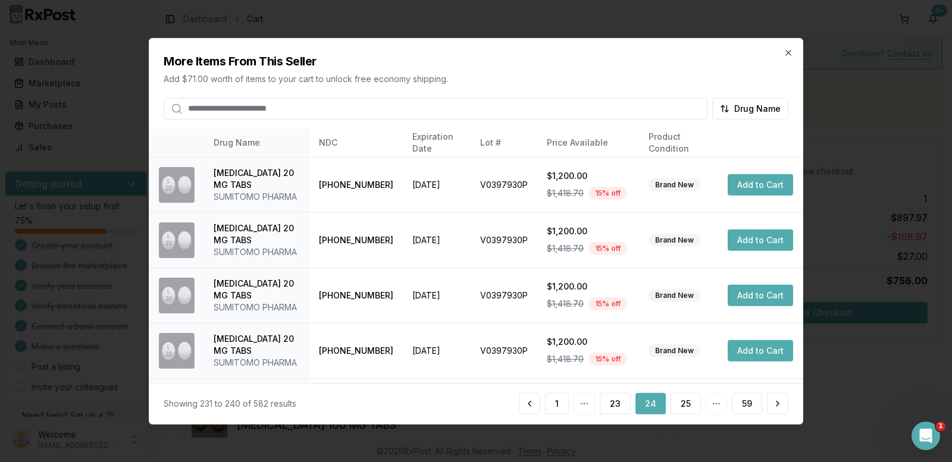
click at [676, 402] on button "25" at bounding box center [686, 403] width 30 height 21
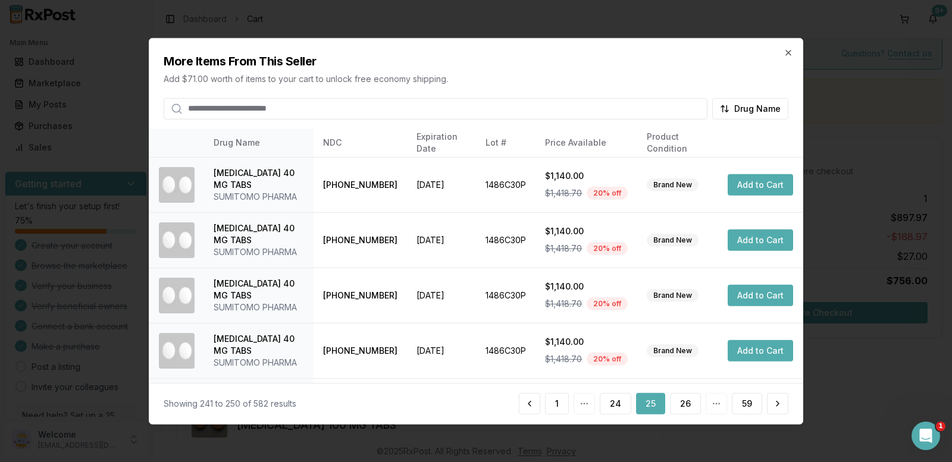
click at [676, 402] on button "26" at bounding box center [685, 403] width 31 height 21
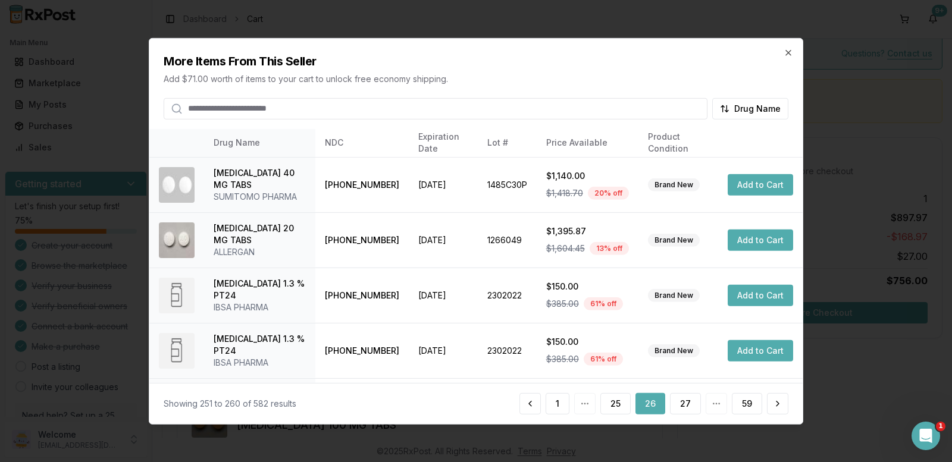
click at [676, 402] on button "27" at bounding box center [685, 403] width 31 height 21
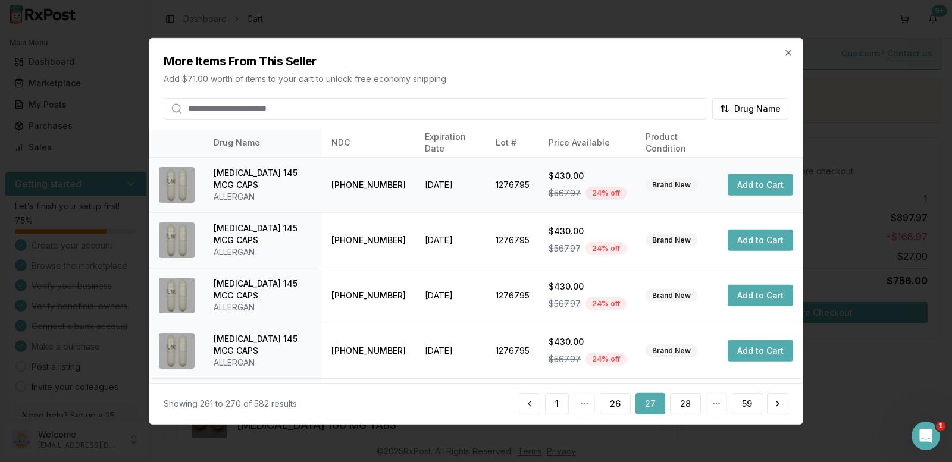
click at [753, 183] on button "Add to Cart" at bounding box center [760, 184] width 65 height 21
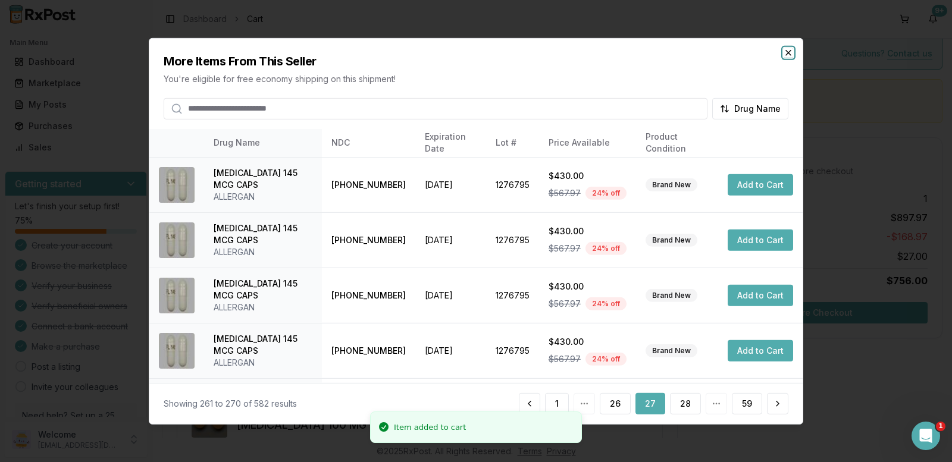
click at [791, 52] on icon "button" at bounding box center [789, 53] width 10 height 10
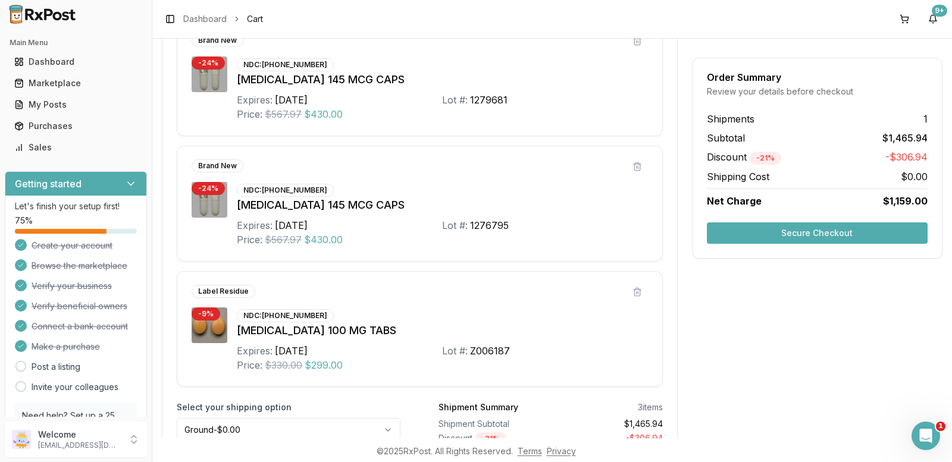
scroll to position [373, 0]
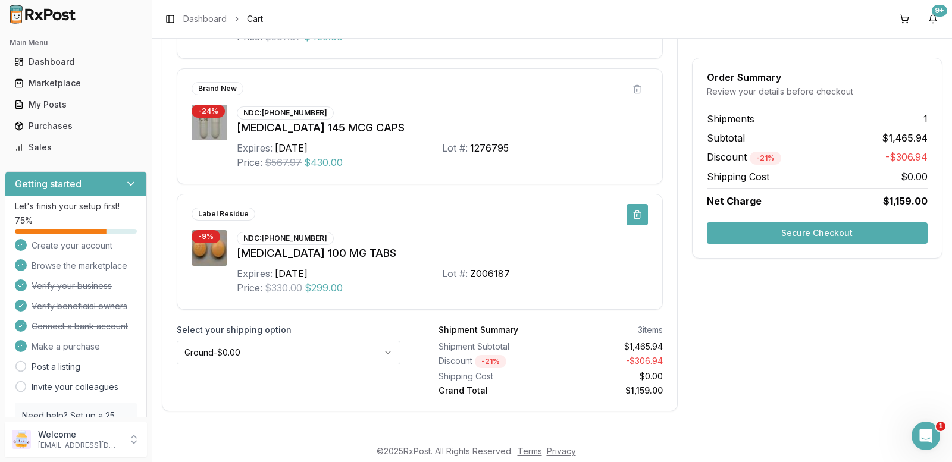
click at [630, 212] on button at bounding box center [637, 214] width 21 height 21
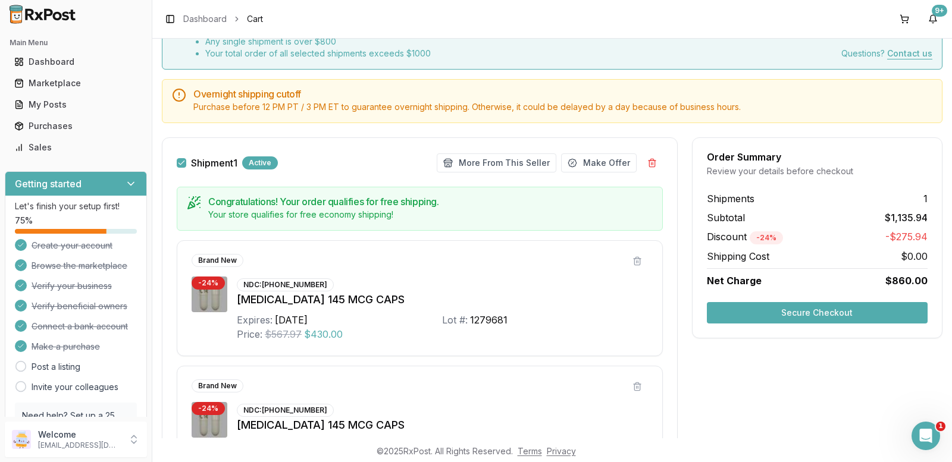
scroll to position [15, 0]
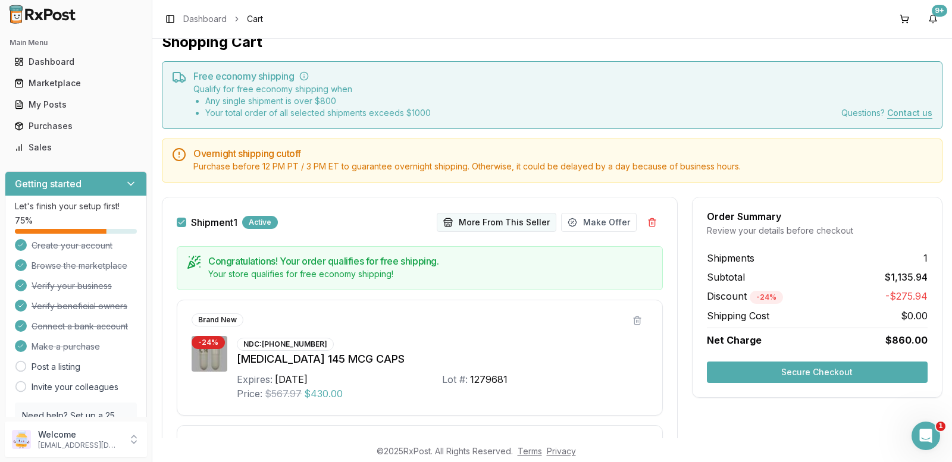
click at [483, 223] on button "More From This Seller" at bounding box center [497, 222] width 120 height 19
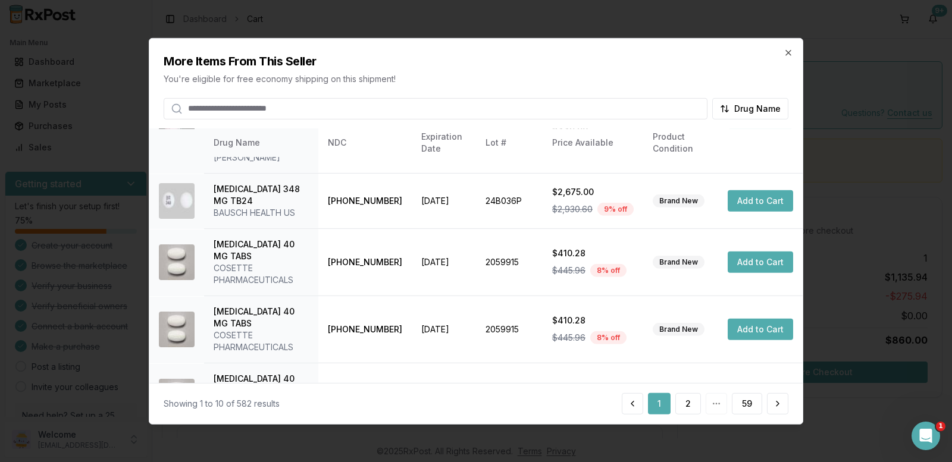
scroll to position [327, 0]
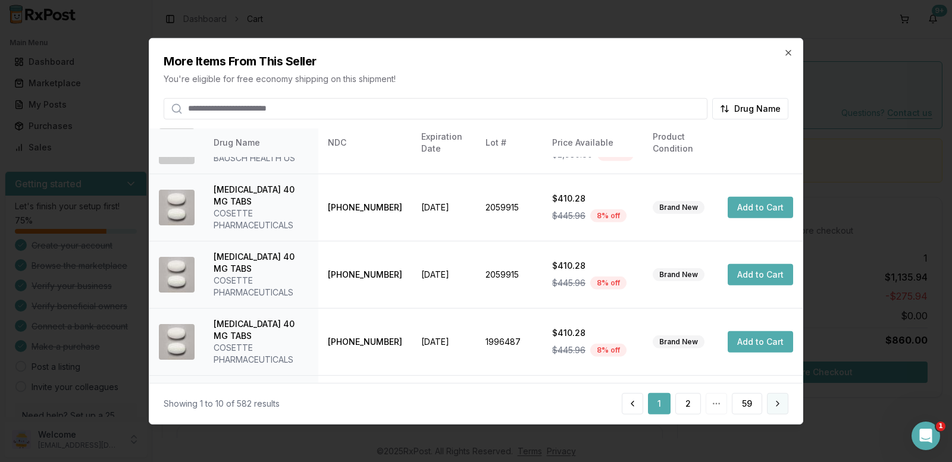
click at [777, 405] on button at bounding box center [777, 403] width 21 height 21
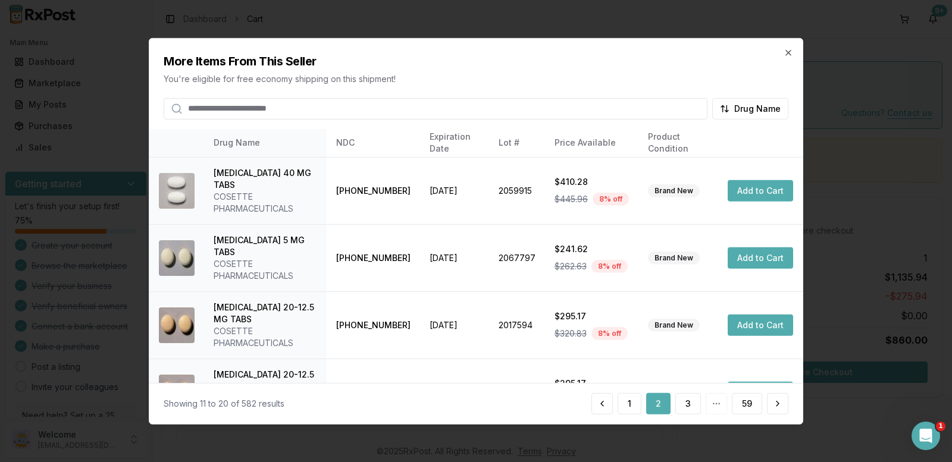
click at [777, 405] on button at bounding box center [777, 403] width 21 height 21
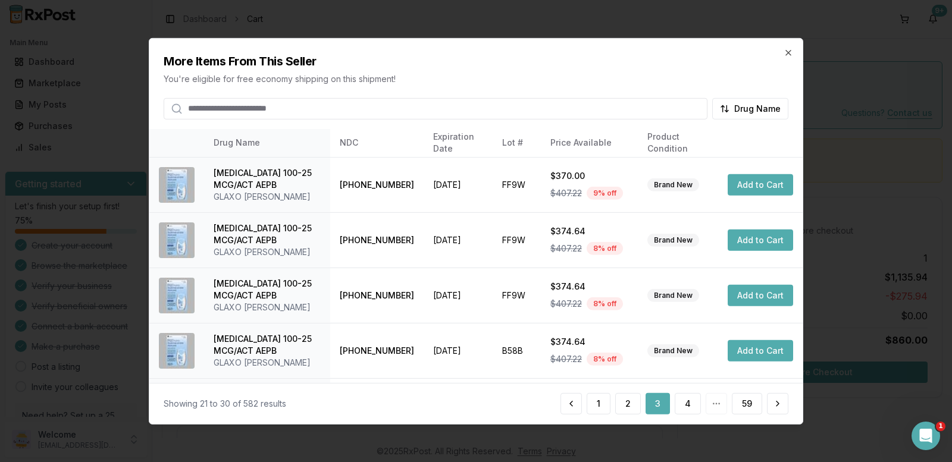
click at [777, 405] on button at bounding box center [777, 403] width 21 height 21
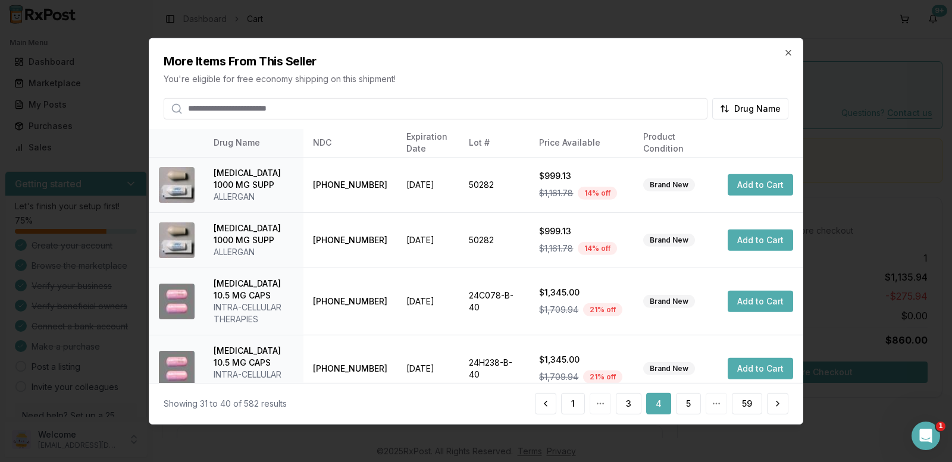
click at [777, 405] on button at bounding box center [777, 403] width 21 height 21
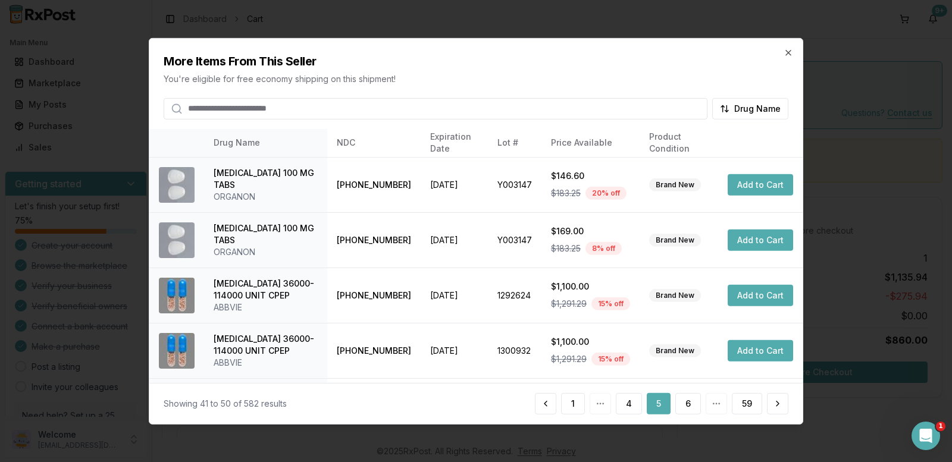
click at [777, 405] on button at bounding box center [777, 403] width 21 height 21
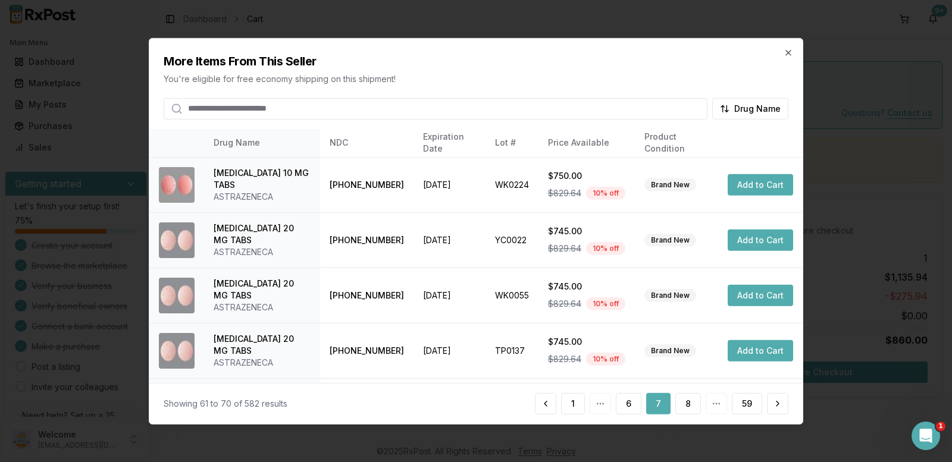
click at [777, 405] on button at bounding box center [777, 403] width 21 height 21
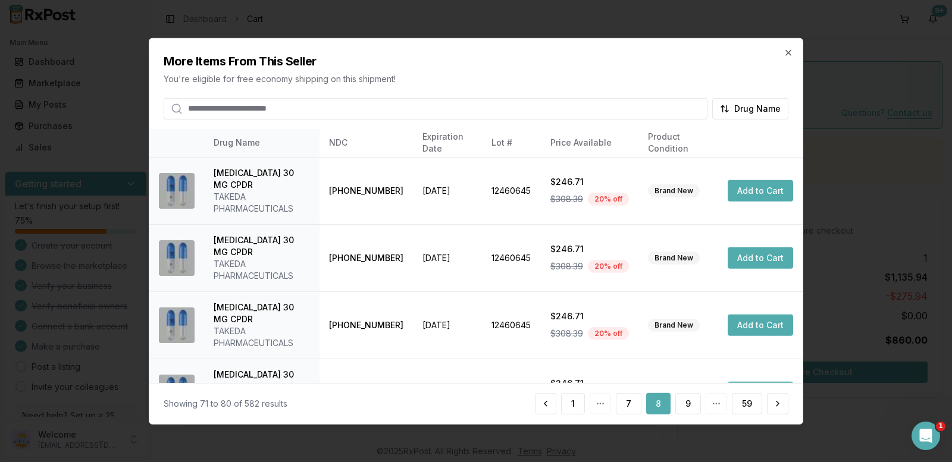
click at [777, 405] on button at bounding box center [777, 403] width 21 height 21
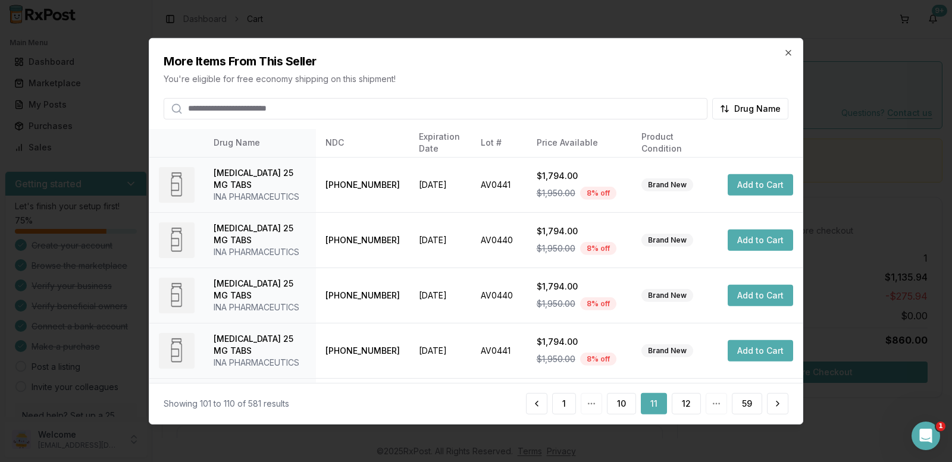
click at [777, 405] on button at bounding box center [777, 403] width 21 height 21
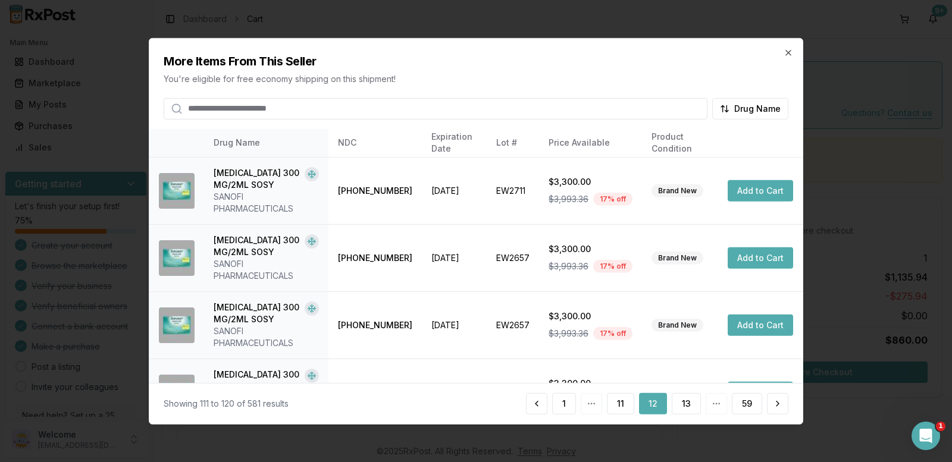
click at [777, 405] on button at bounding box center [777, 403] width 21 height 21
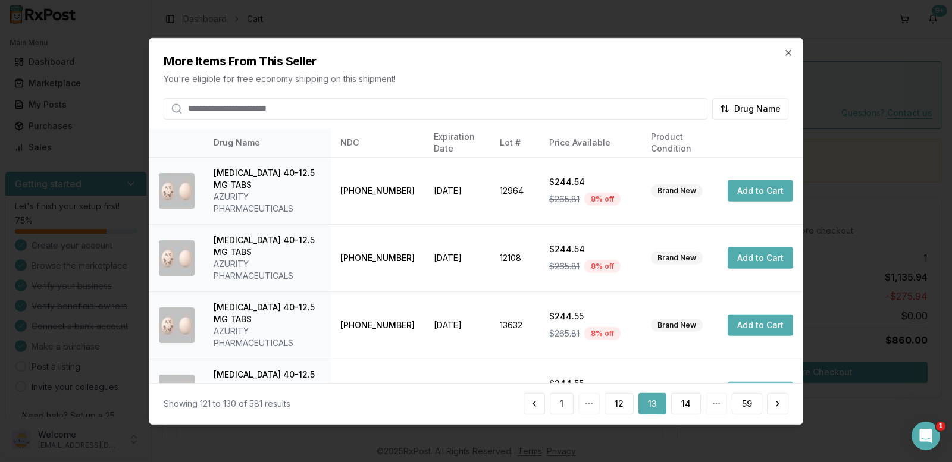
click at [777, 405] on button at bounding box center [777, 403] width 21 height 21
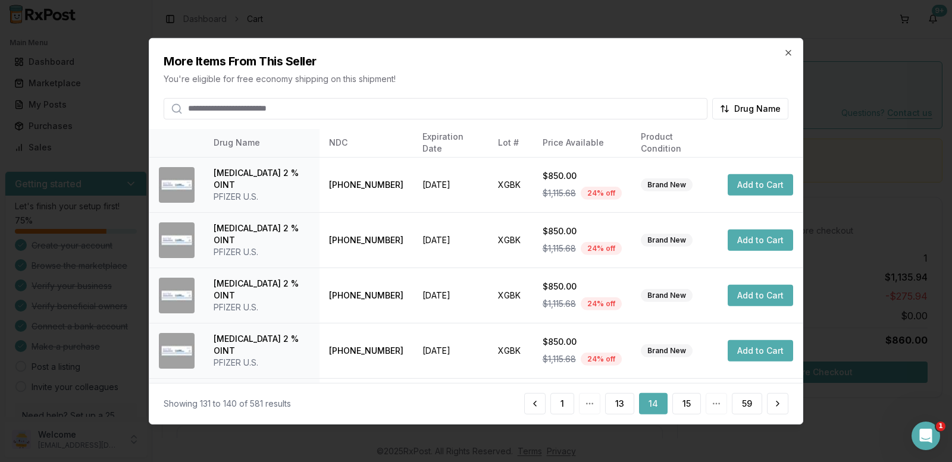
click at [777, 405] on button at bounding box center [777, 403] width 21 height 21
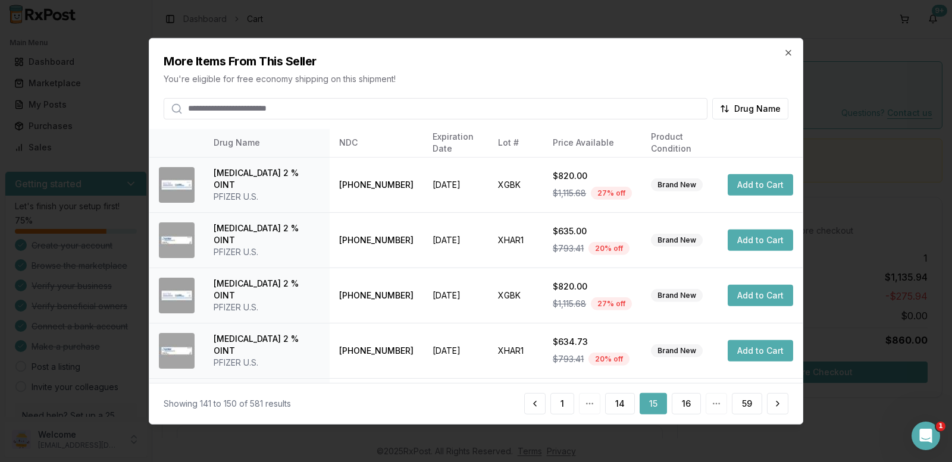
click at [777, 405] on button at bounding box center [777, 403] width 21 height 21
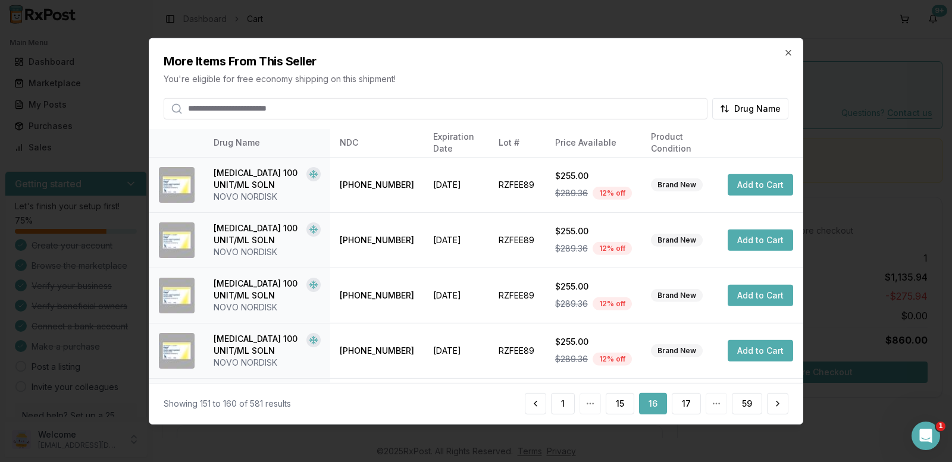
click at [777, 405] on button at bounding box center [777, 403] width 21 height 21
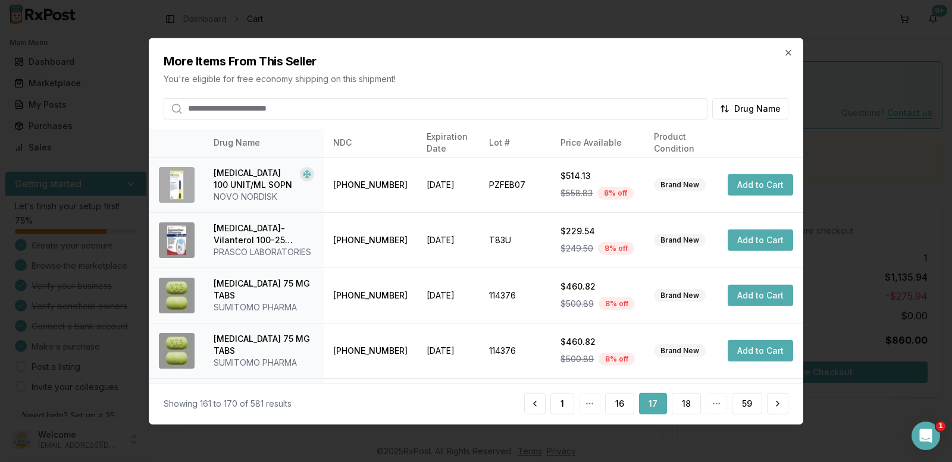
click at [777, 405] on button at bounding box center [777, 403] width 21 height 21
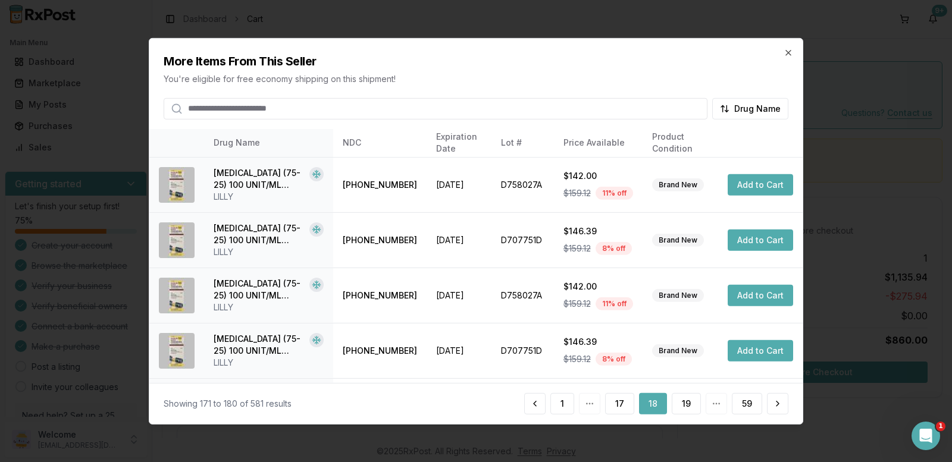
click at [777, 405] on button at bounding box center [777, 403] width 21 height 21
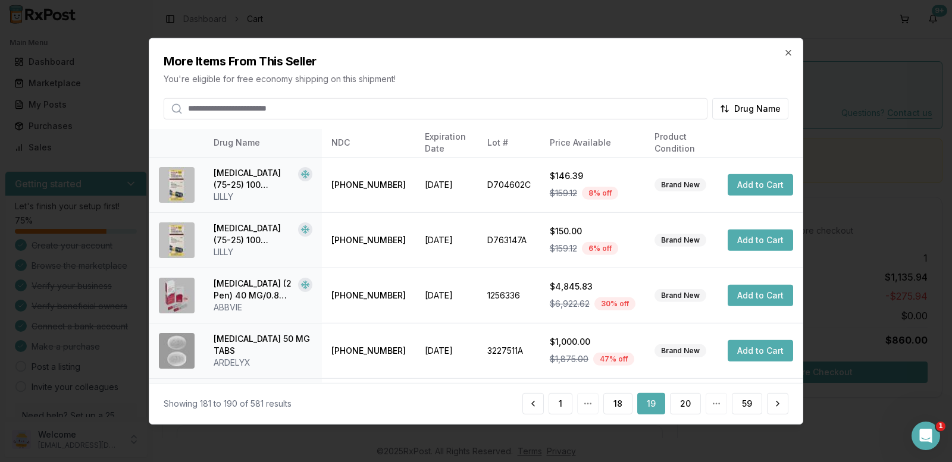
click at [777, 405] on button at bounding box center [777, 403] width 21 height 21
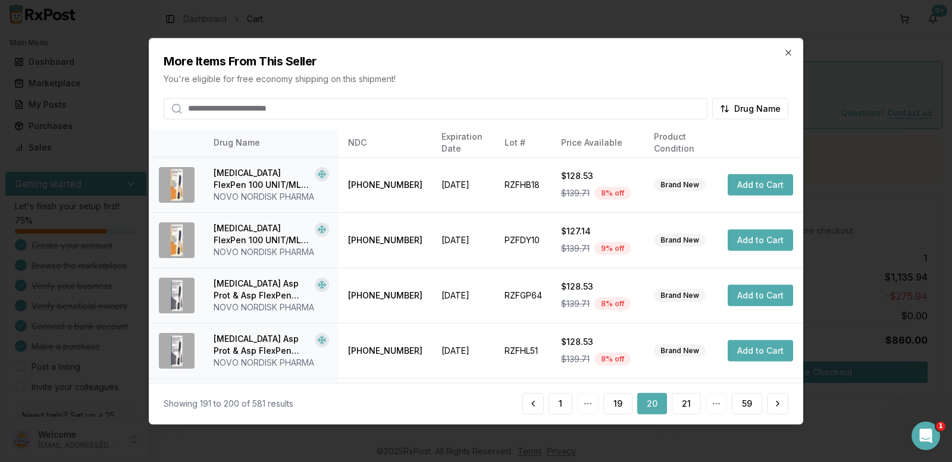
click at [777, 405] on button at bounding box center [777, 403] width 21 height 21
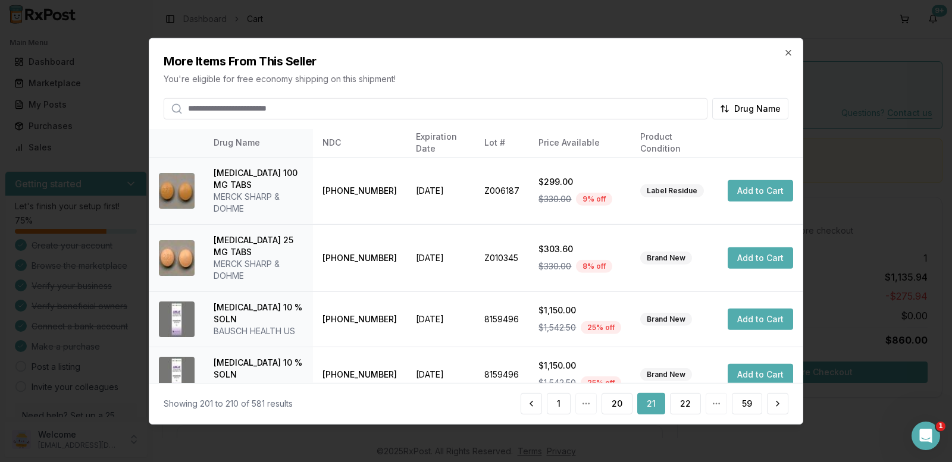
click at [777, 405] on button at bounding box center [777, 403] width 21 height 21
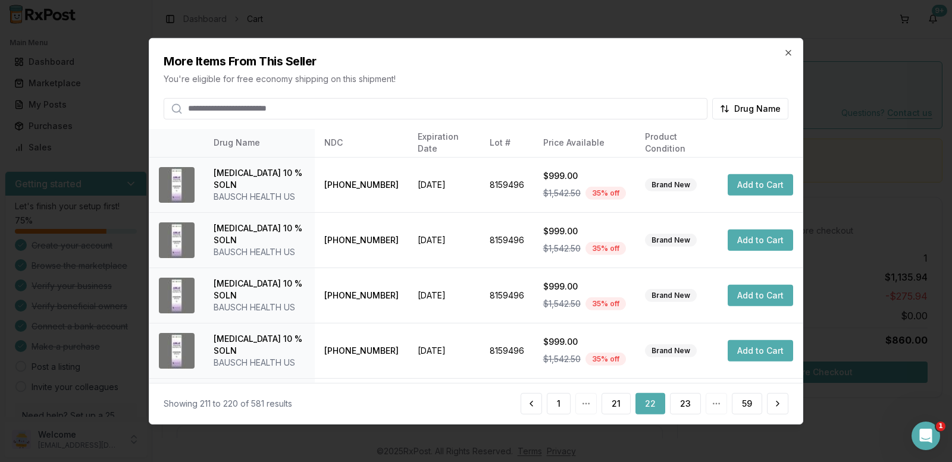
click at [777, 405] on button at bounding box center [777, 403] width 21 height 21
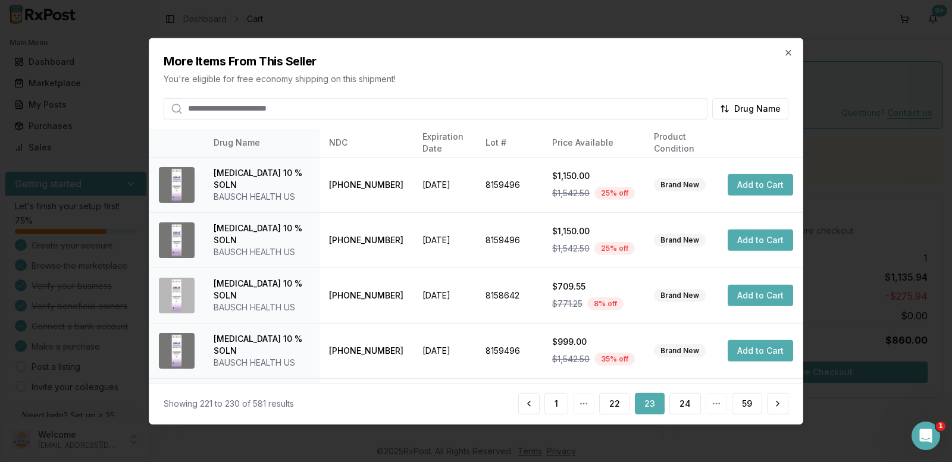
click at [777, 405] on button at bounding box center [777, 403] width 21 height 21
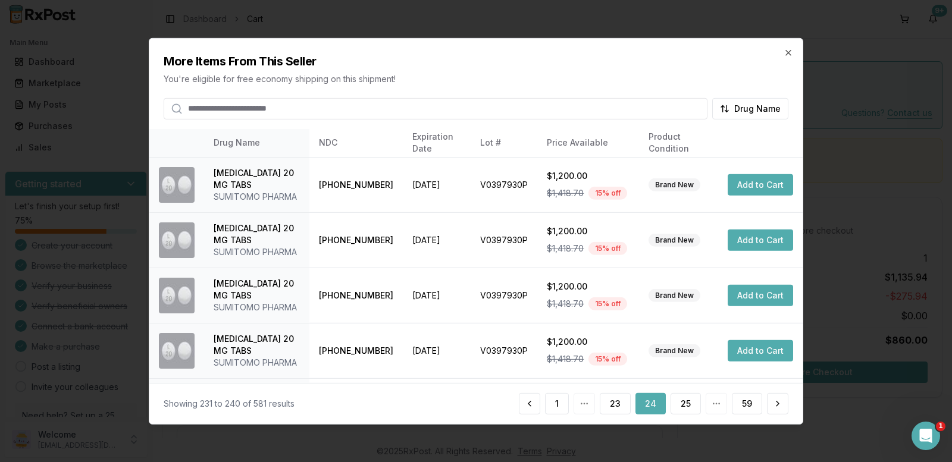
click at [777, 405] on button at bounding box center [777, 403] width 21 height 21
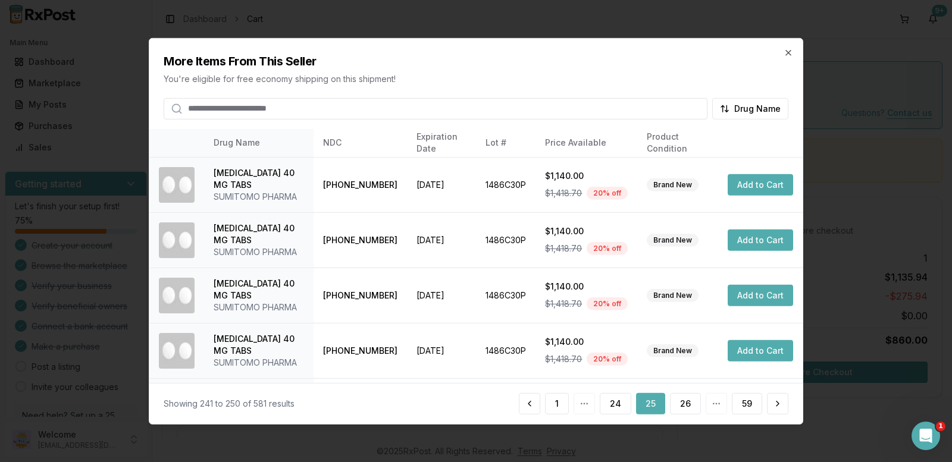
click at [777, 405] on button at bounding box center [777, 403] width 21 height 21
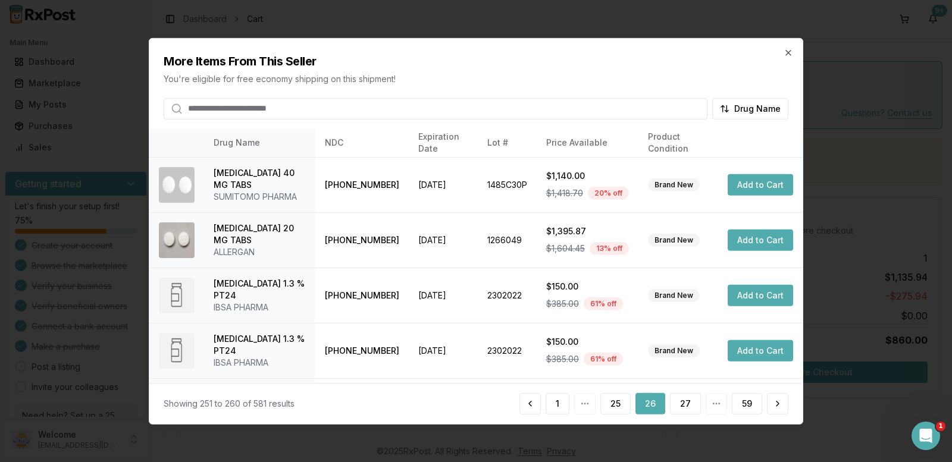
click at [777, 405] on button at bounding box center [777, 403] width 21 height 21
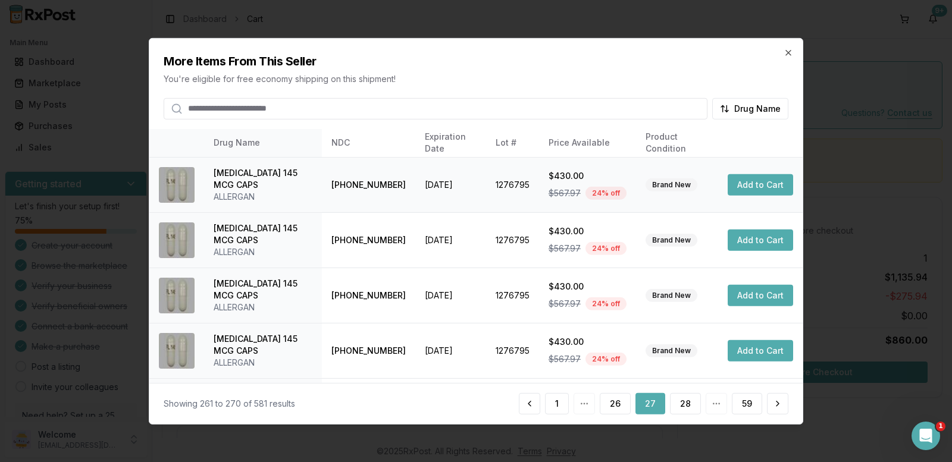
click at [742, 183] on button "Add to Cart" at bounding box center [760, 184] width 65 height 21
click at [786, 52] on icon "button" at bounding box center [789, 53] width 10 height 10
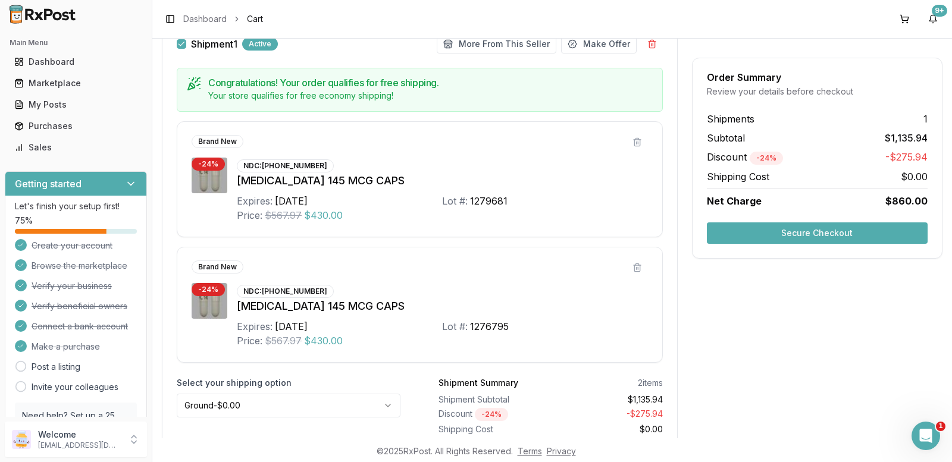
scroll to position [134, 0]
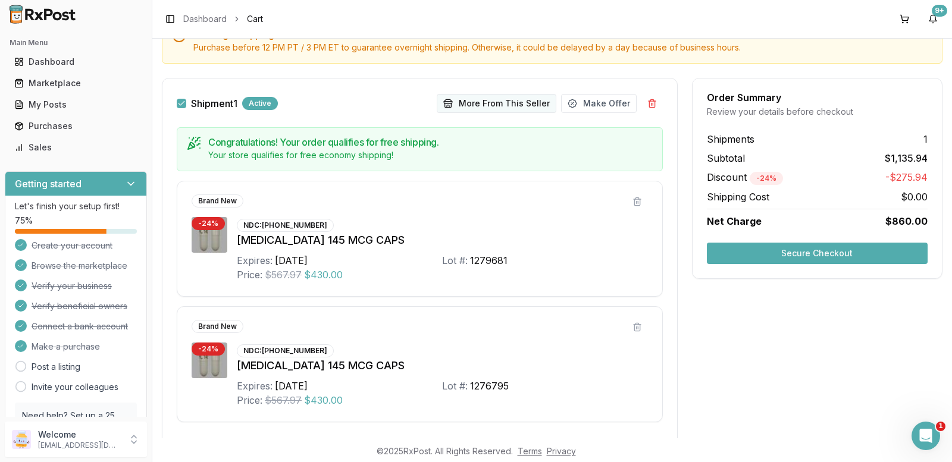
click at [458, 99] on button "More From This Seller" at bounding box center [497, 103] width 120 height 19
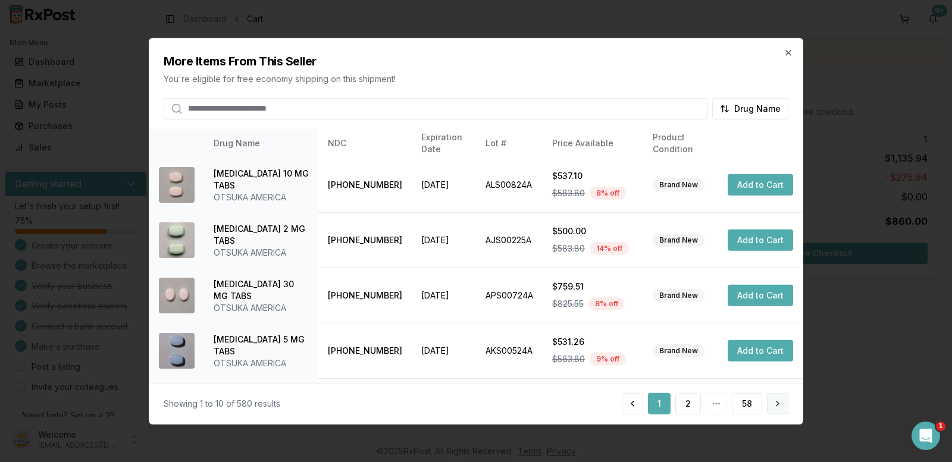
click at [777, 403] on button at bounding box center [777, 403] width 21 height 21
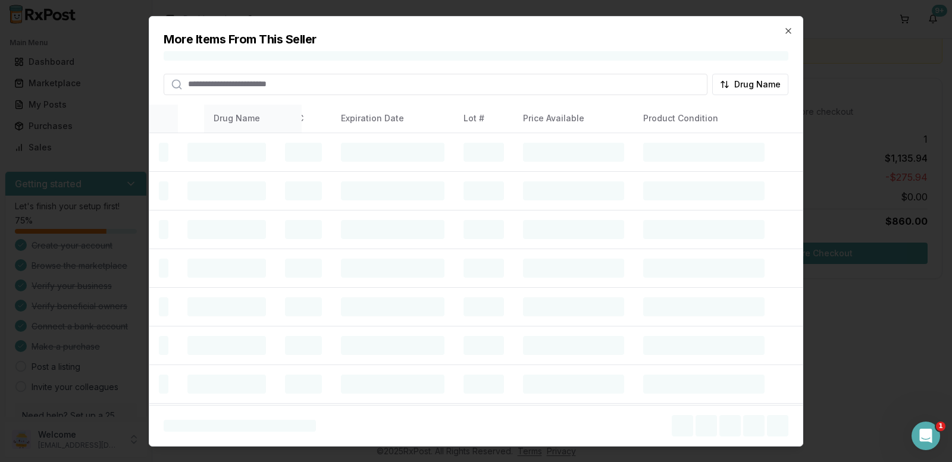
click at [777, 403] on table "Drug Name NDC Expiration Date Lot # Price Available Product Condition" at bounding box center [475, 311] width 653 height 415
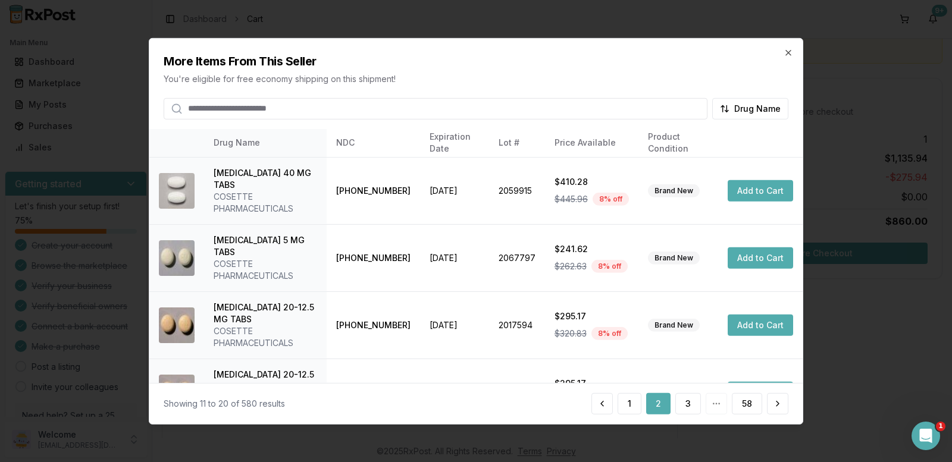
click at [777, 403] on button at bounding box center [777, 403] width 21 height 21
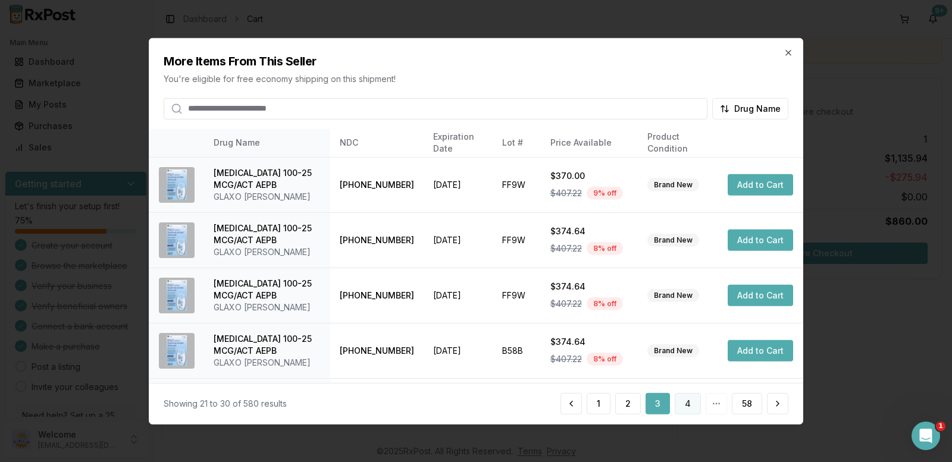
click at [688, 405] on button "4" at bounding box center [688, 403] width 26 height 21
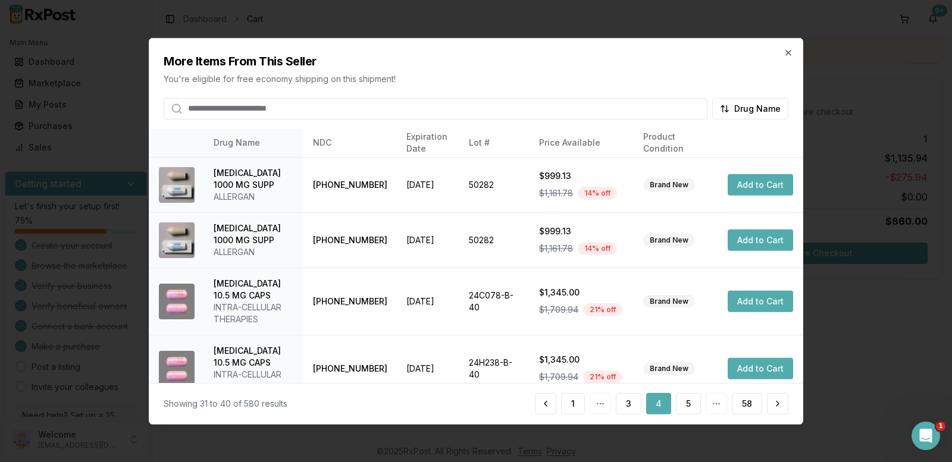
click at [688, 405] on button "5" at bounding box center [688, 403] width 25 height 21
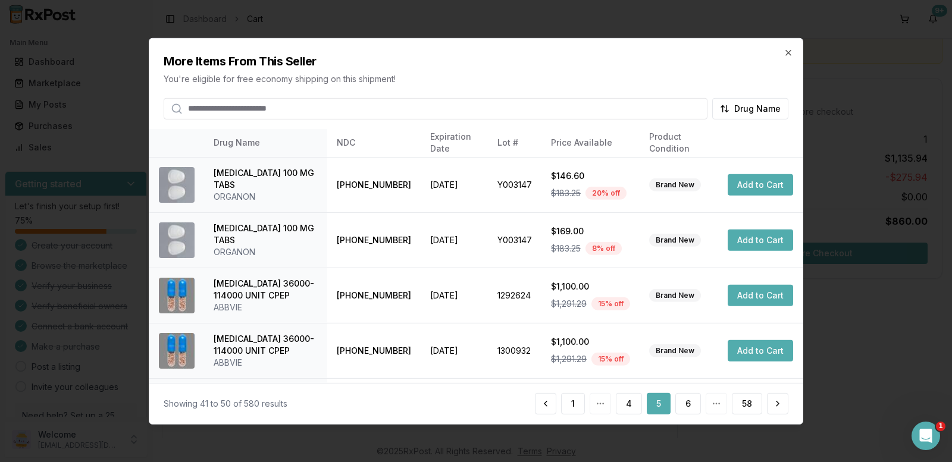
click at [688, 405] on button "6" at bounding box center [688, 403] width 26 height 21
click at [688, 405] on button "7" at bounding box center [688, 403] width 26 height 21
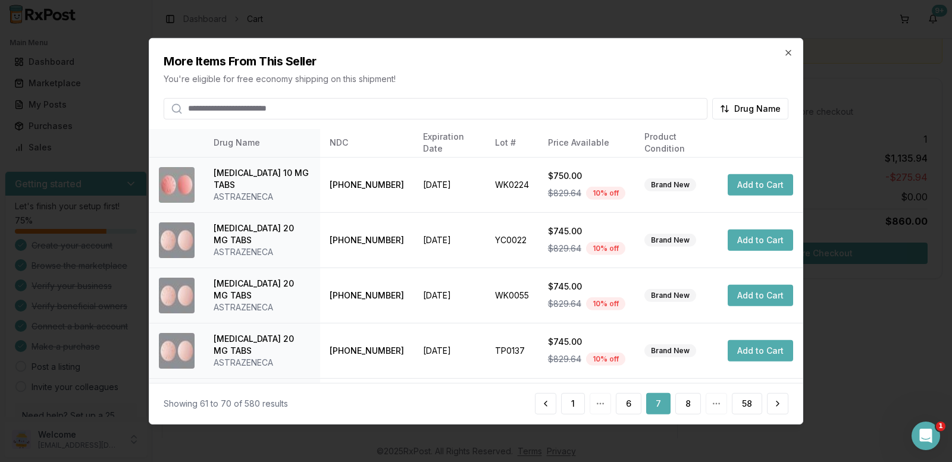
click at [688, 405] on button "8" at bounding box center [688, 403] width 26 height 21
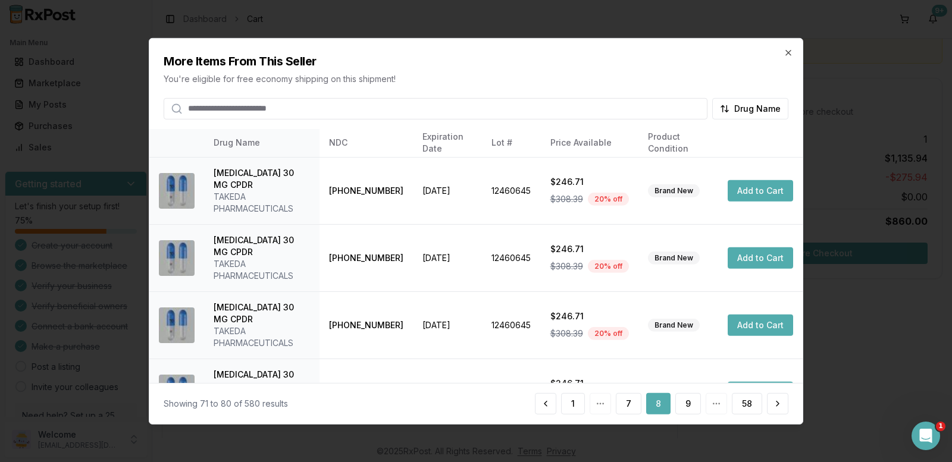
click at [688, 405] on button "9" at bounding box center [688, 403] width 26 height 21
click at [688, 405] on button "10" at bounding box center [686, 403] width 29 height 21
click at [688, 405] on button "11" at bounding box center [687, 403] width 27 height 21
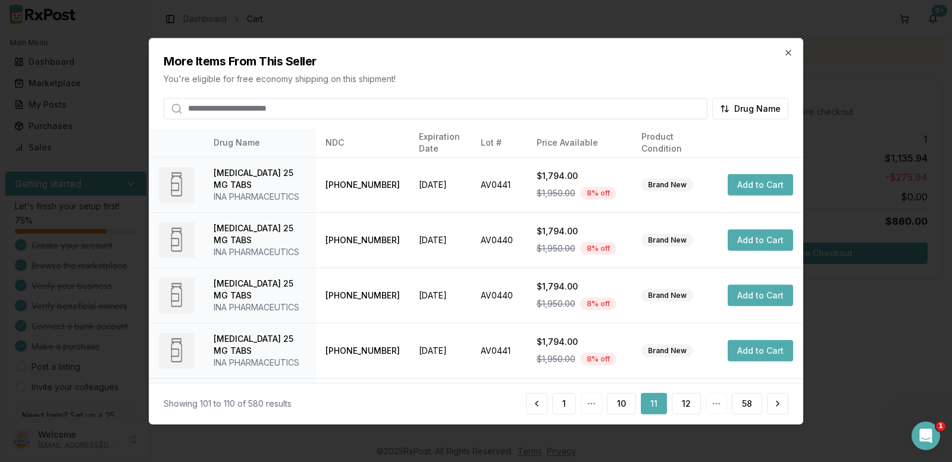
click at [688, 405] on button "12" at bounding box center [686, 403] width 29 height 21
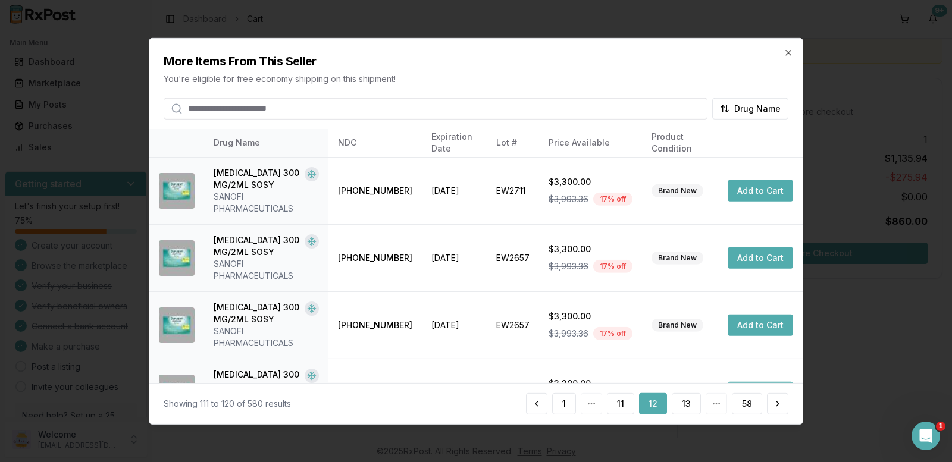
click at [688, 405] on button "13" at bounding box center [686, 403] width 29 height 21
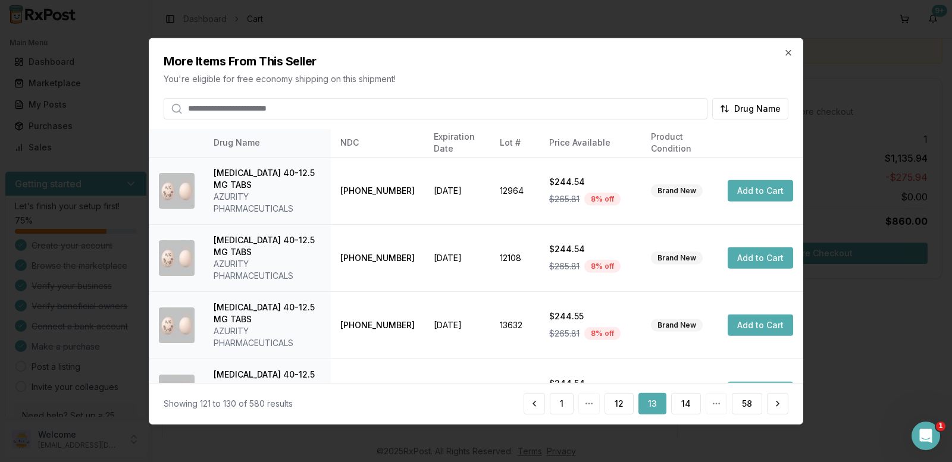
click at [688, 405] on button "14" at bounding box center [686, 403] width 30 height 21
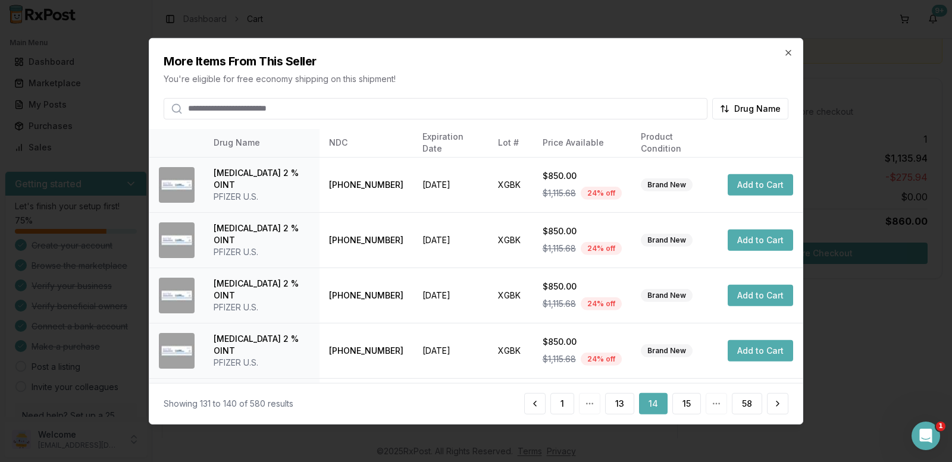
click at [688, 405] on button "15" at bounding box center [686, 403] width 29 height 21
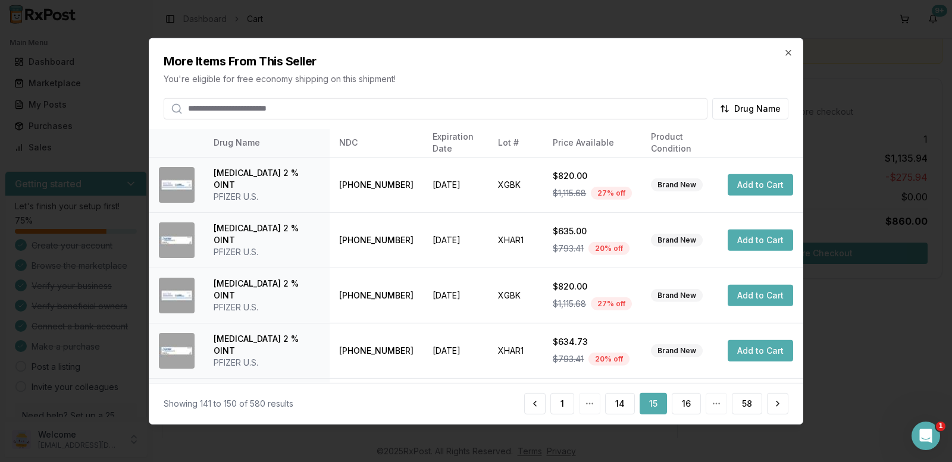
click at [688, 405] on button "16" at bounding box center [686, 403] width 29 height 21
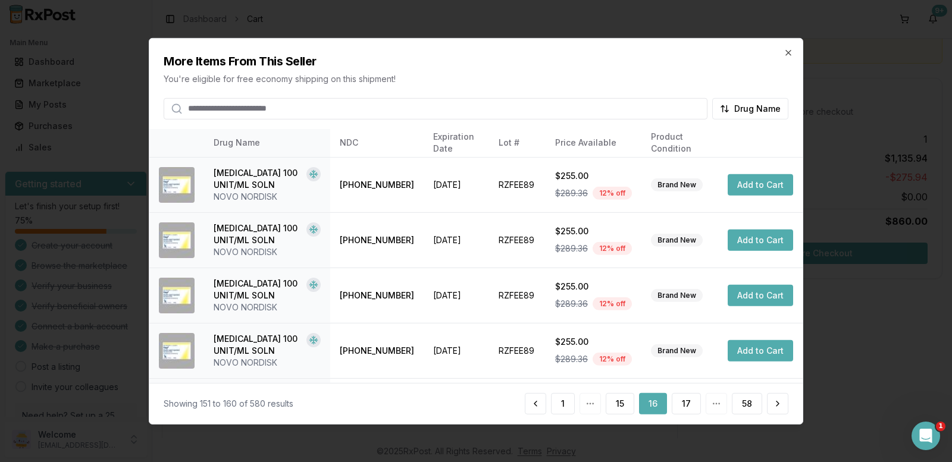
click at [688, 405] on button "17" at bounding box center [686, 403] width 29 height 21
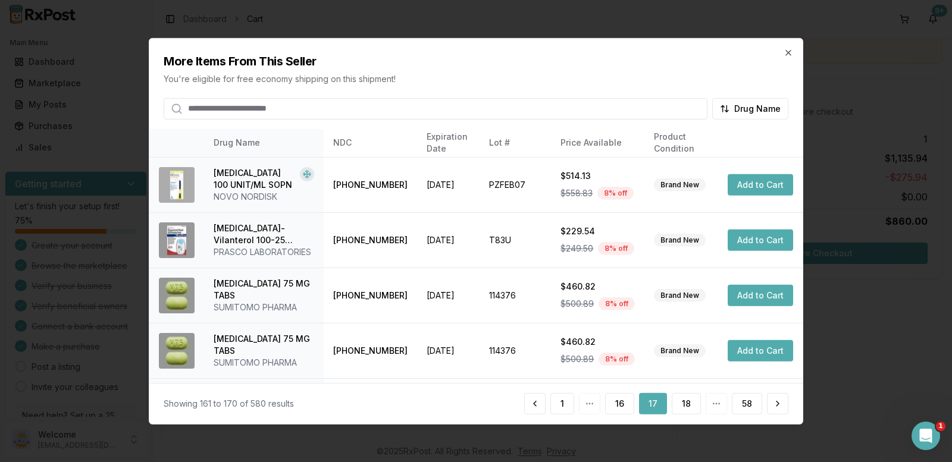
click at [688, 405] on button "18" at bounding box center [686, 403] width 29 height 21
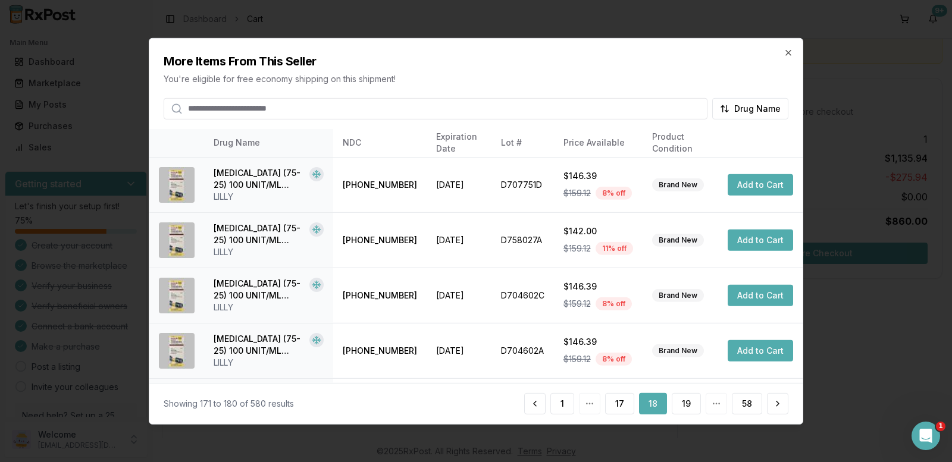
click at [688, 405] on button "19" at bounding box center [686, 403] width 29 height 21
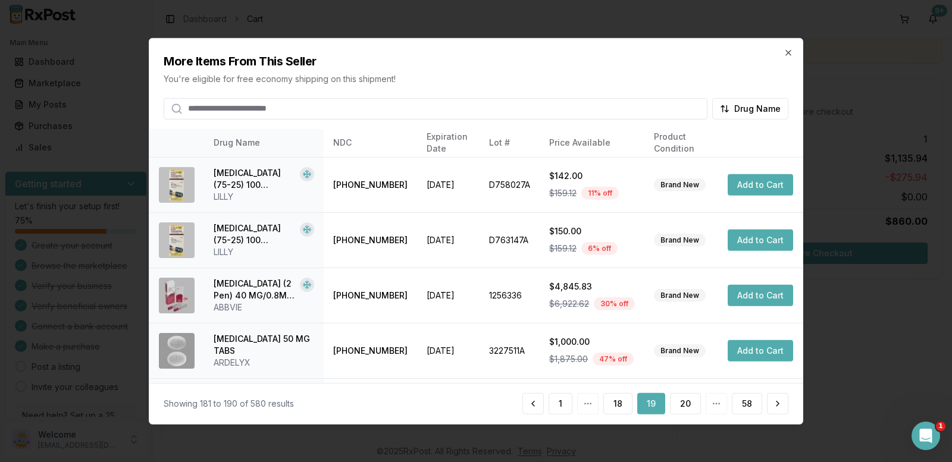
click at [688, 405] on button "20" at bounding box center [685, 403] width 31 height 21
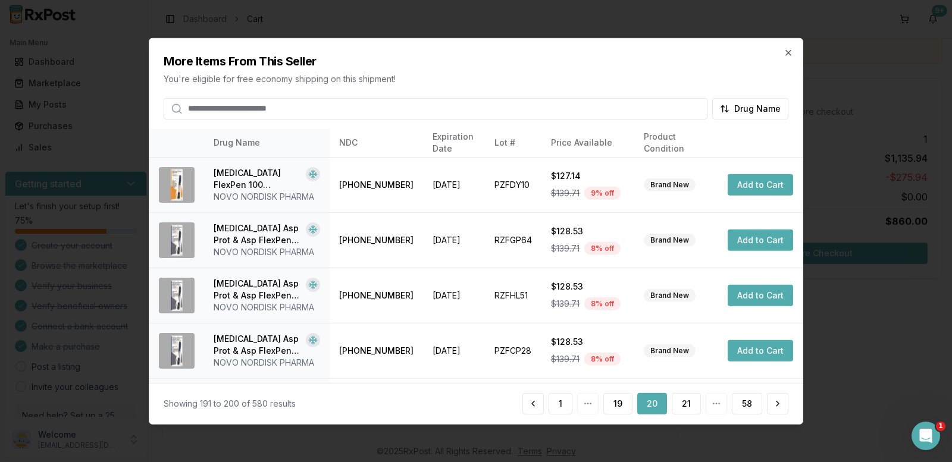
click at [688, 405] on button "21" at bounding box center [686, 403] width 29 height 21
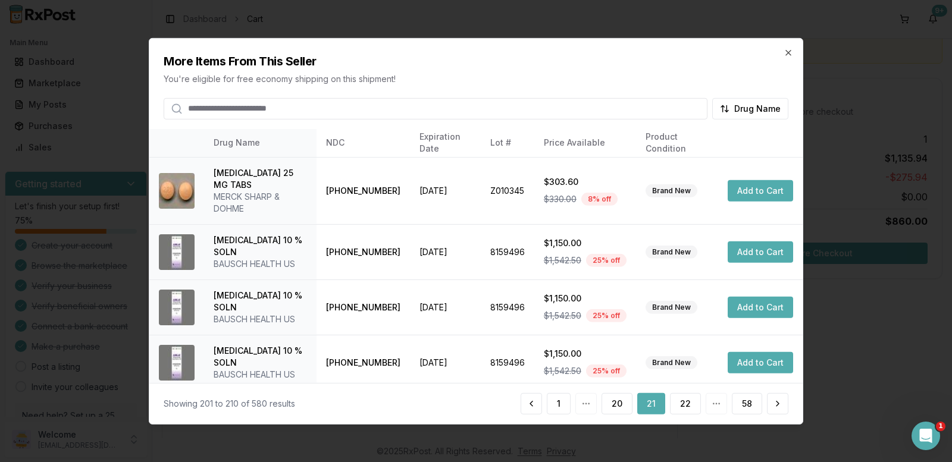
click at [688, 405] on button "22" at bounding box center [685, 403] width 31 height 21
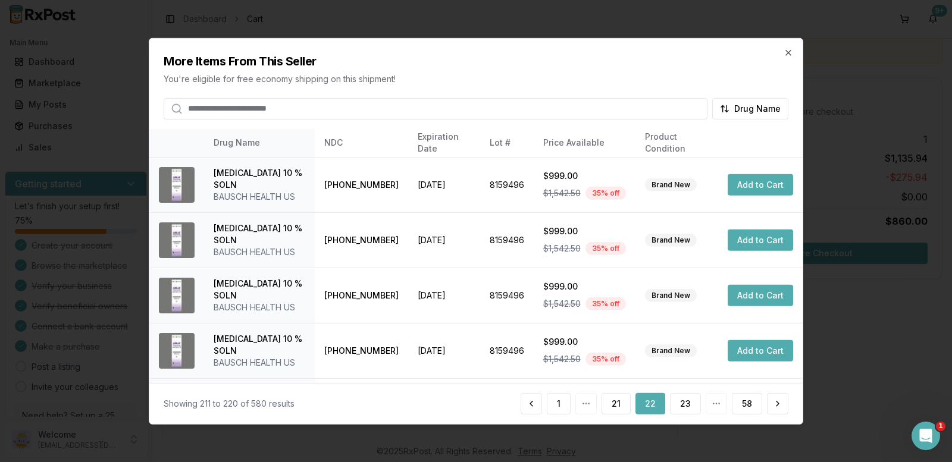
click at [688, 405] on button "23" at bounding box center [685, 403] width 31 height 21
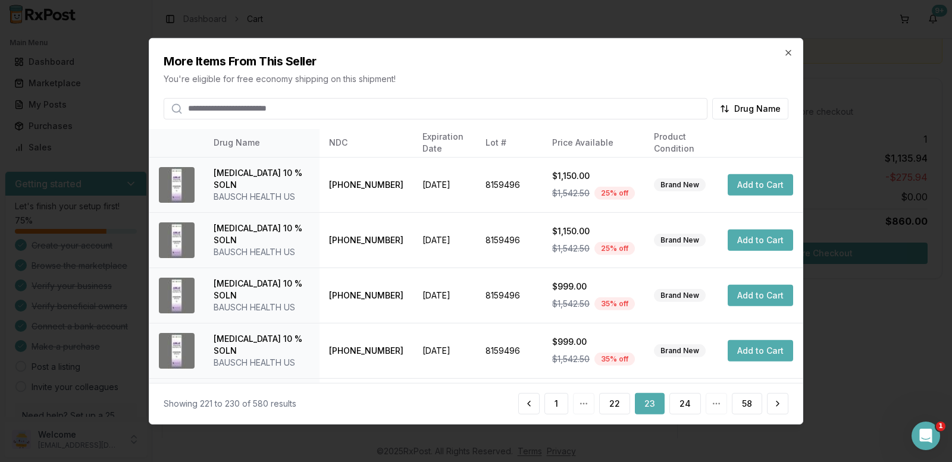
click at [688, 405] on button "24" at bounding box center [685, 403] width 32 height 21
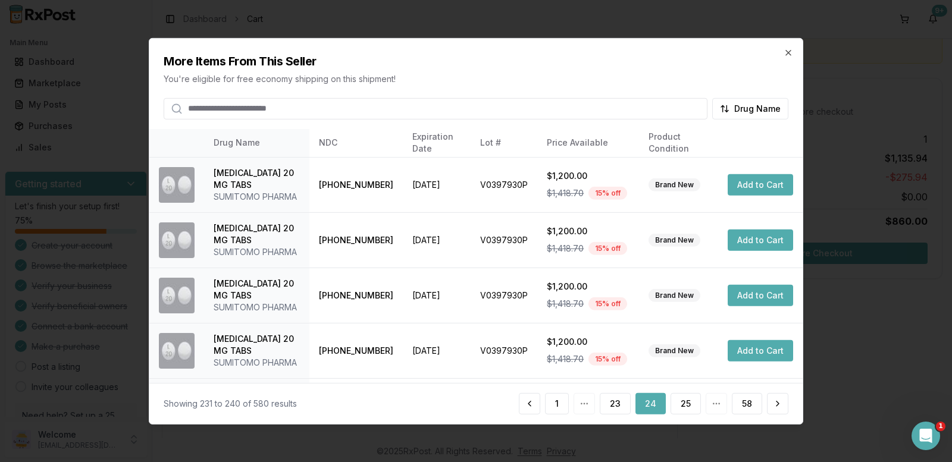
click at [688, 405] on button "25" at bounding box center [686, 403] width 30 height 21
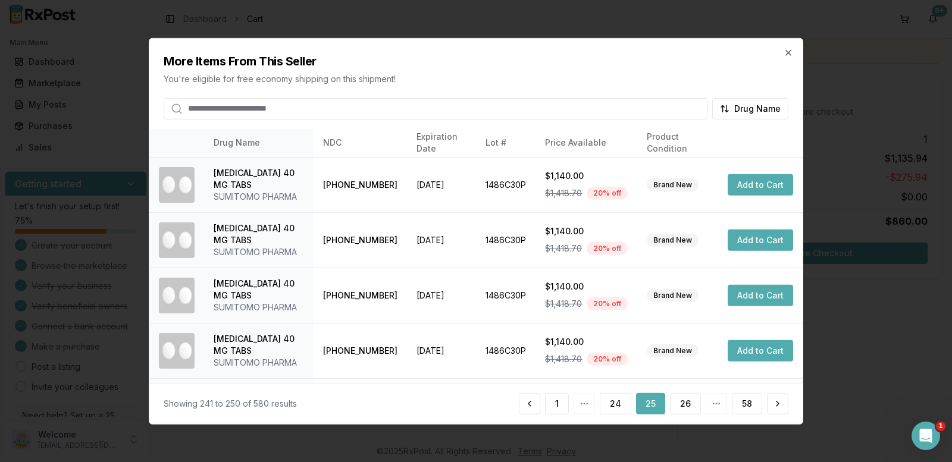
click at [688, 405] on button "26" at bounding box center [685, 403] width 31 height 21
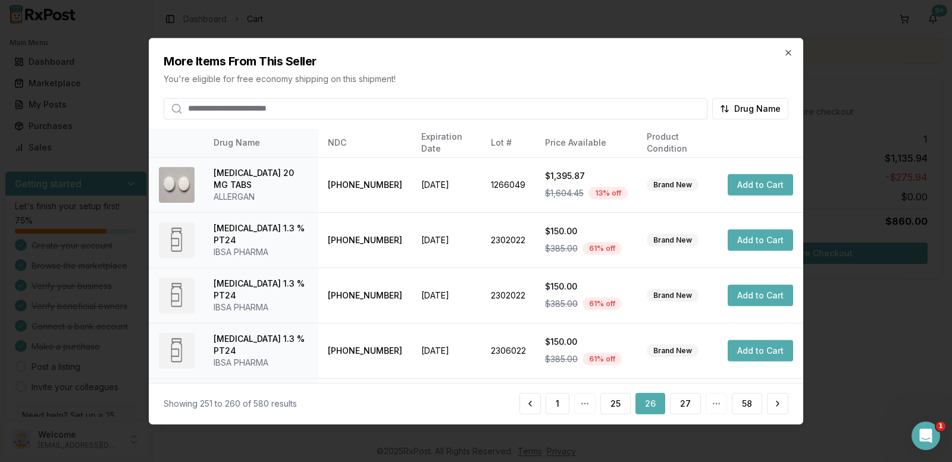
click at [688, 405] on button "27" at bounding box center [685, 403] width 31 height 21
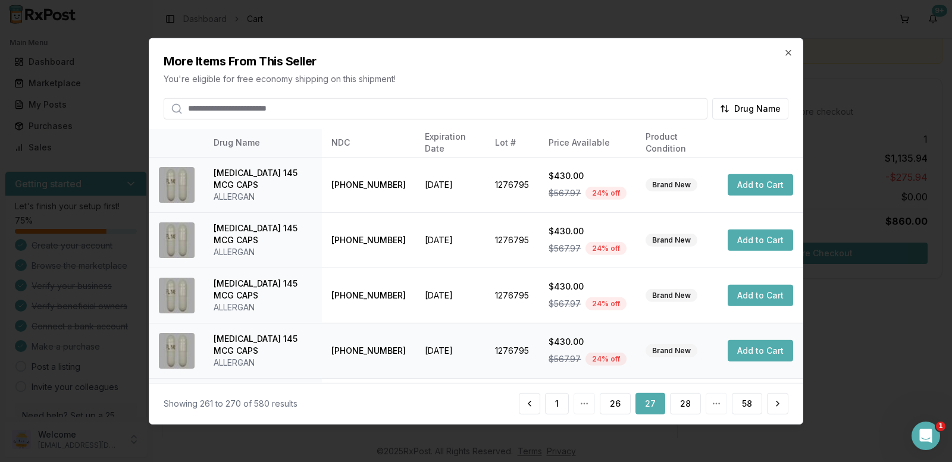
click at [766, 355] on button "Add to Cart" at bounding box center [760, 350] width 65 height 21
click at [689, 409] on button "28" at bounding box center [685, 403] width 31 height 21
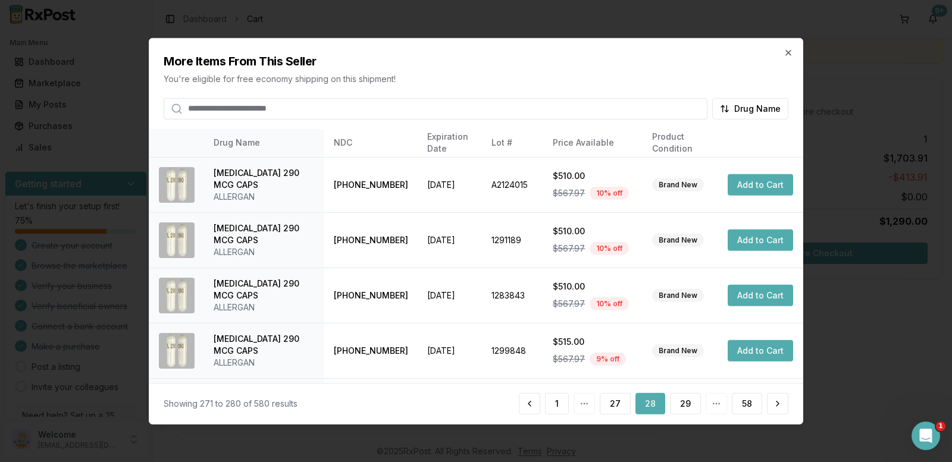
click at [651, 410] on button "28" at bounding box center [651, 403] width 30 height 21
click at [615, 408] on button "27" at bounding box center [615, 403] width 31 height 21
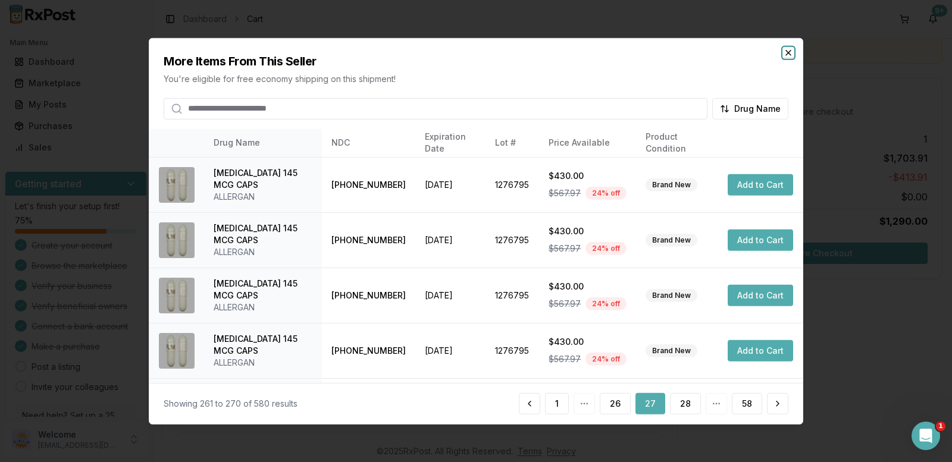
click at [787, 51] on icon "button" at bounding box center [788, 52] width 5 height 5
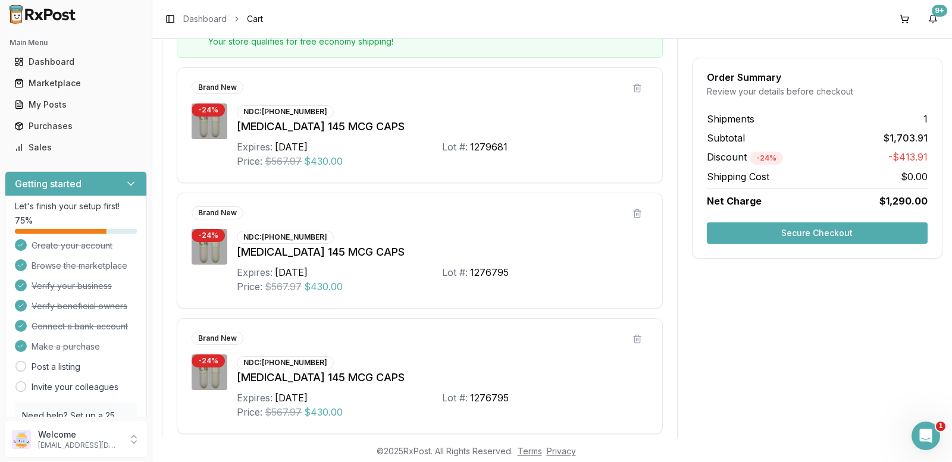
scroll to position [201, 0]
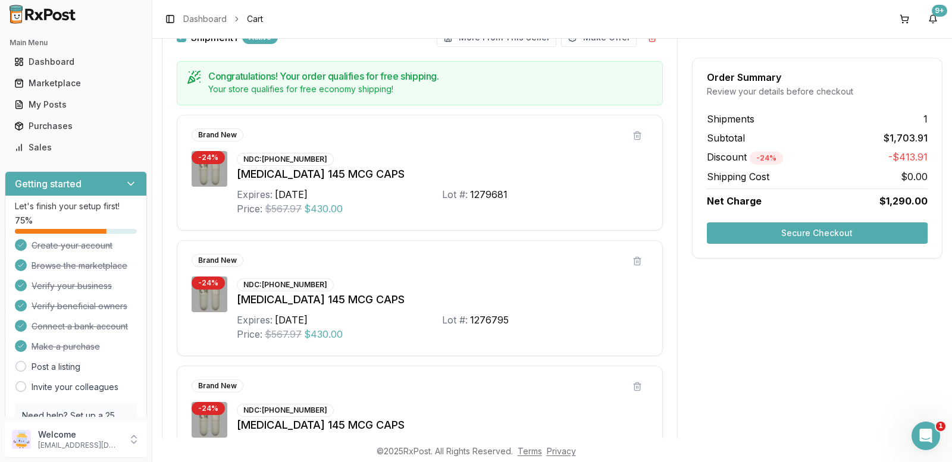
click at [789, 237] on button "Secure Checkout" at bounding box center [817, 233] width 221 height 21
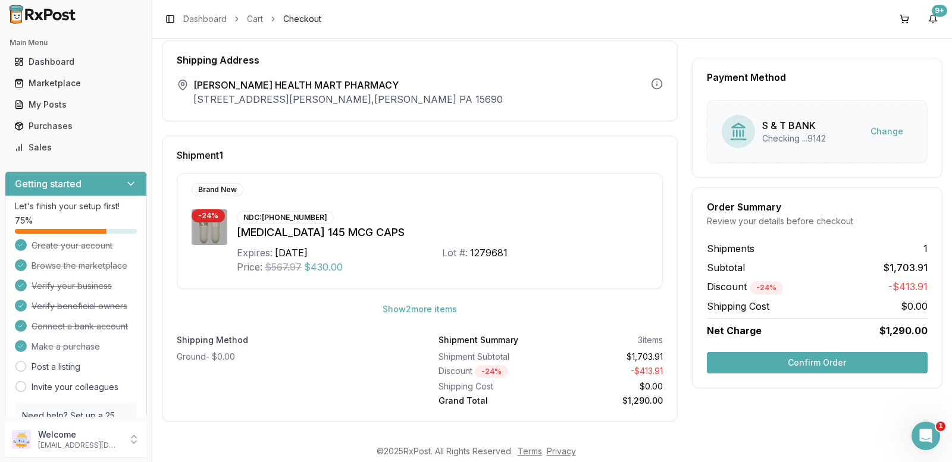
click at [805, 359] on button "Confirm Order" at bounding box center [817, 362] width 221 height 21
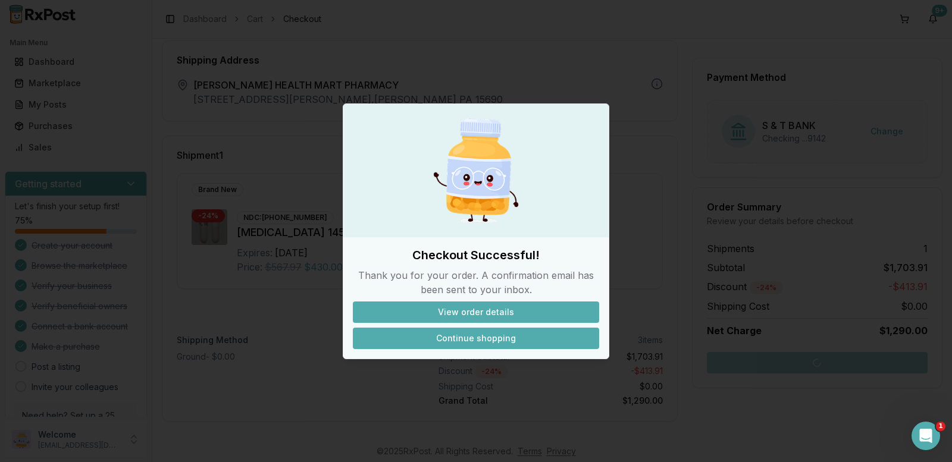
click at [502, 337] on button "Continue shopping" at bounding box center [476, 338] width 246 height 21
